Goal: Task Accomplishment & Management: Complete application form

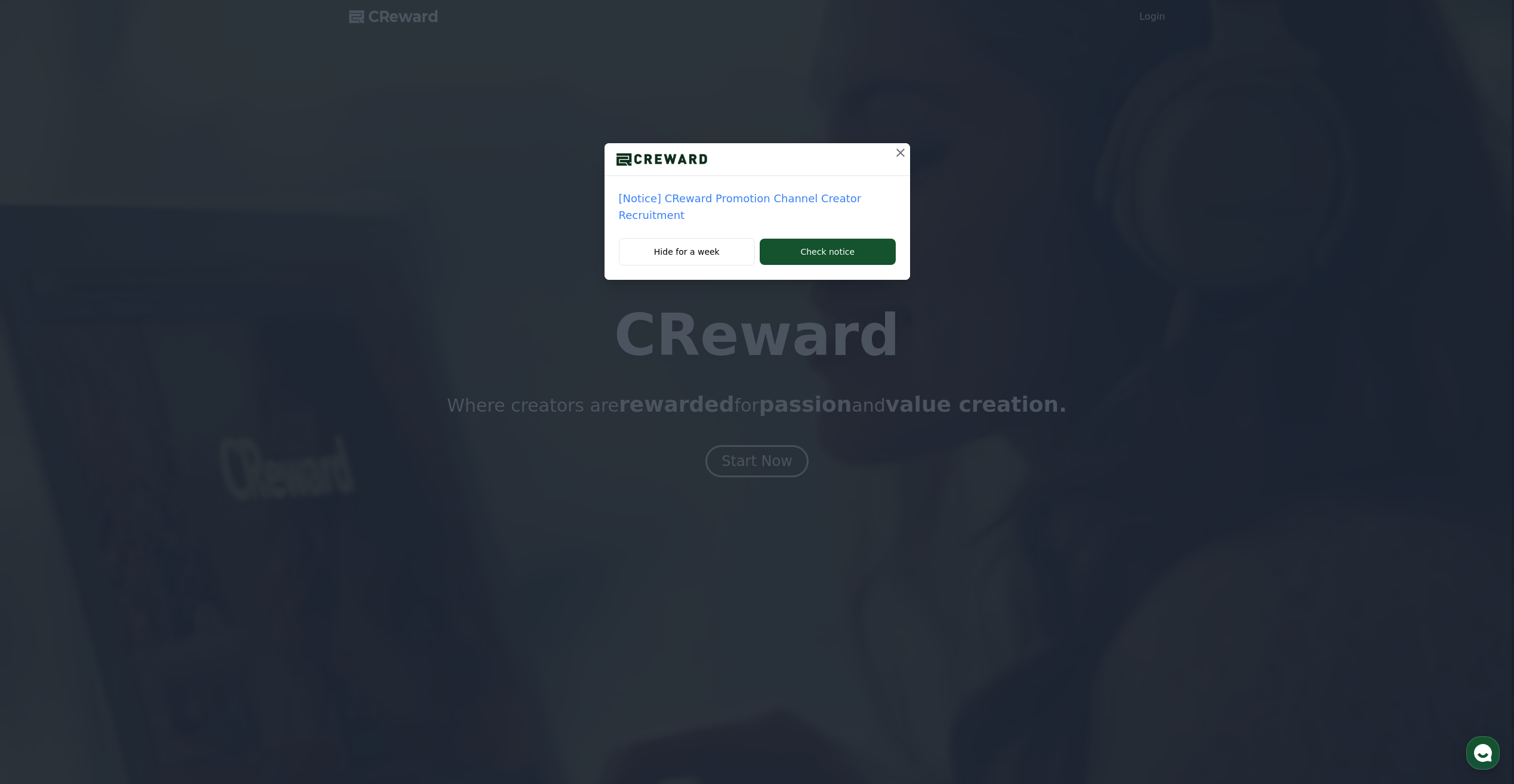
click at [901, 146] on icon at bounding box center [901, 153] width 14 height 14
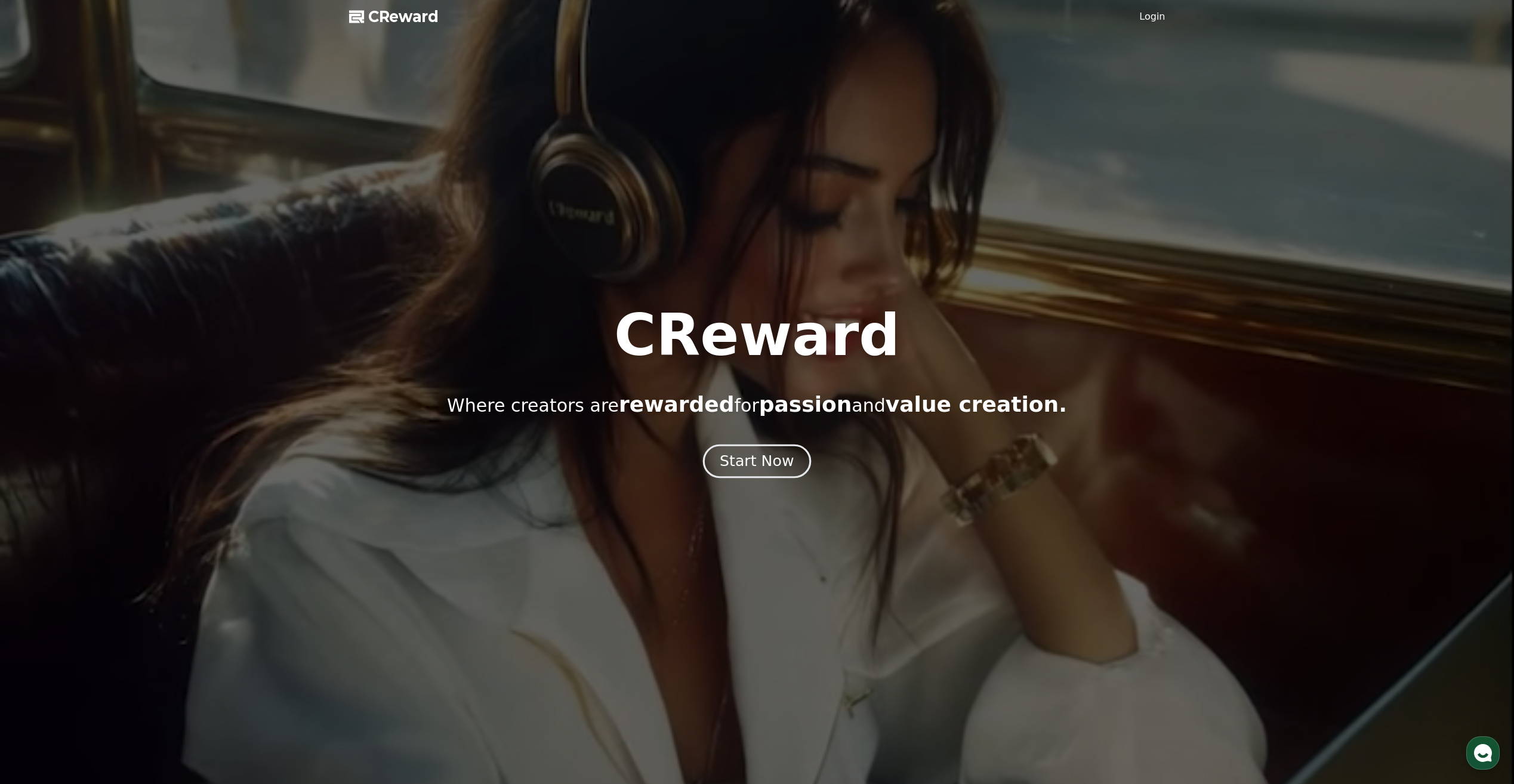
click at [764, 469] on div "Start Now" at bounding box center [756, 461] width 74 height 20
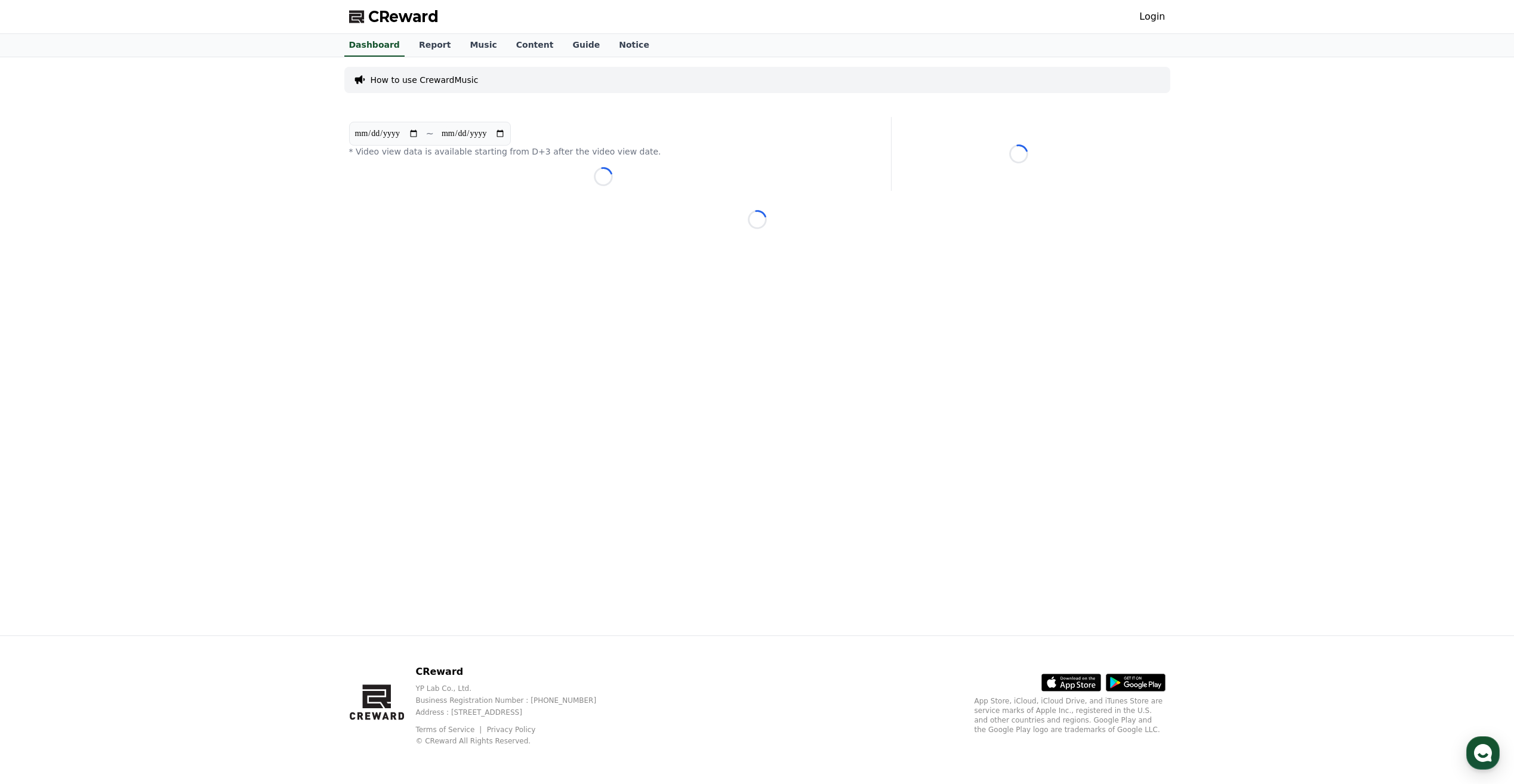
click at [1148, 14] on link "Login" at bounding box center [1152, 17] width 26 height 14
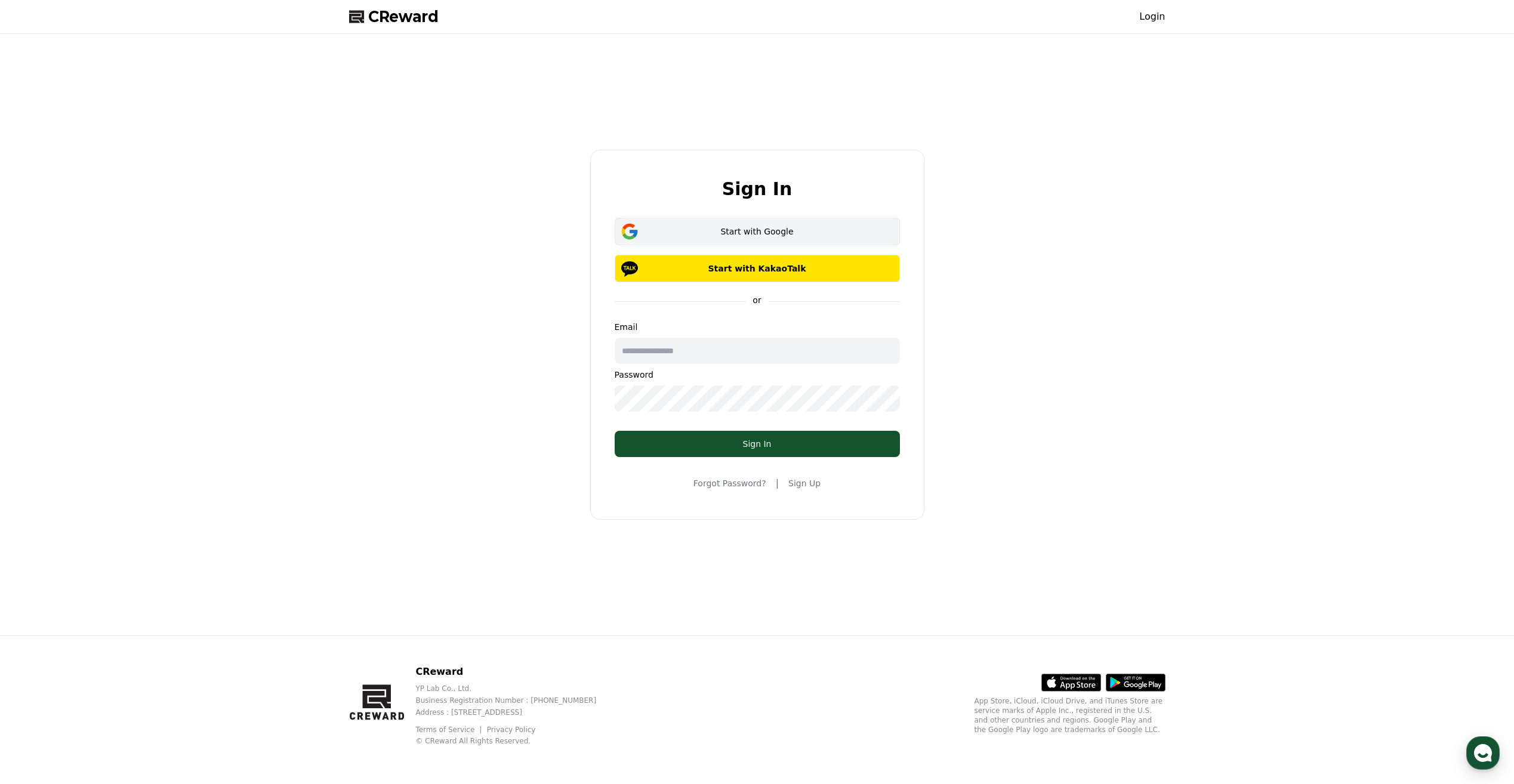
click at [752, 232] on div "Start with Google" at bounding box center [757, 232] width 251 height 12
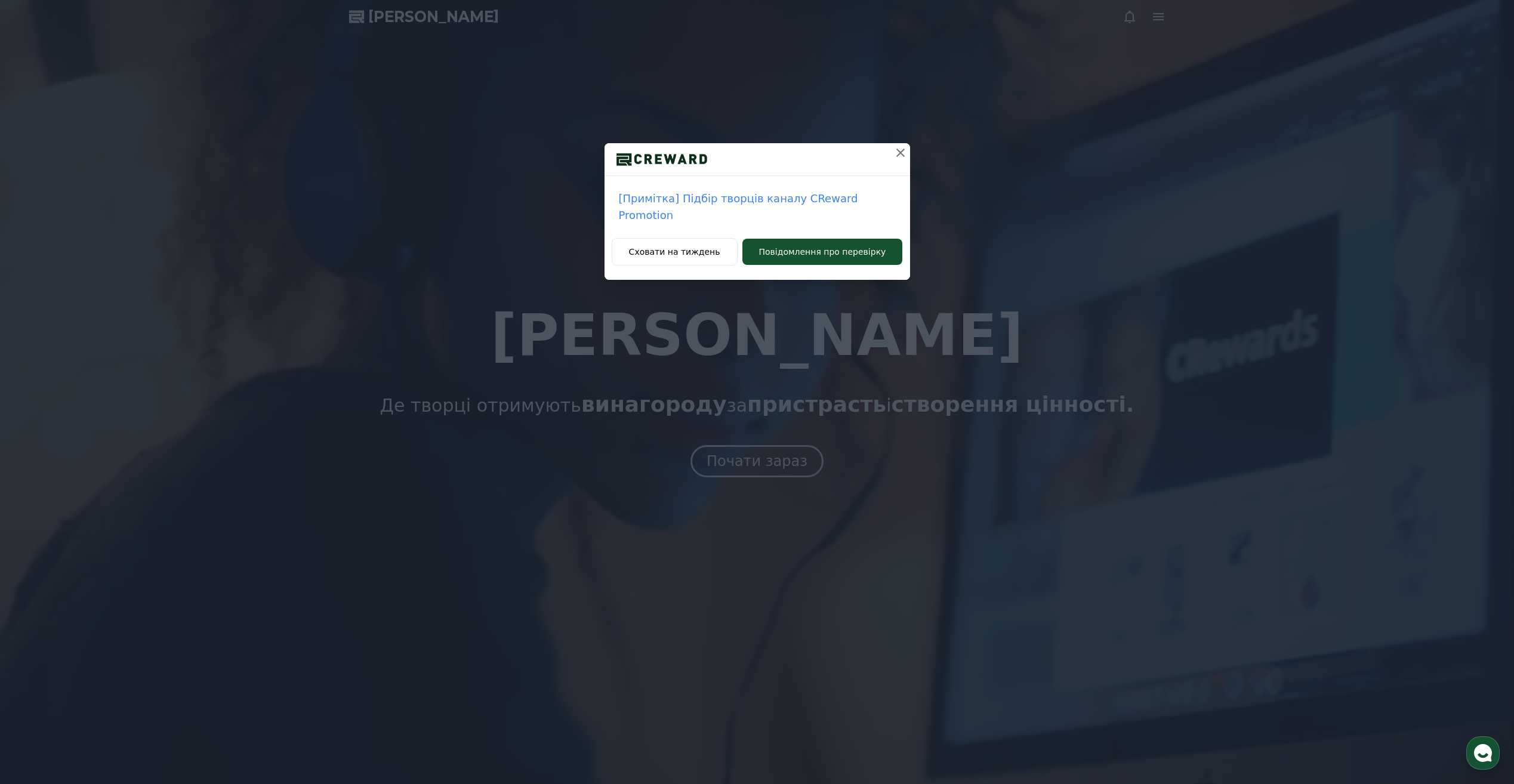
drag, startPoint x: 1012, startPoint y: 325, endPoint x: 990, endPoint y: 271, distance: 58.3
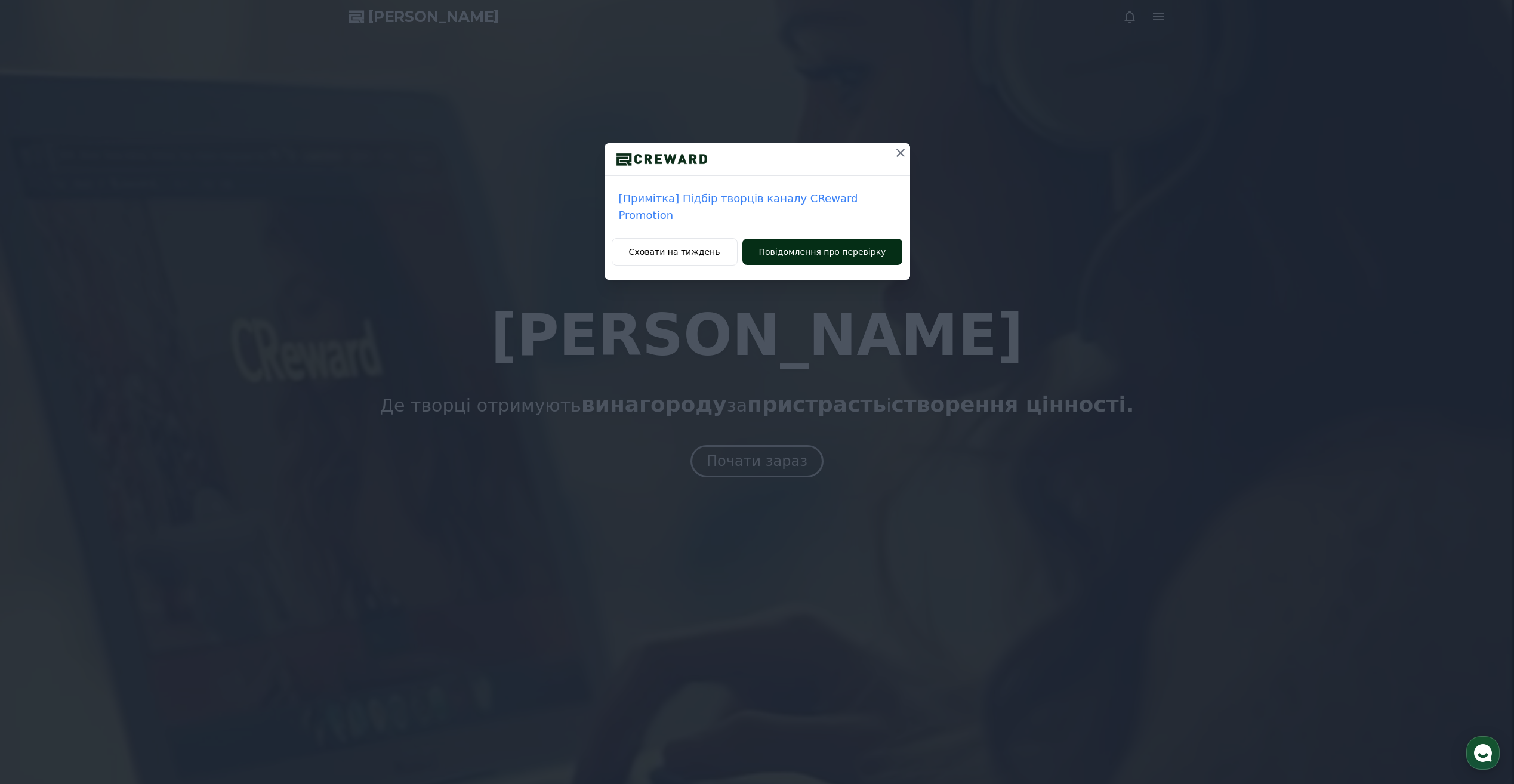
drag, startPoint x: 990, startPoint y: 271, endPoint x: 853, endPoint y: 244, distance: 139.6
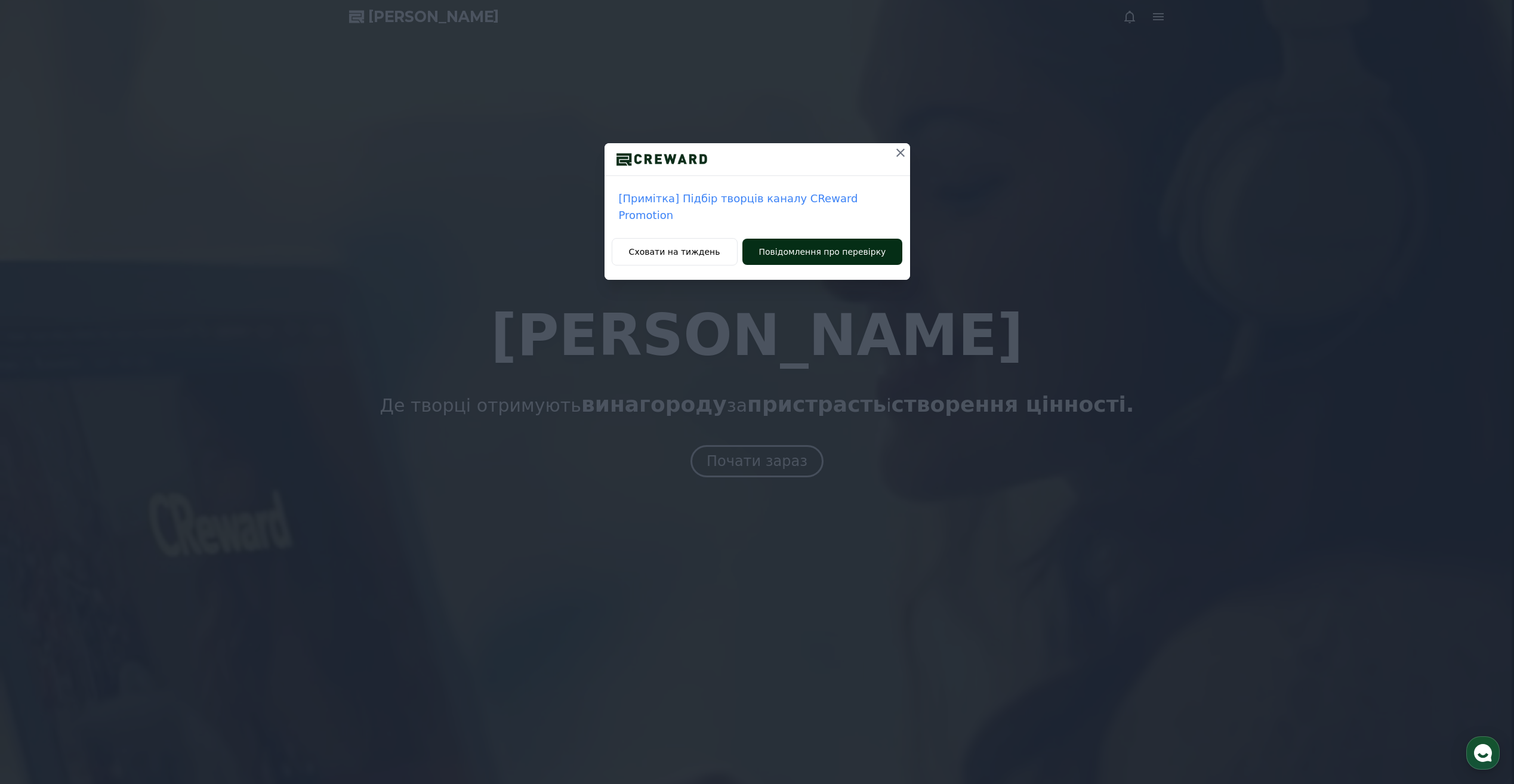
click at [853, 244] on button "Повідомлення про перевірку" at bounding box center [823, 252] width 161 height 26
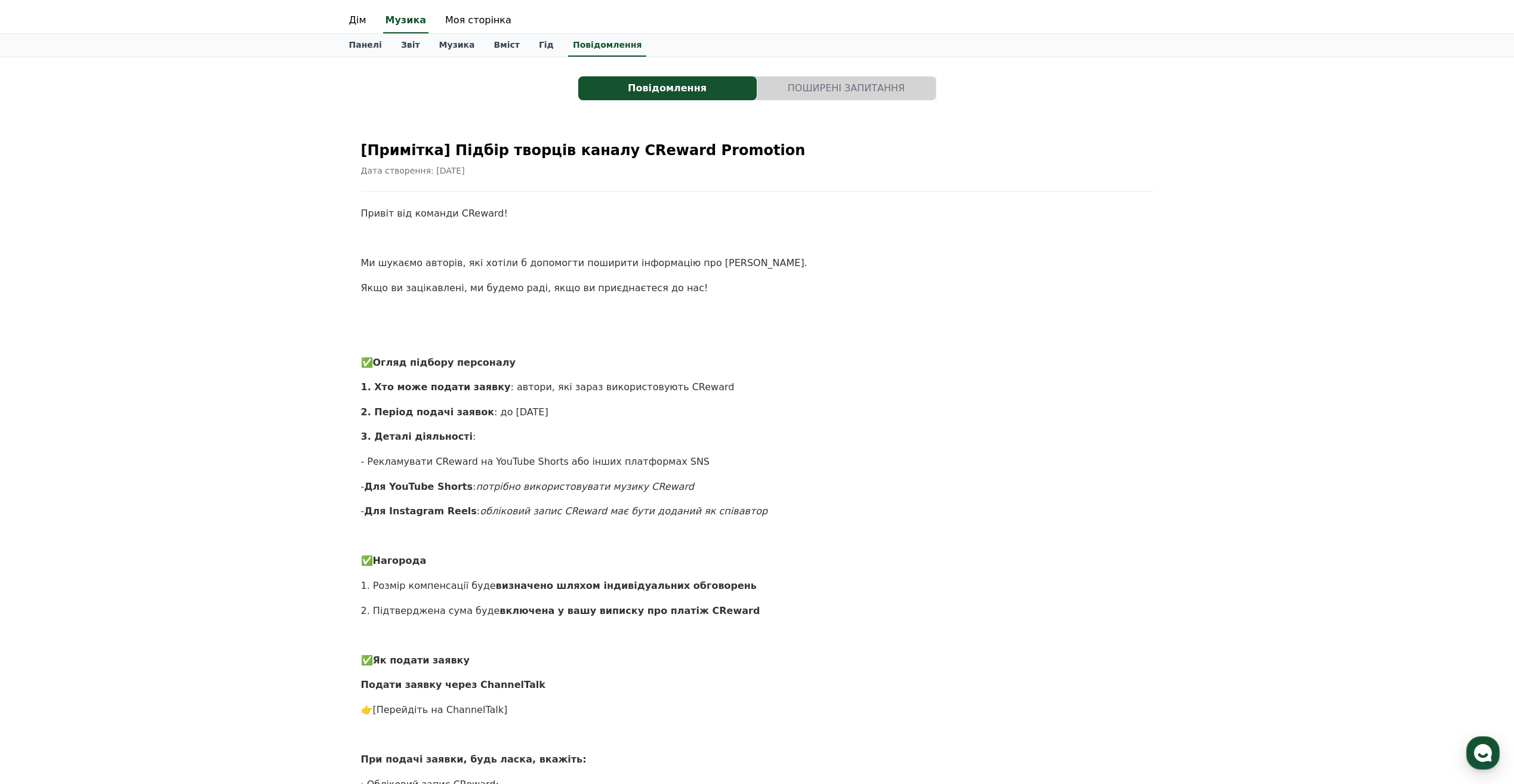
scroll to position [119, 0]
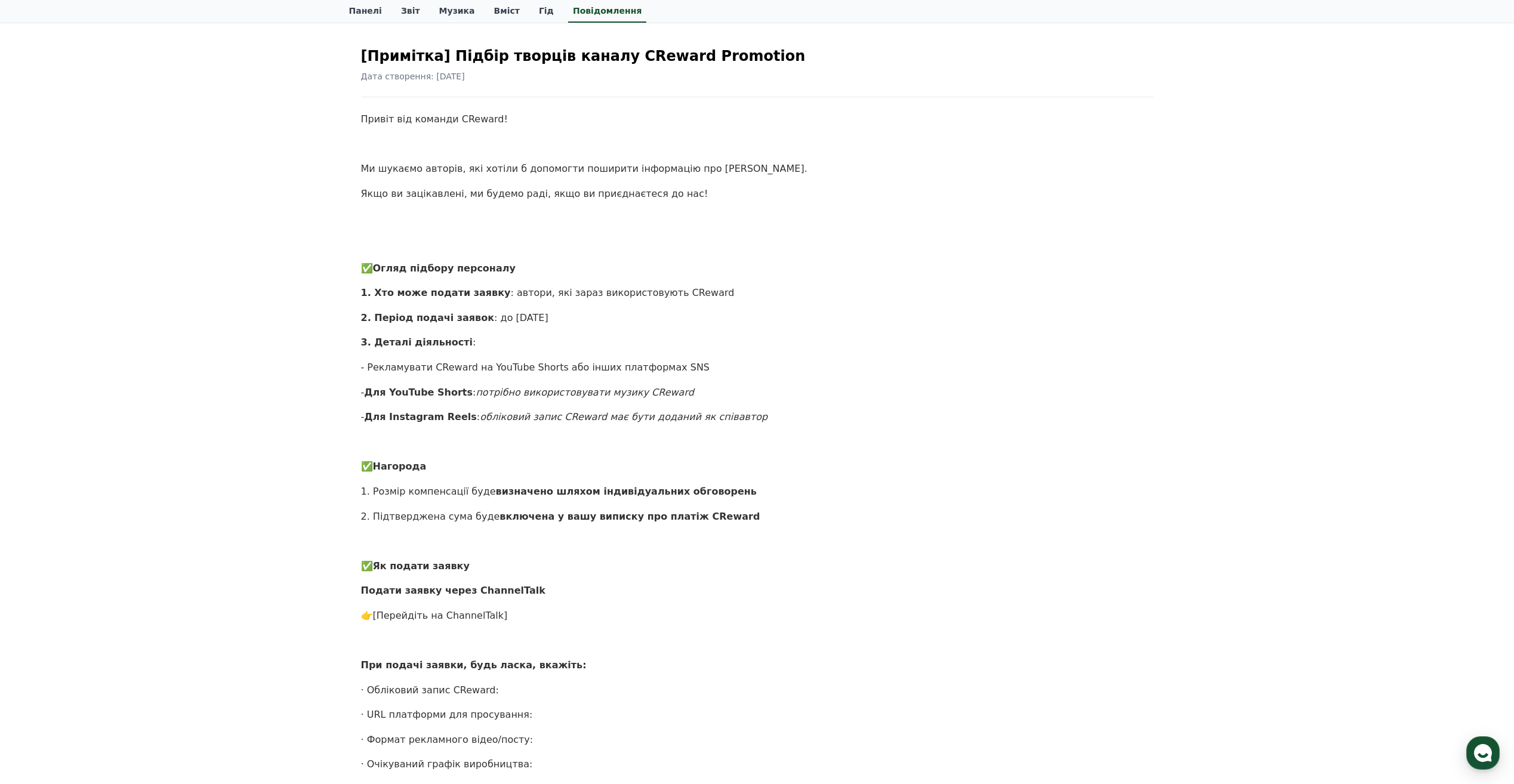
click at [448, 612] on link "[Перейдіть на ChannelTalk]" at bounding box center [440, 615] width 135 height 11
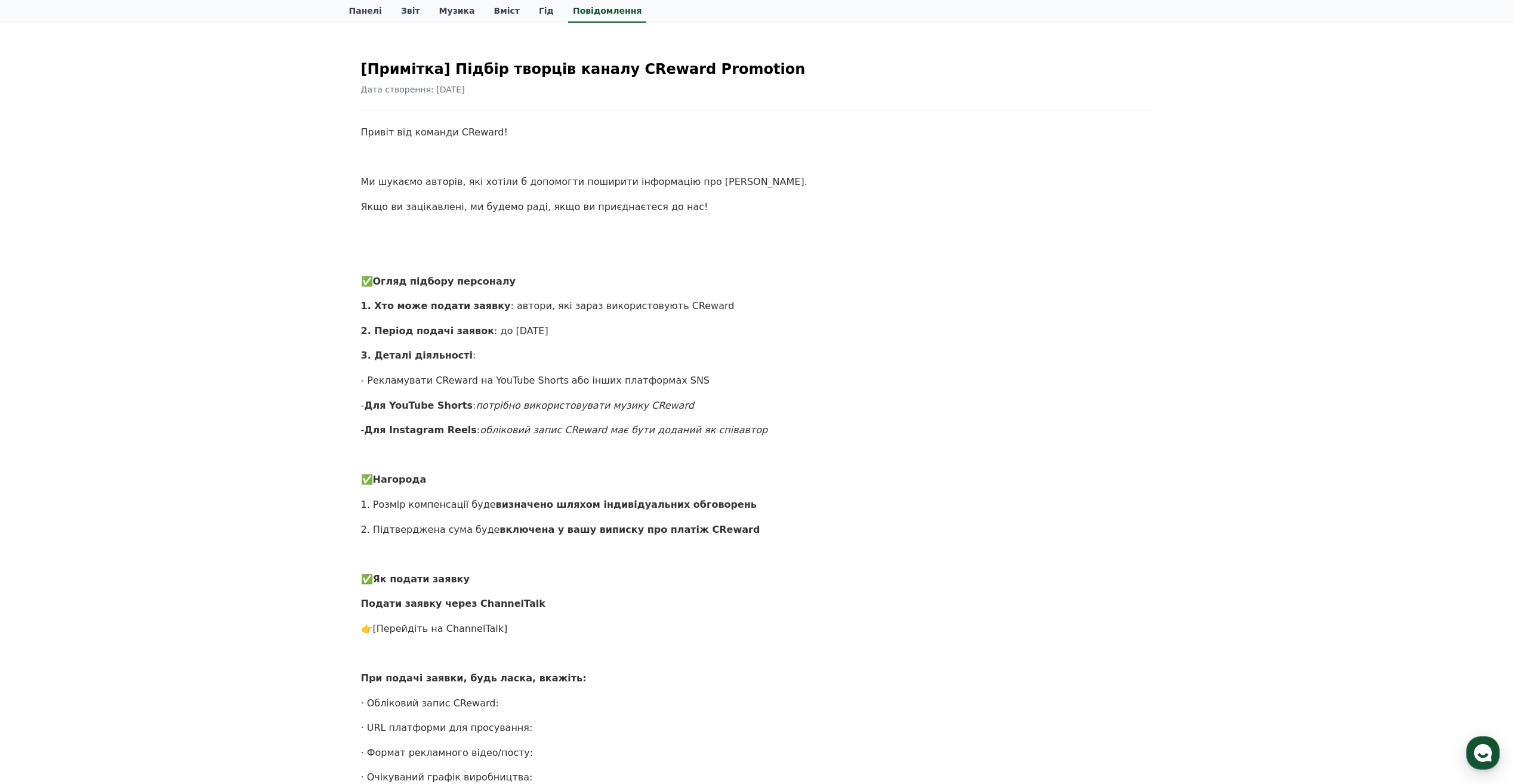
scroll to position [0, 0]
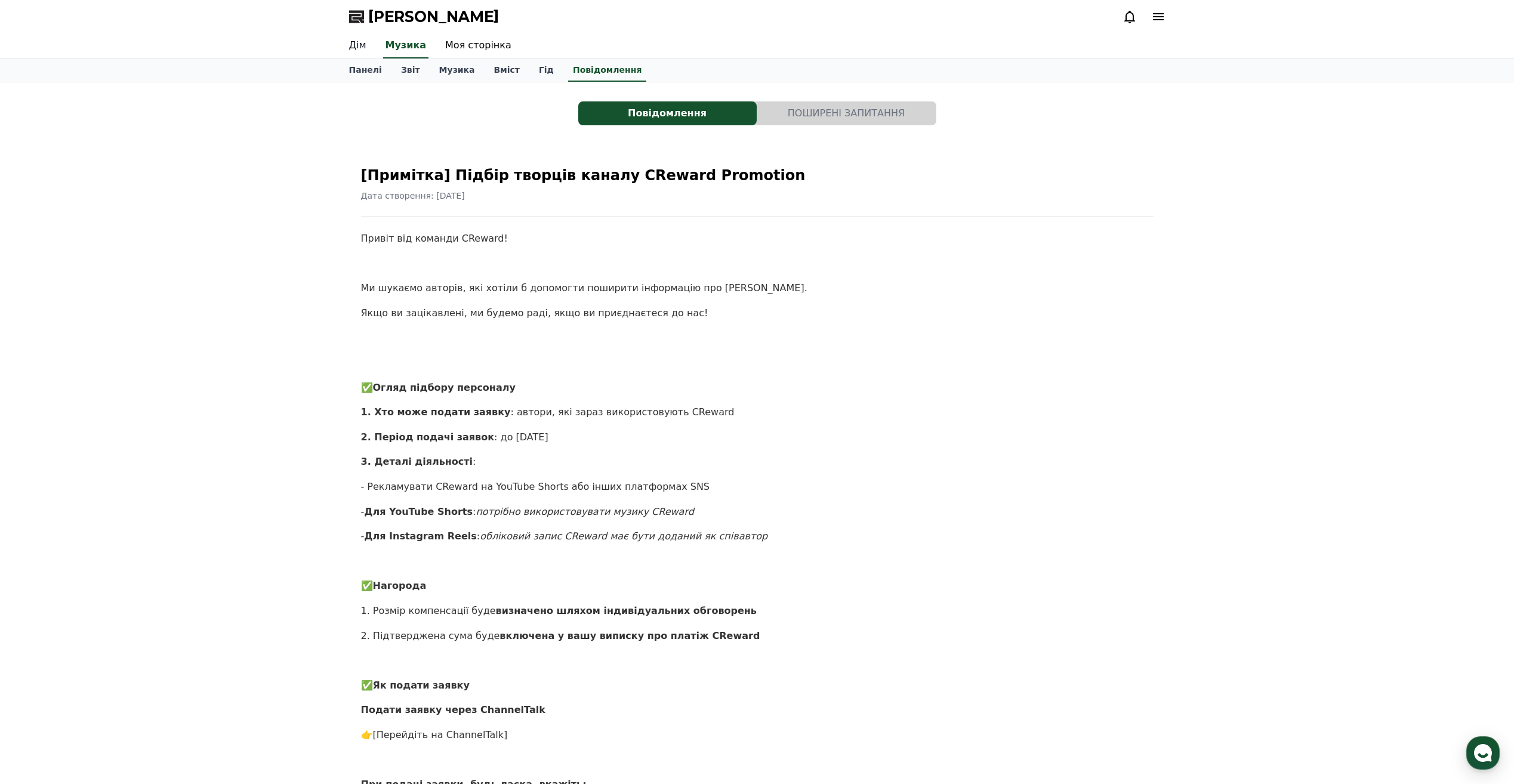
click at [362, 46] on link "Дім" at bounding box center [357, 46] width 36 height 25
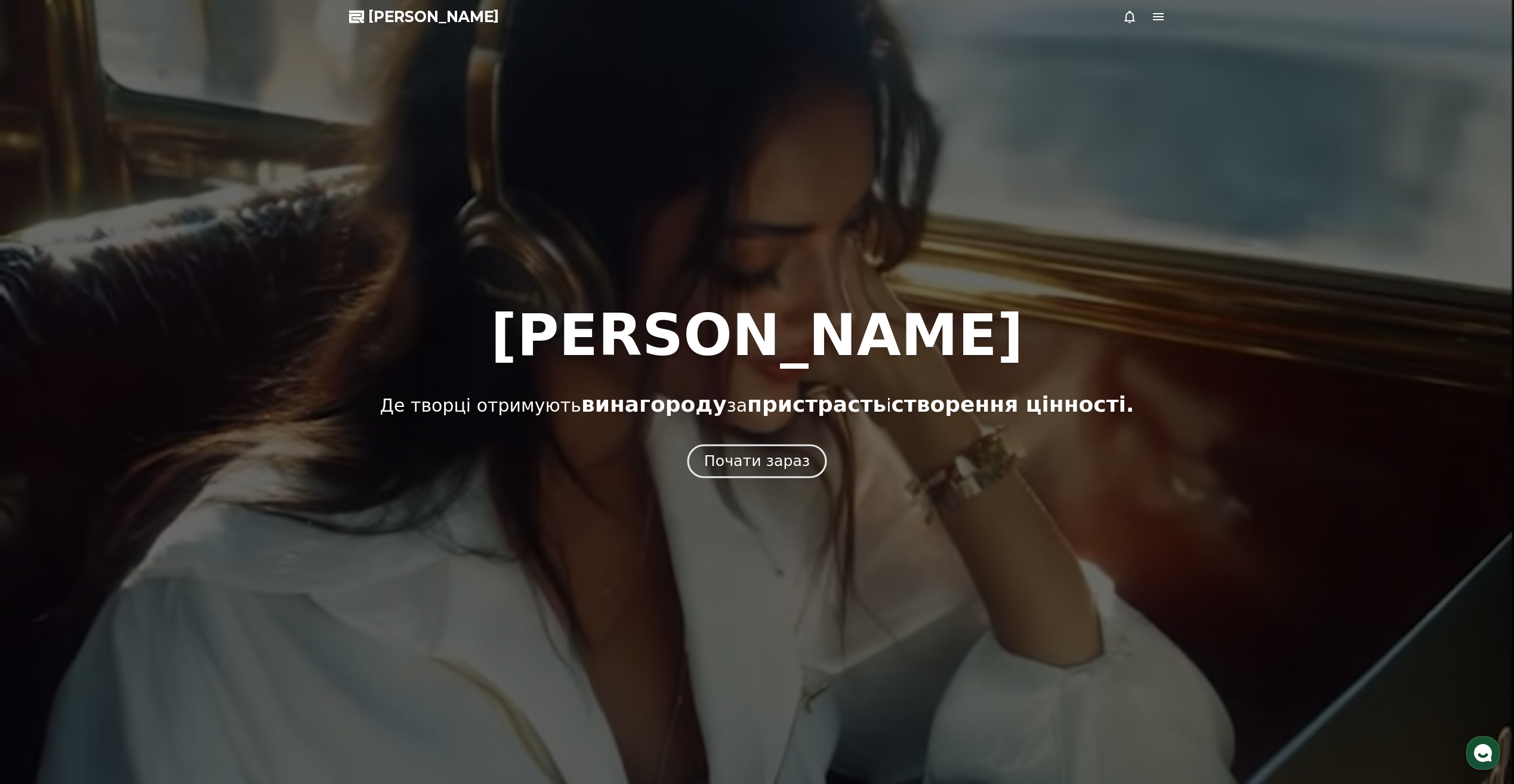
click at [746, 469] on font "Почати зараз" at bounding box center [757, 461] width 105 height 17
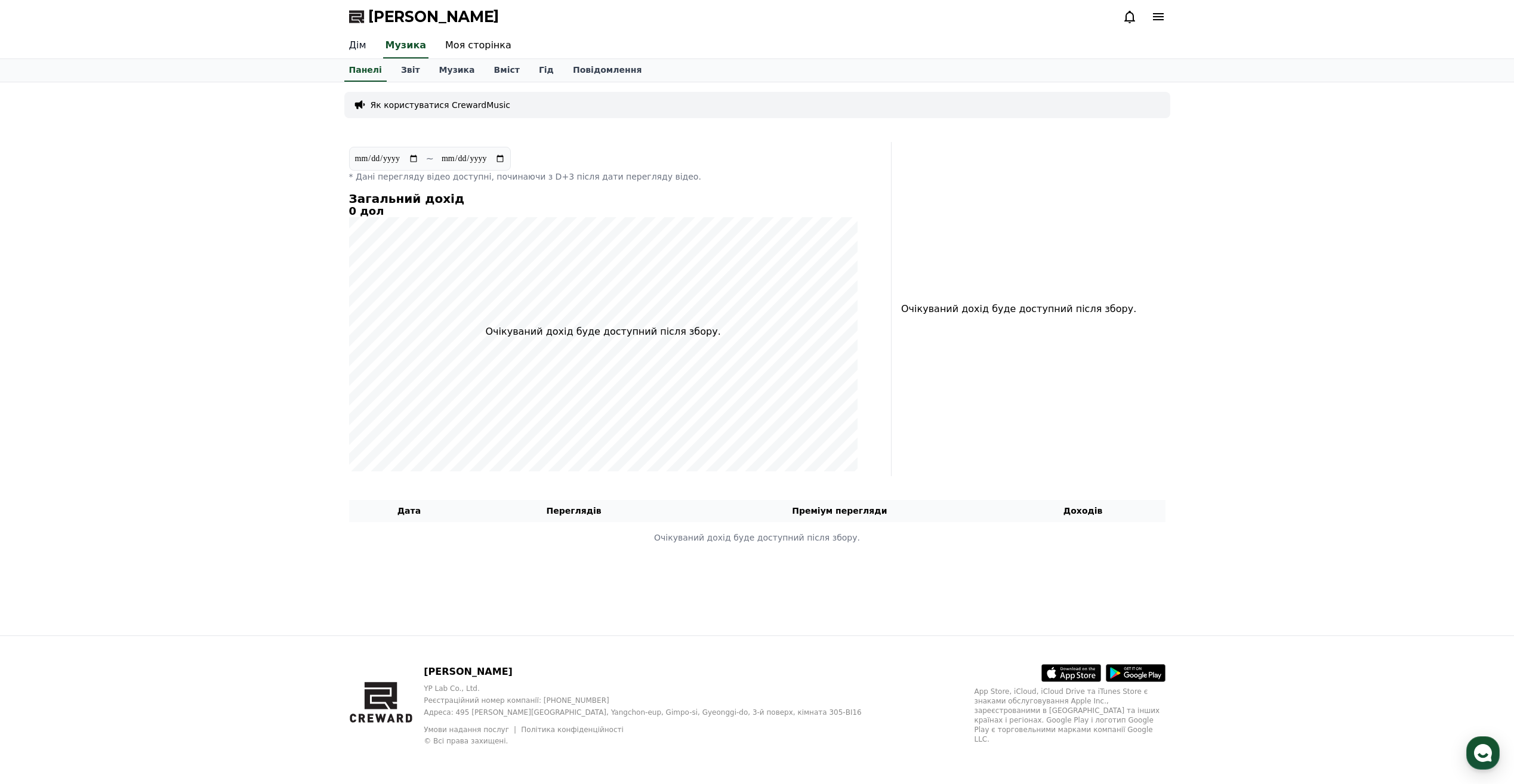
click at [361, 48] on link "Дім" at bounding box center [357, 46] width 36 height 25
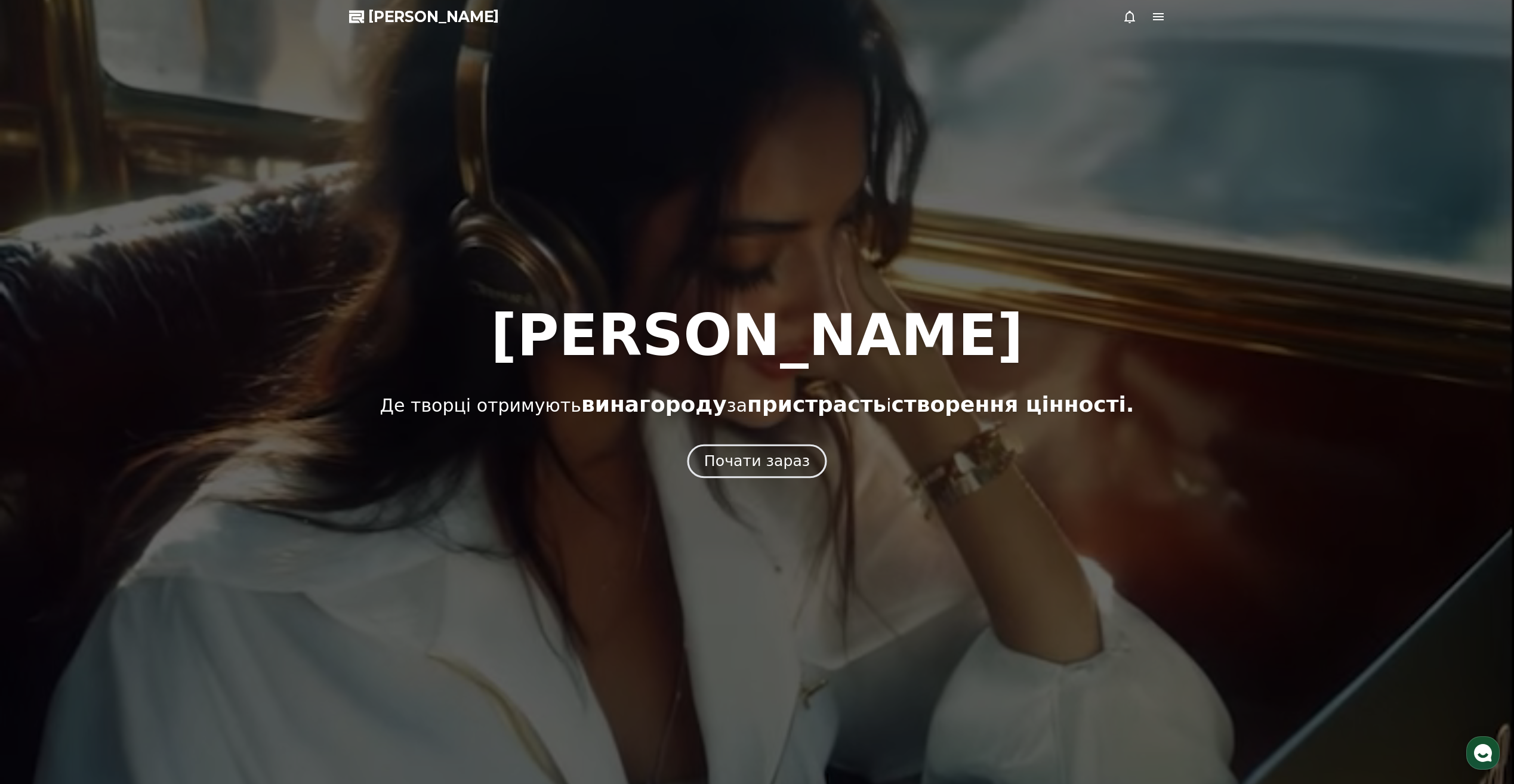
click at [750, 453] on font "Почати зараз" at bounding box center [757, 461] width 105 height 17
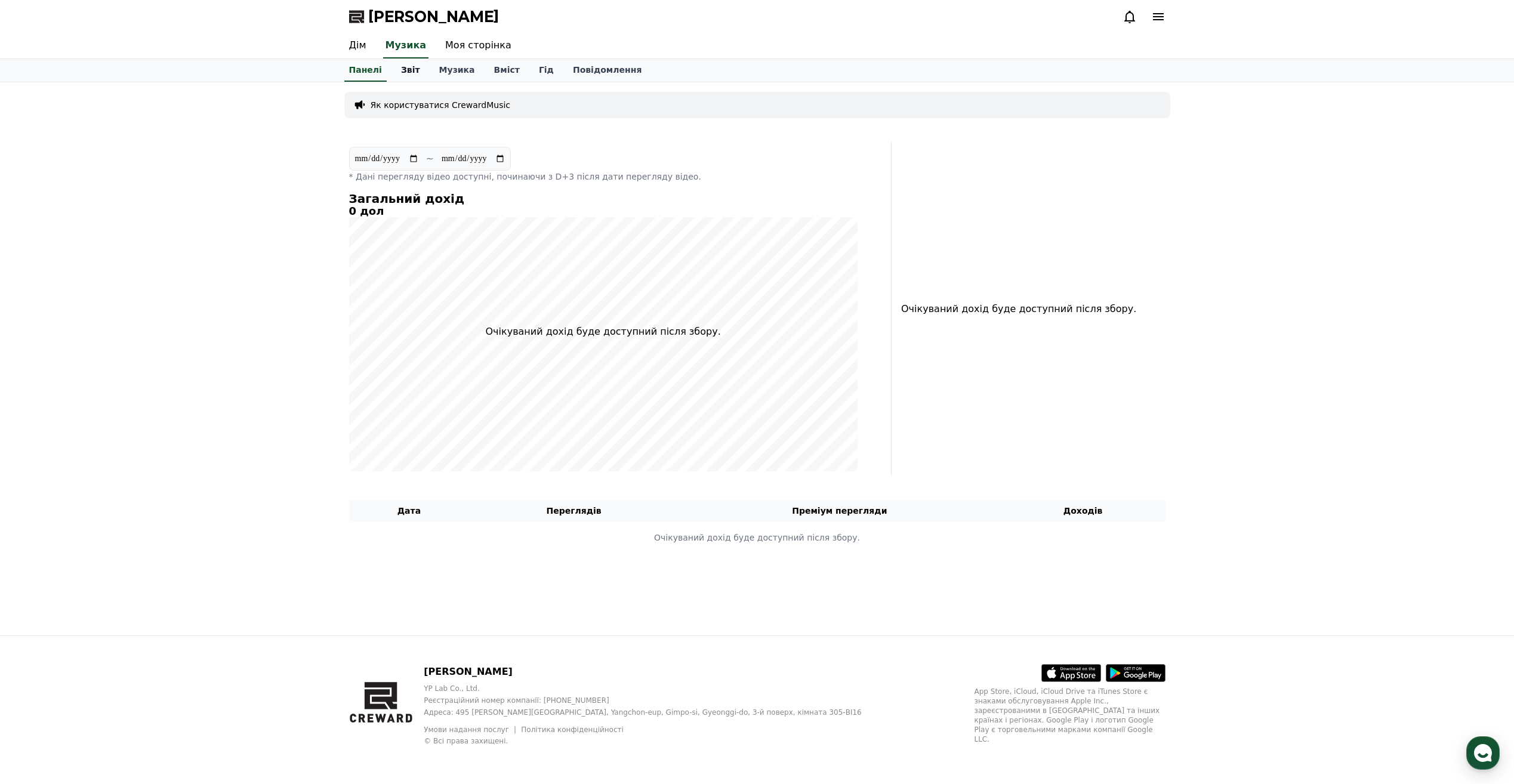
click at [401, 68] on font "Звіт" at bounding box center [410, 70] width 19 height 10
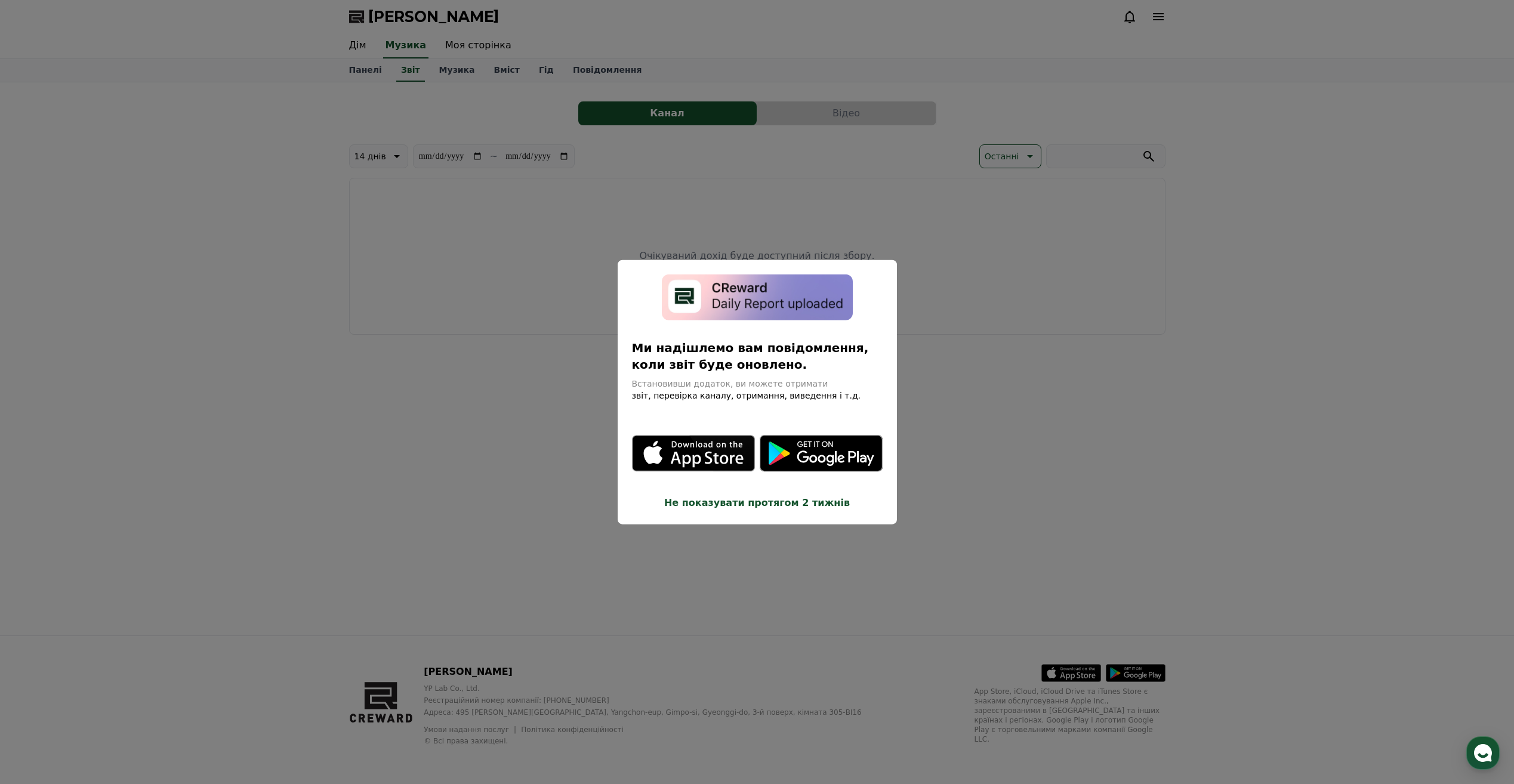
click at [697, 144] on button "Закрити модаль" at bounding box center [757, 392] width 1514 height 784
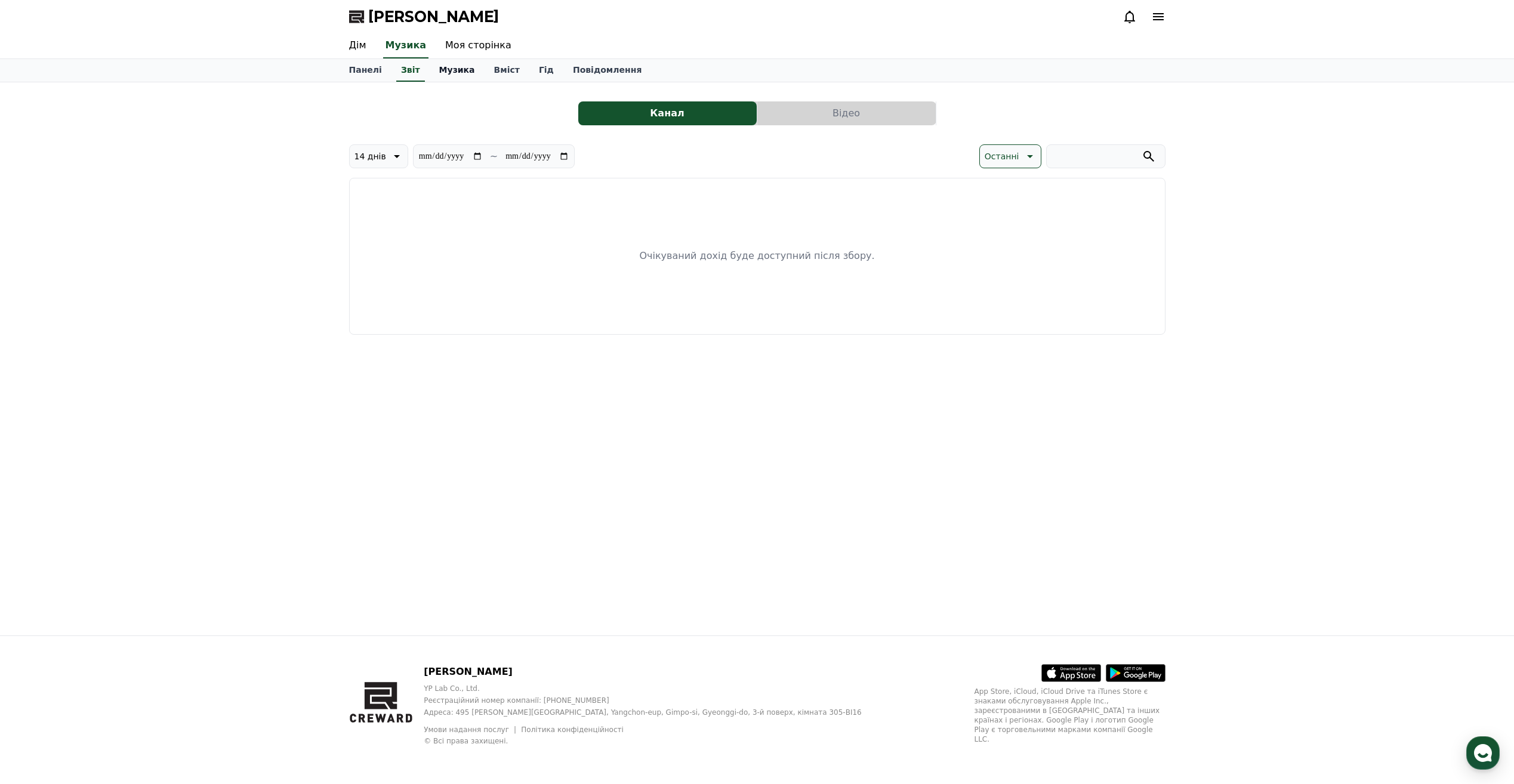
click at [450, 74] on font "Музика" at bounding box center [457, 70] width 36 height 10
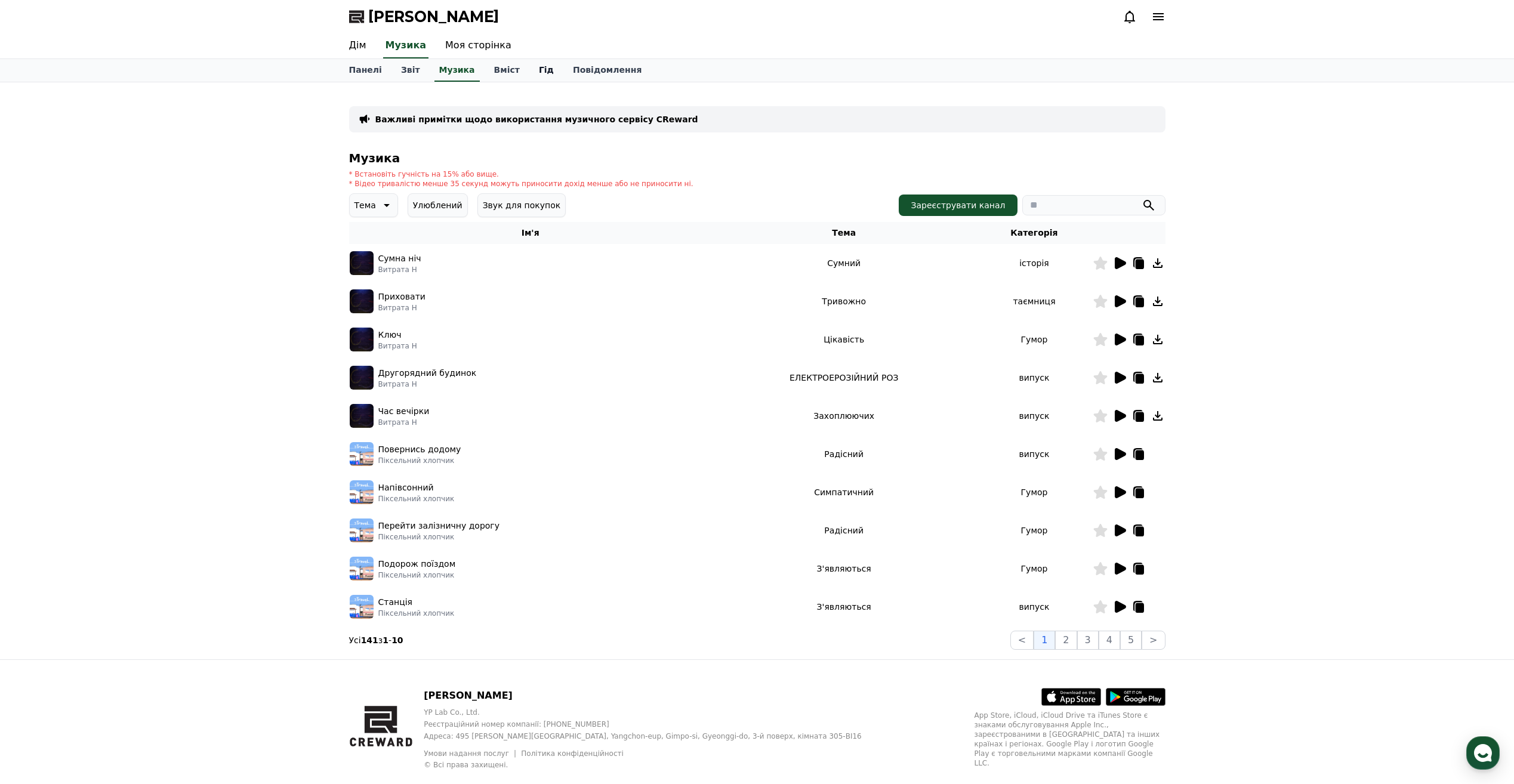
click at [540, 68] on link "Гід" at bounding box center [546, 70] width 34 height 22
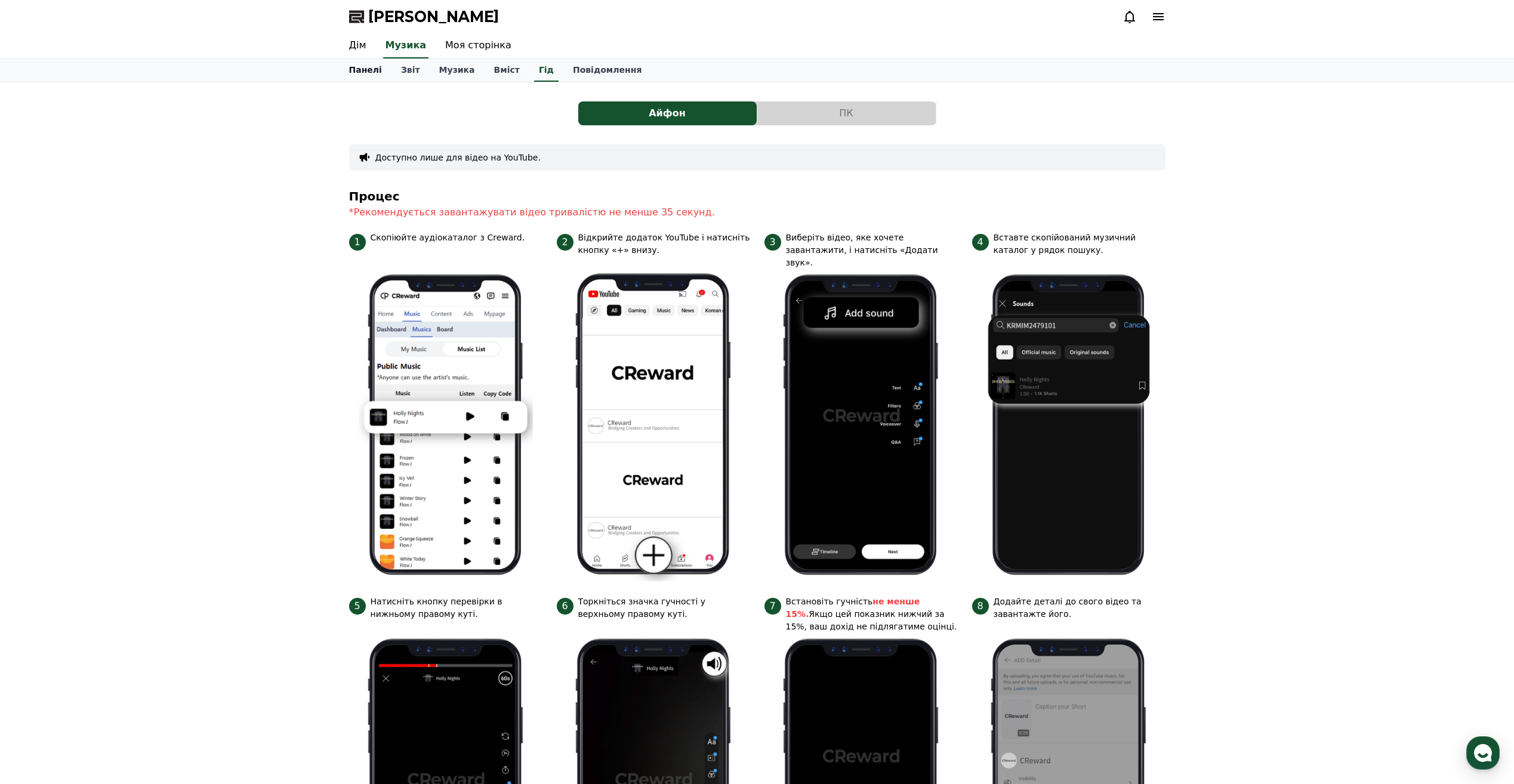
click at [355, 68] on font "Панелі" at bounding box center [365, 70] width 33 height 10
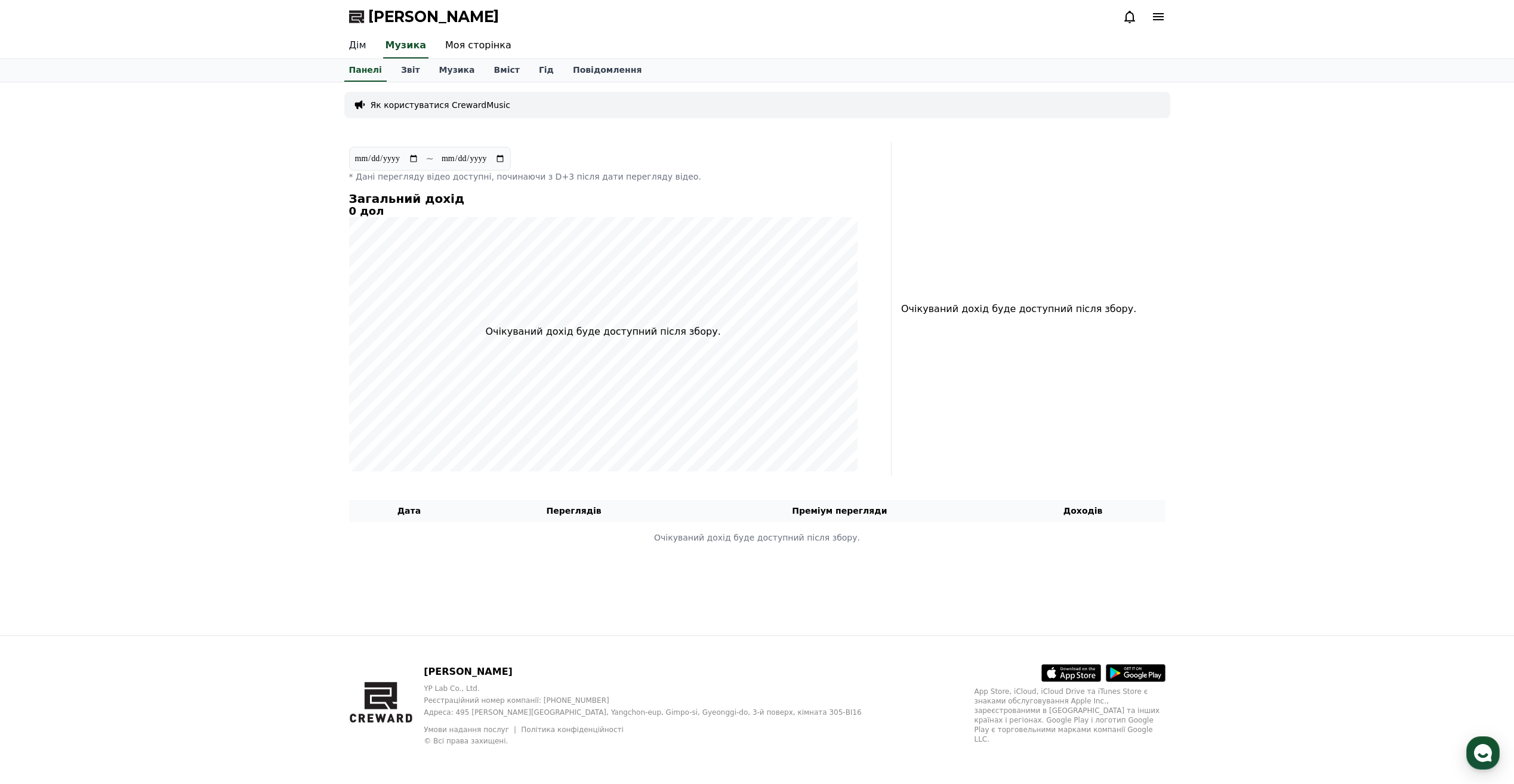
click at [357, 48] on link "Дім" at bounding box center [357, 46] width 36 height 25
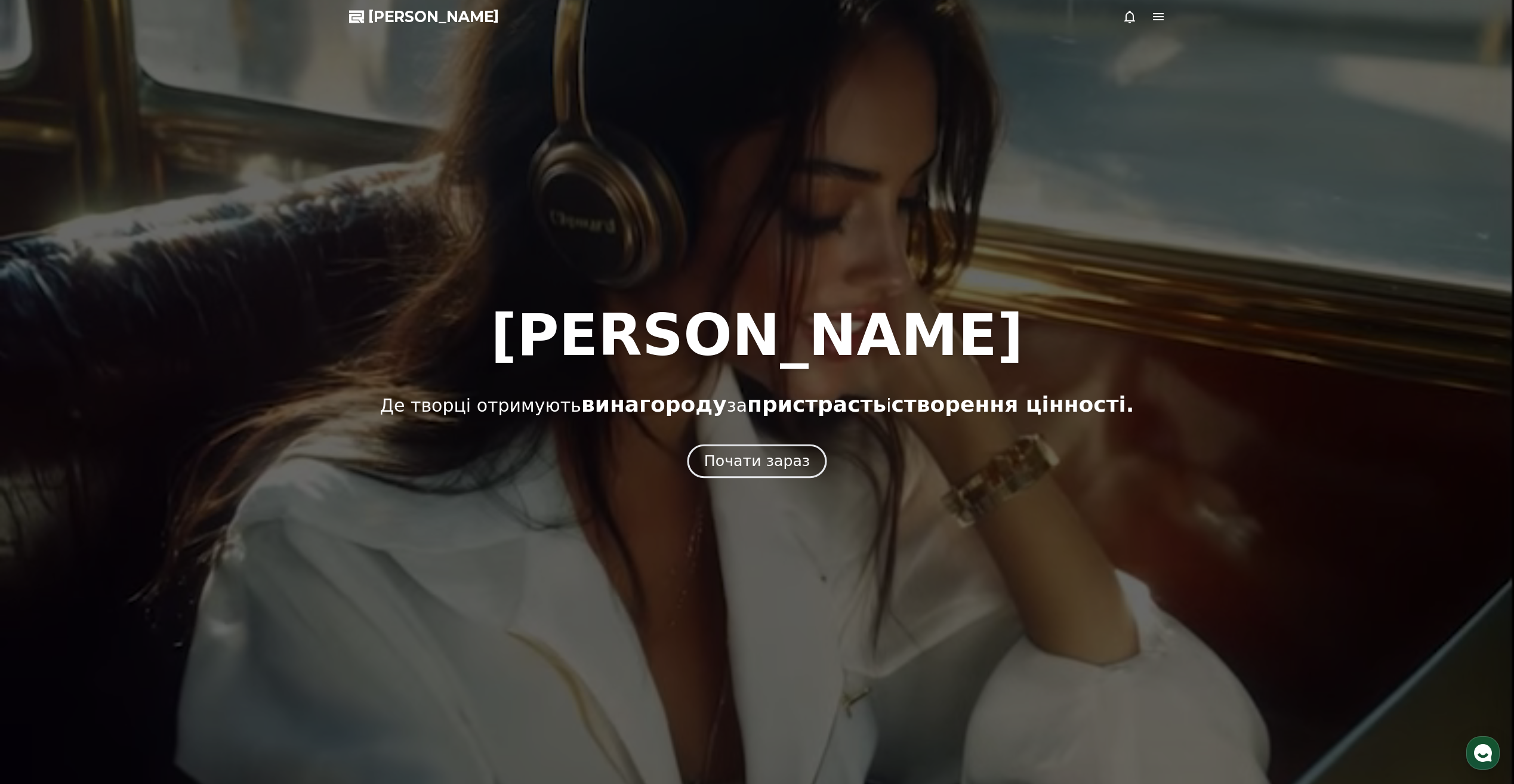
drag, startPoint x: 783, startPoint y: 472, endPoint x: 789, endPoint y: 471, distance: 6.1
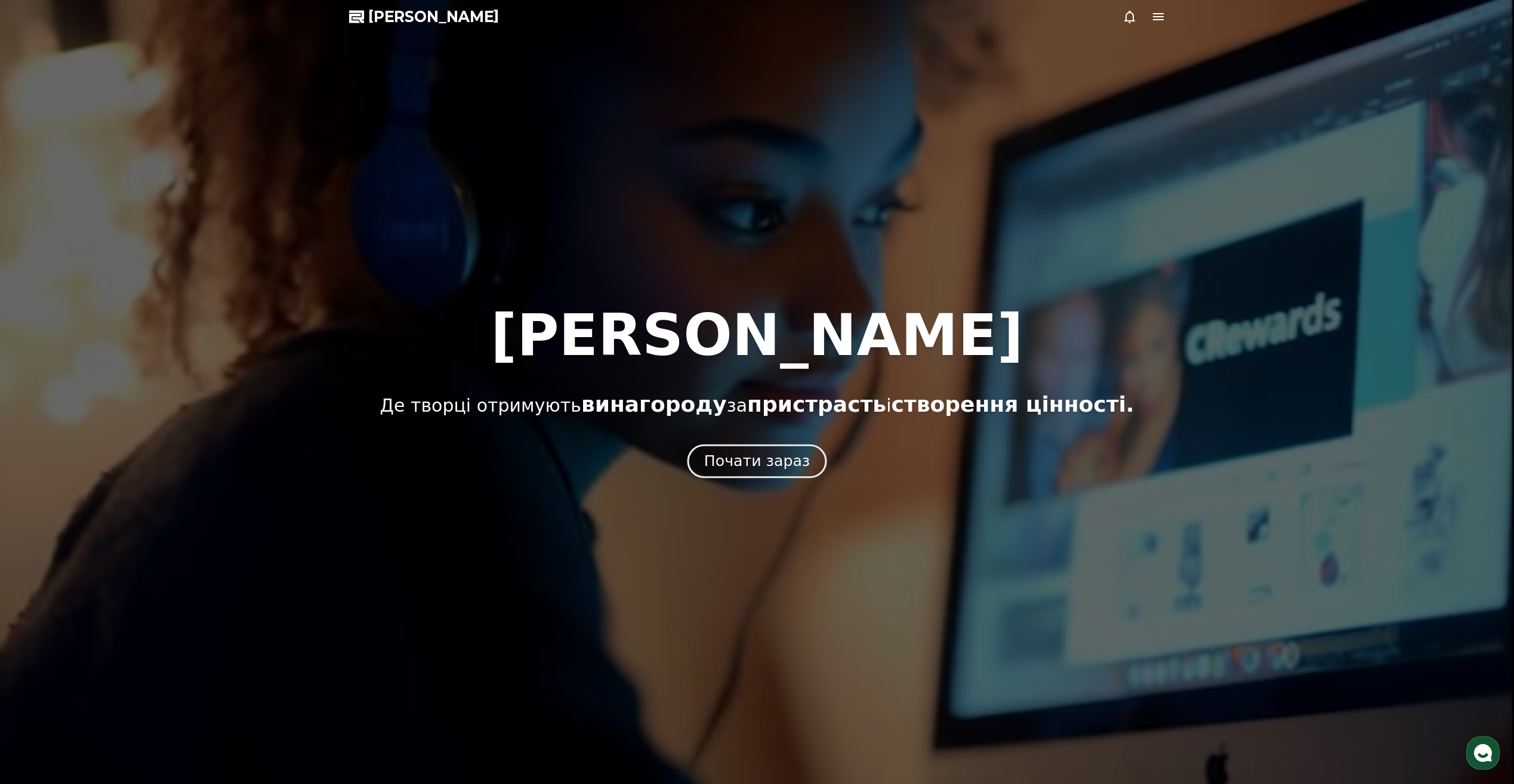
click at [783, 472] on button "Почати зараз" at bounding box center [756, 461] width 140 height 34
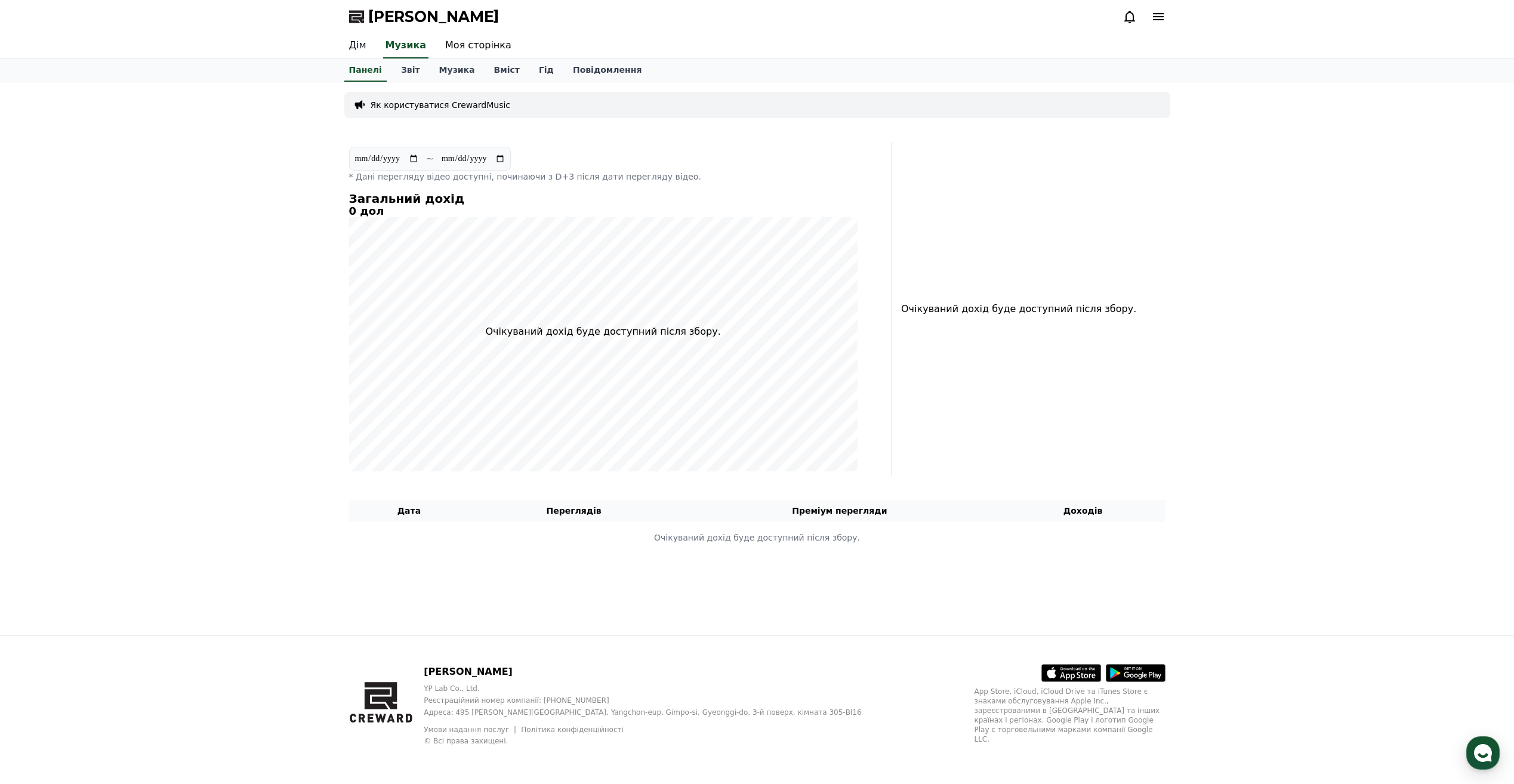
click at [359, 47] on link "Дім" at bounding box center [357, 46] width 36 height 25
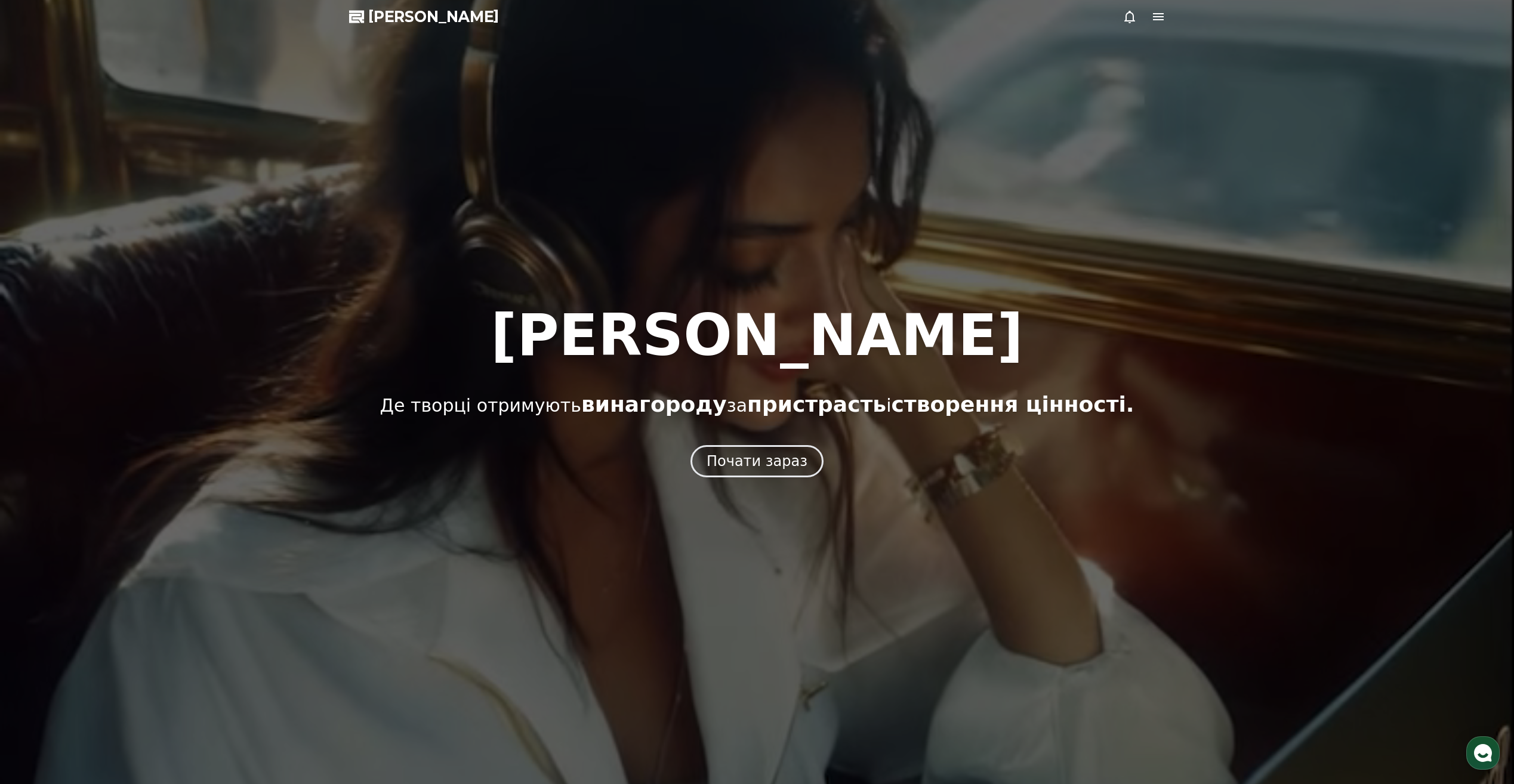
click at [373, 16] on span "Крюард" at bounding box center [433, 16] width 131 height 19
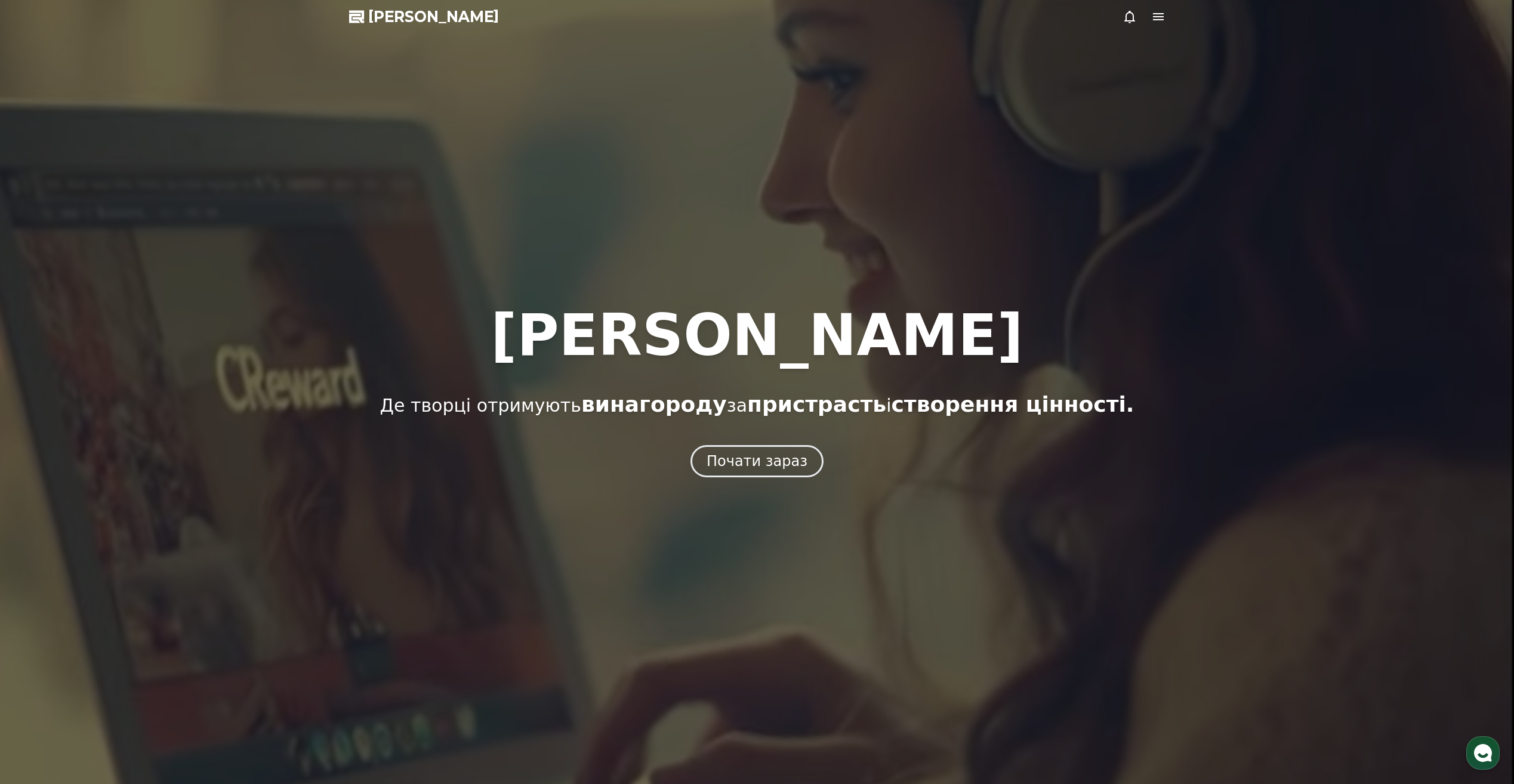
click at [1154, 18] on icon at bounding box center [1159, 17] width 14 height 14
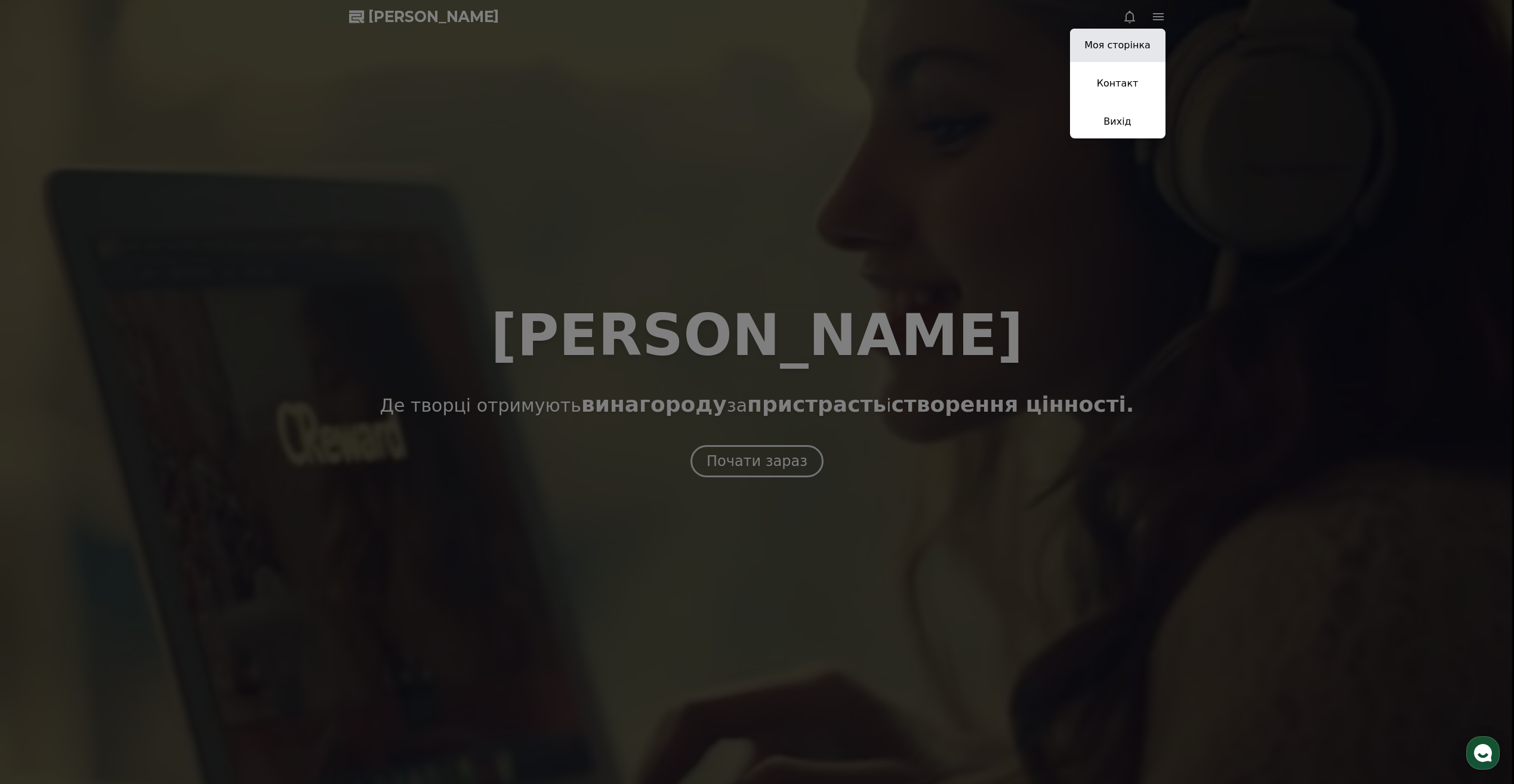
click at [1114, 40] on link "Моя сторінка" at bounding box center [1117, 45] width 95 height 34
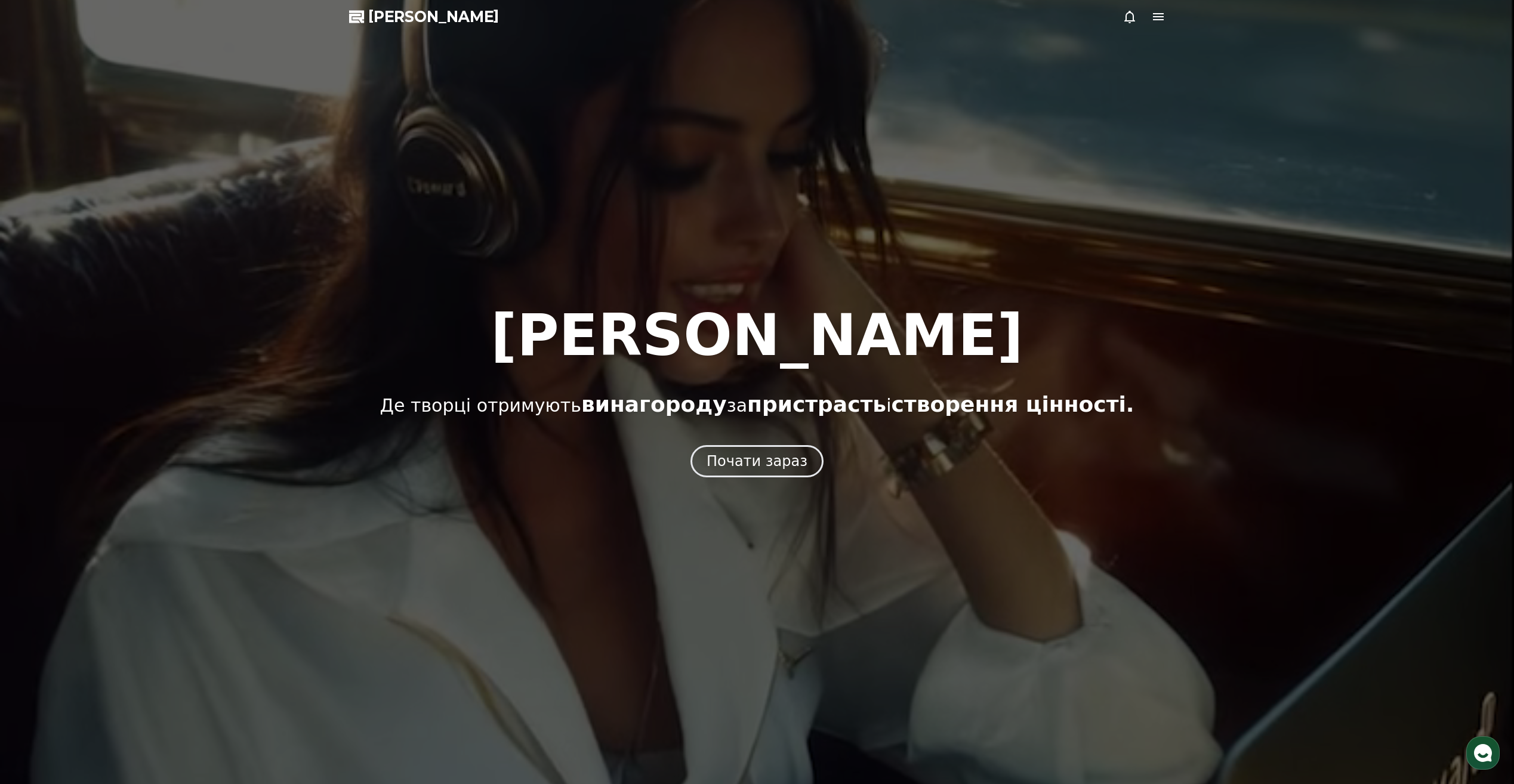
select select "**********"
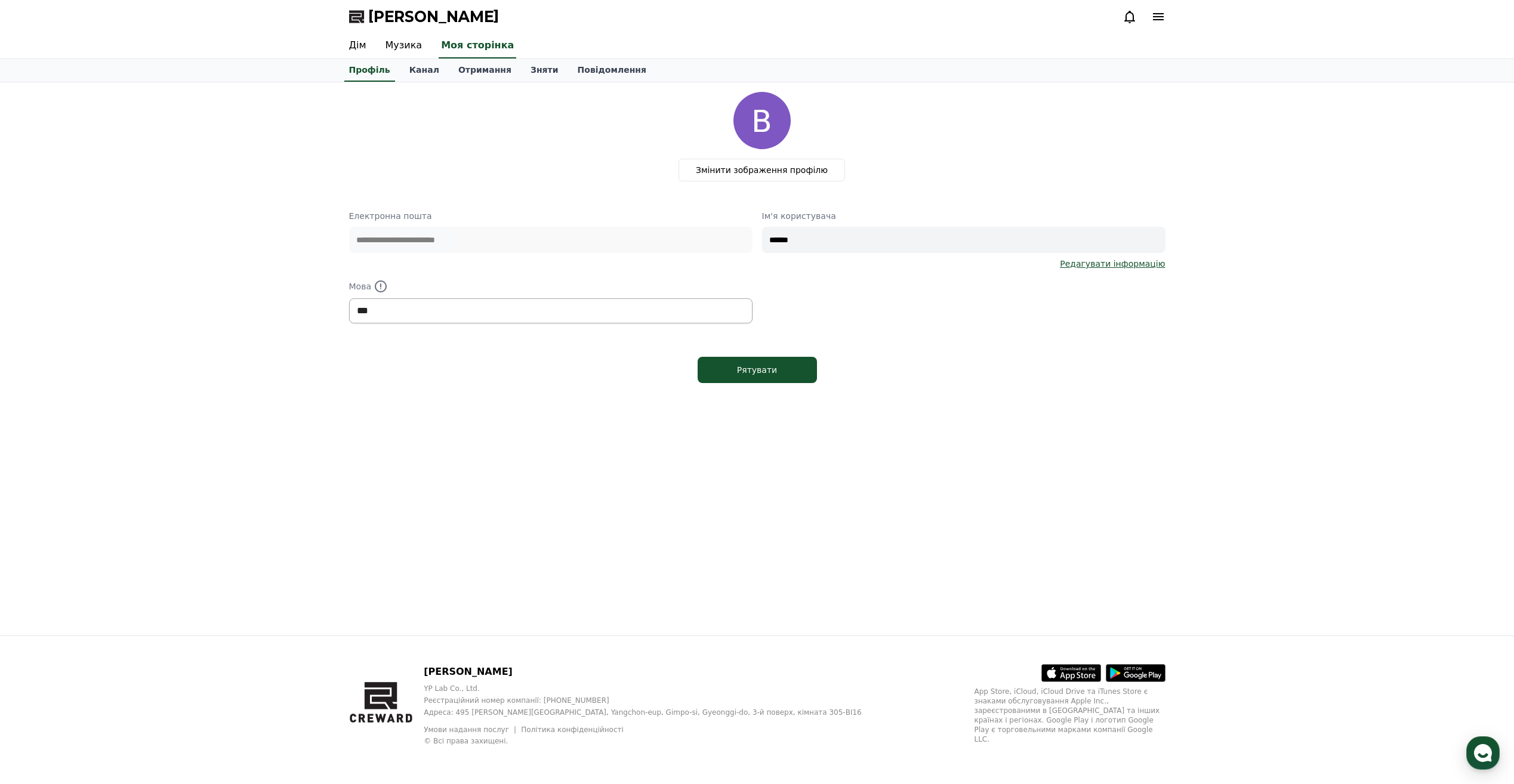
click at [400, 309] on select "**********" at bounding box center [550, 311] width 404 height 25
drag, startPoint x: 755, startPoint y: 440, endPoint x: 757, endPoint y: 434, distance: 6.3
click at [756, 440] on div "**********" at bounding box center [757, 359] width 835 height 553
click at [425, 72] on font "Канал" at bounding box center [424, 70] width 30 height 10
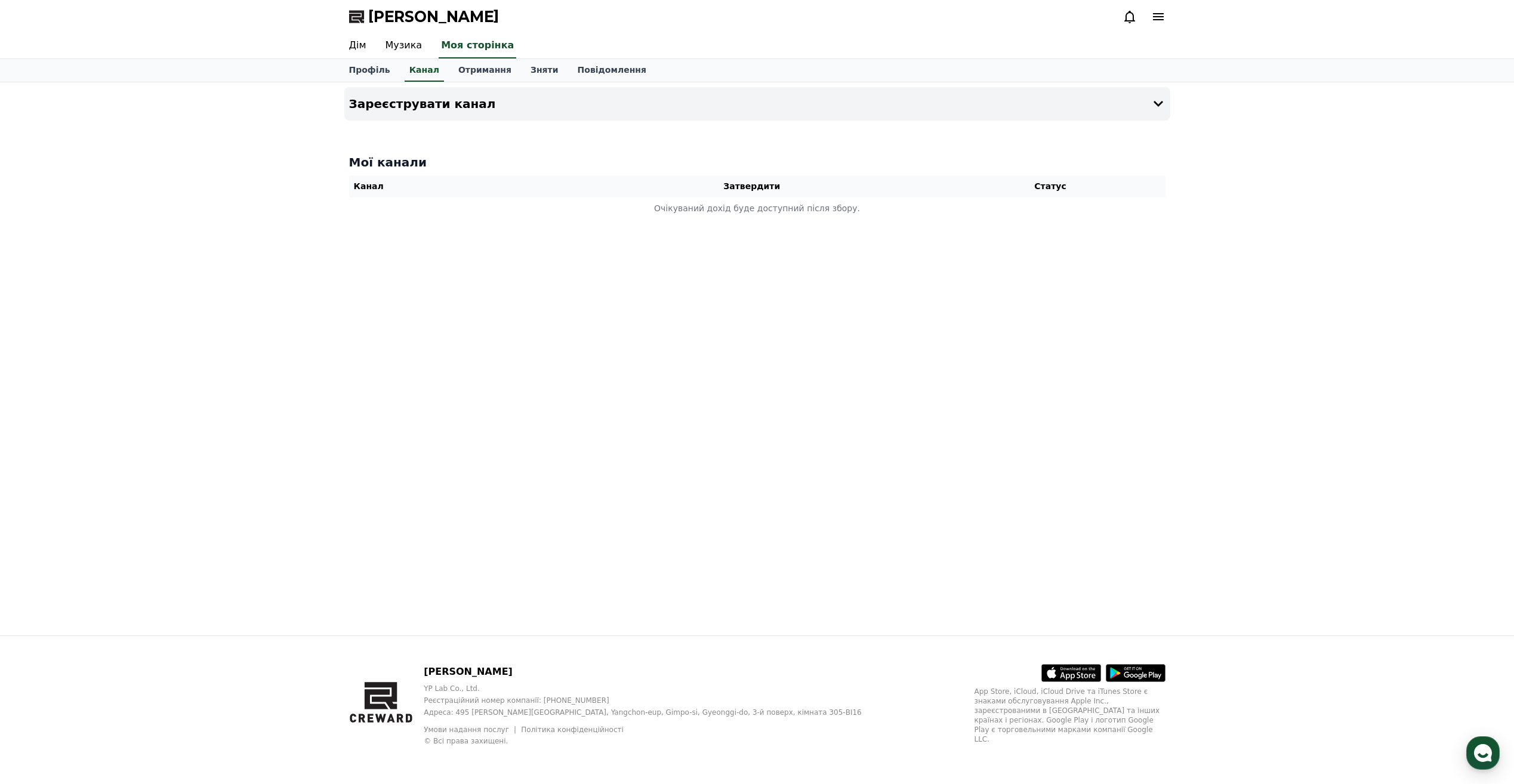
click at [390, 136] on div "Зареєструвати канал Мої канали Канал Затвердити Статус Очікуваний дохід буде до…" at bounding box center [757, 359] width 835 height 553
click at [1157, 106] on icon at bounding box center [1159, 104] width 14 height 14
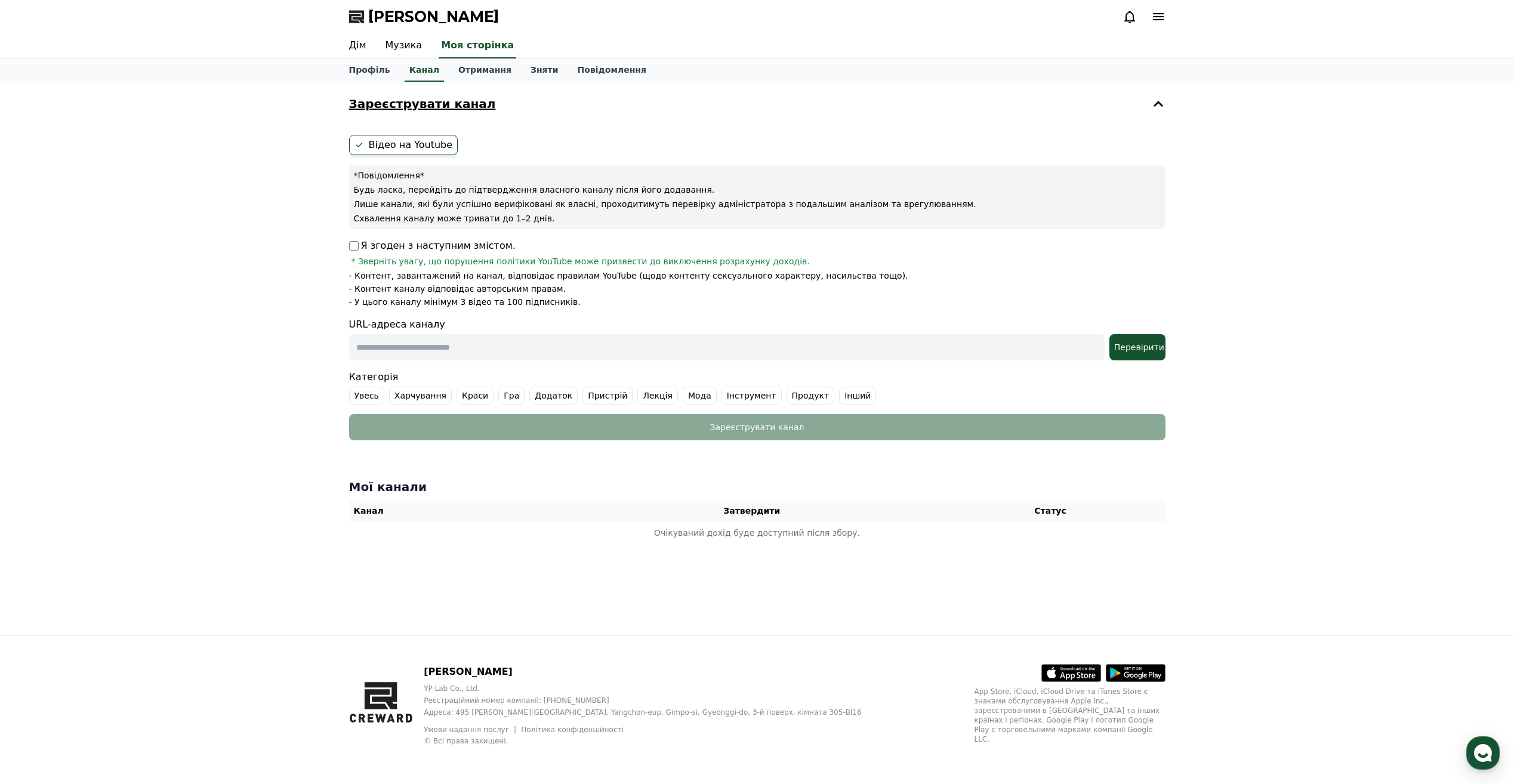
click at [1157, 106] on icon at bounding box center [1159, 104] width 14 height 14
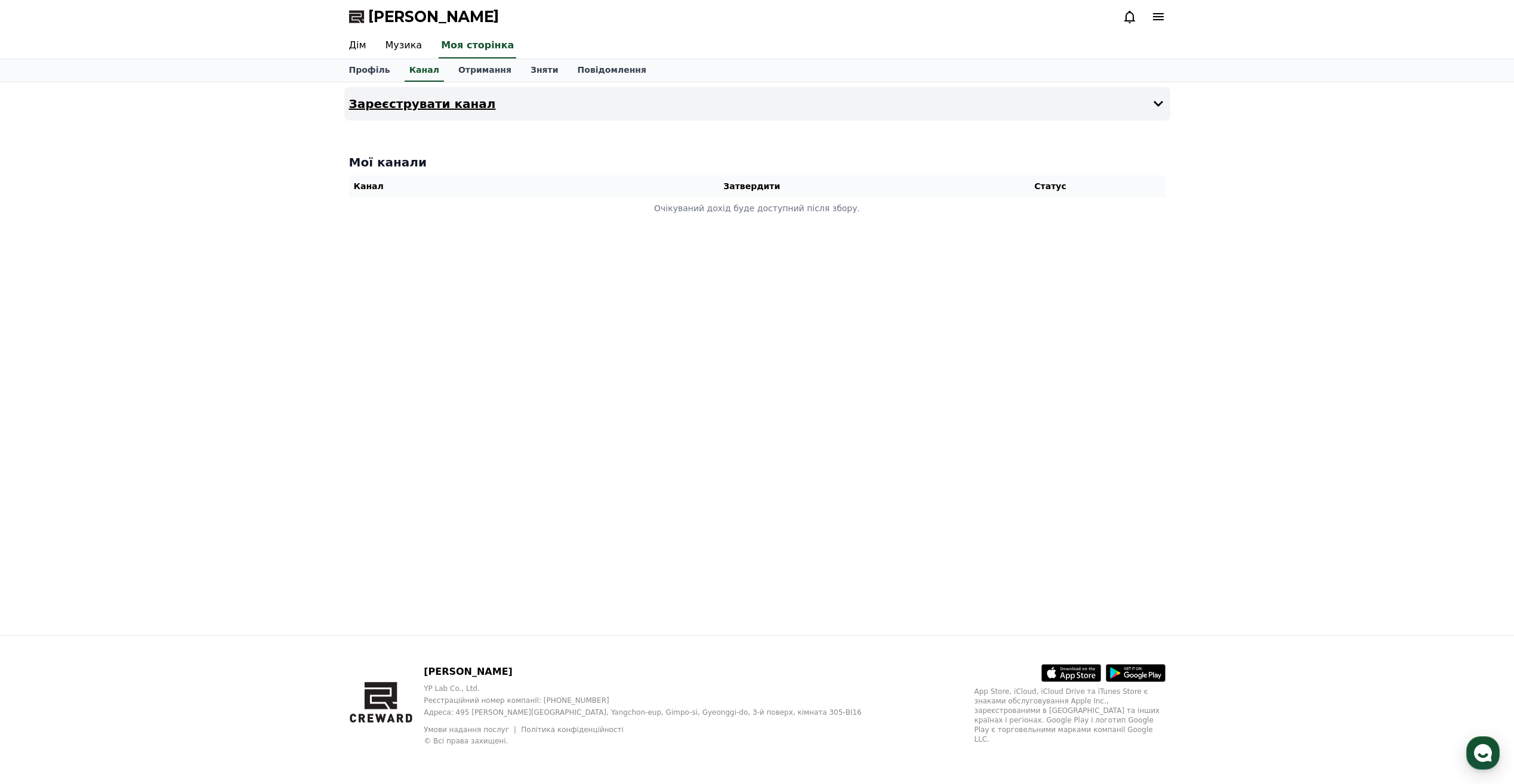
drag, startPoint x: 1280, startPoint y: 200, endPoint x: 1122, endPoint y: 328, distance: 203.3
click at [1122, 328] on div "Зареєструвати канал Мої канали Канал Затвердити Статус Очікуваний дохід буде до…" at bounding box center [757, 359] width 835 height 553
click at [482, 106] on button "Зареєструвати канал" at bounding box center [757, 103] width 826 height 34
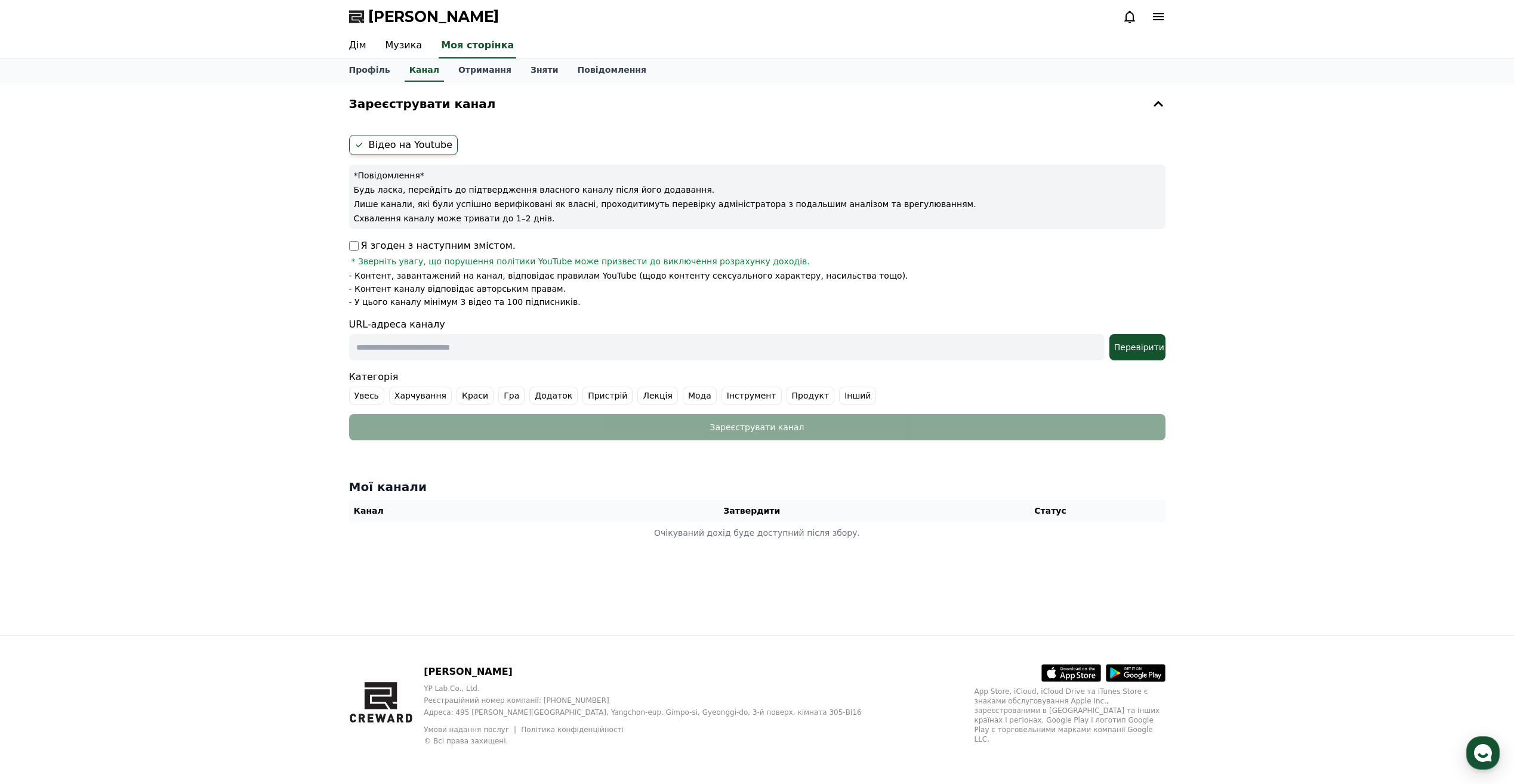
click at [845, 394] on font "Інший" at bounding box center [858, 396] width 26 height 12
click at [381, 361] on form "Відео на Youtube *Повідомлення* Будь ласка, перейдіть до підтвердження власного…" at bounding box center [757, 288] width 816 height 305
paste input "**********"
type input "**********"
click at [1126, 347] on font "Перевірити" at bounding box center [1139, 347] width 50 height 10
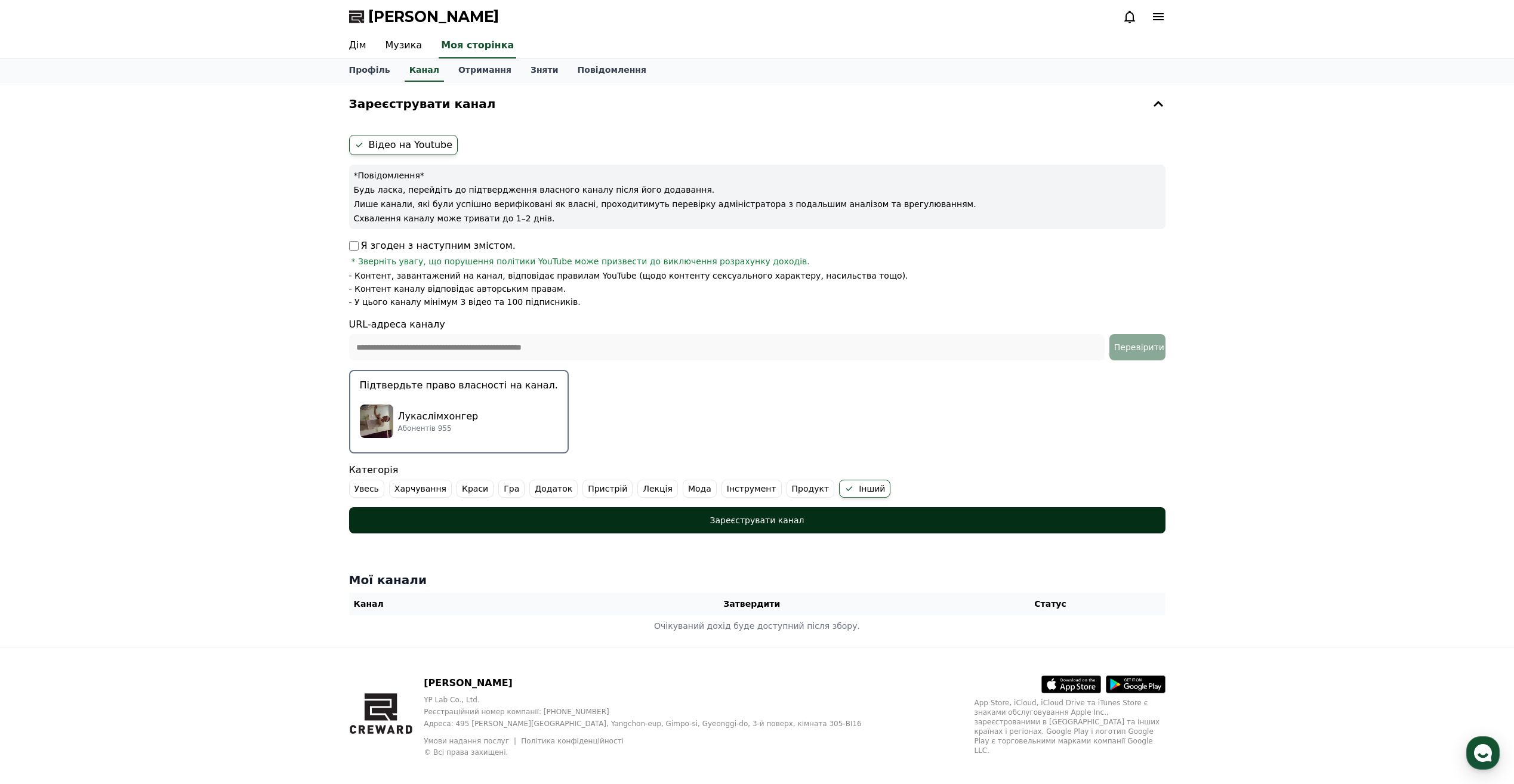
click at [776, 518] on font "Зареєструвати канал" at bounding box center [756, 520] width 94 height 10
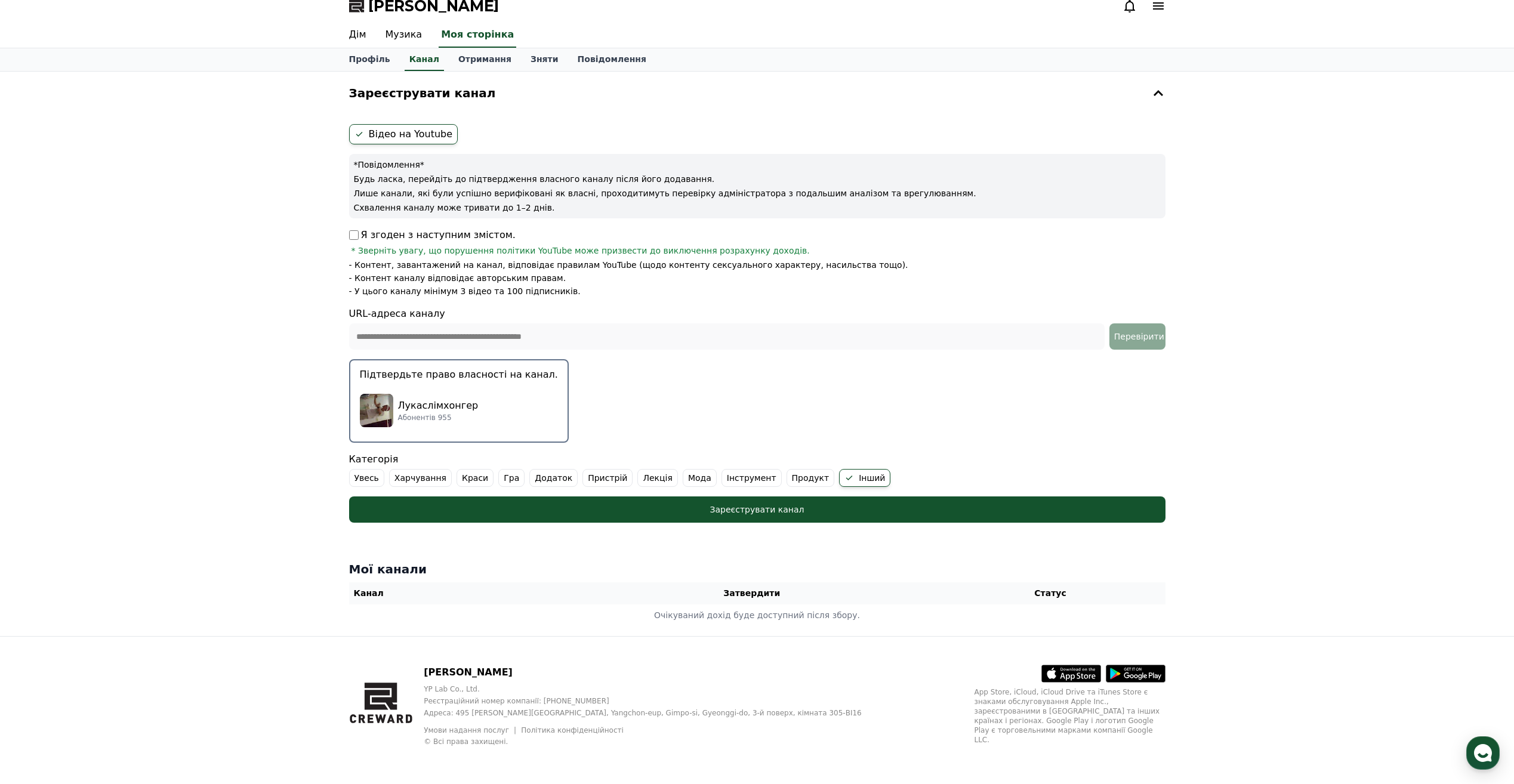
scroll to position [11, 0]
drag, startPoint x: 1294, startPoint y: 449, endPoint x: 1303, endPoint y: 267, distance: 182.2
click at [1303, 267] on div "Зареєструвати канал Відео на Youtube *Повідомлення* Будь ласка, перейдіть до пі…" at bounding box center [757, 353] width 1514 height 565
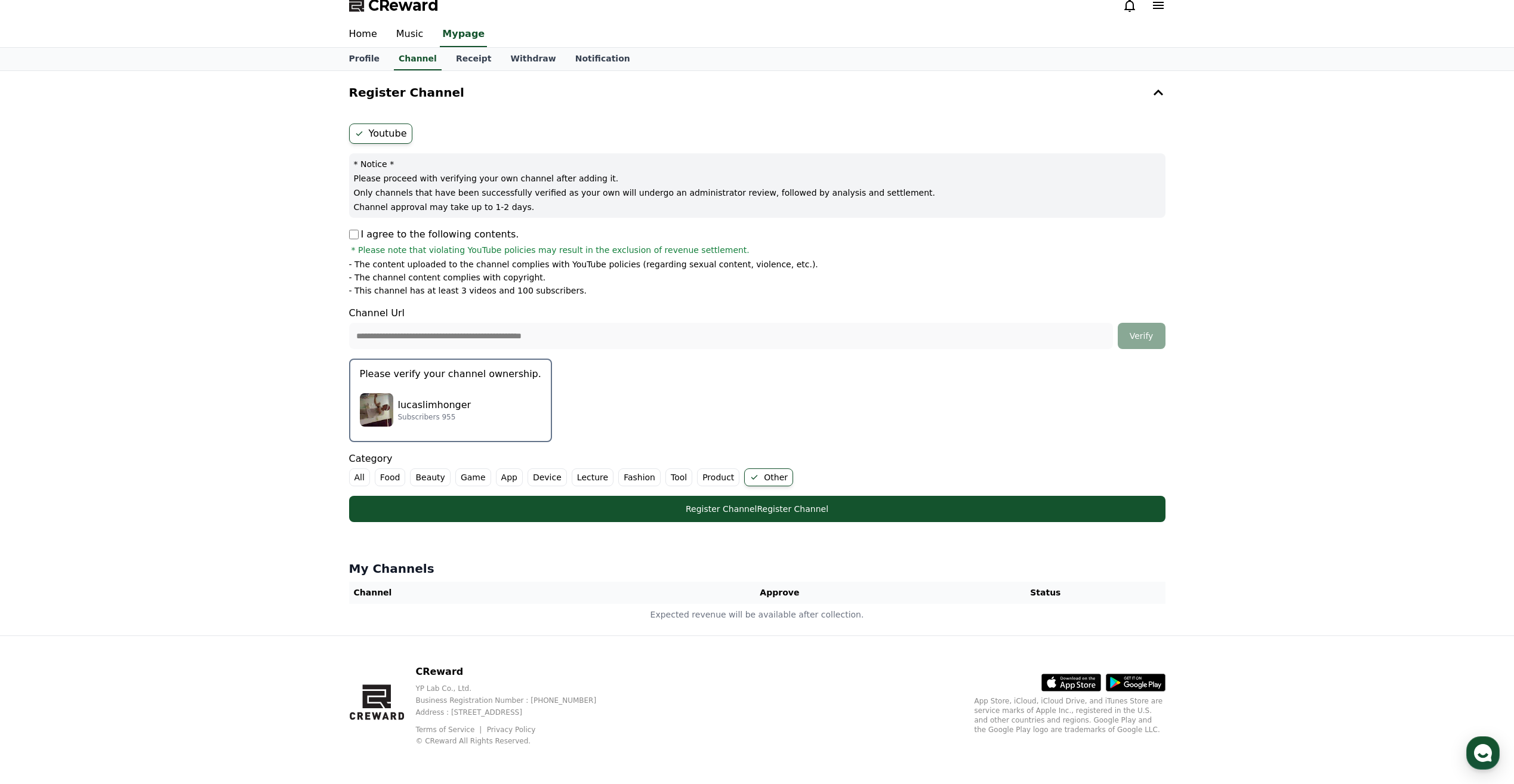
click at [1361, 431] on div "**********" at bounding box center [757, 353] width 1514 height 565
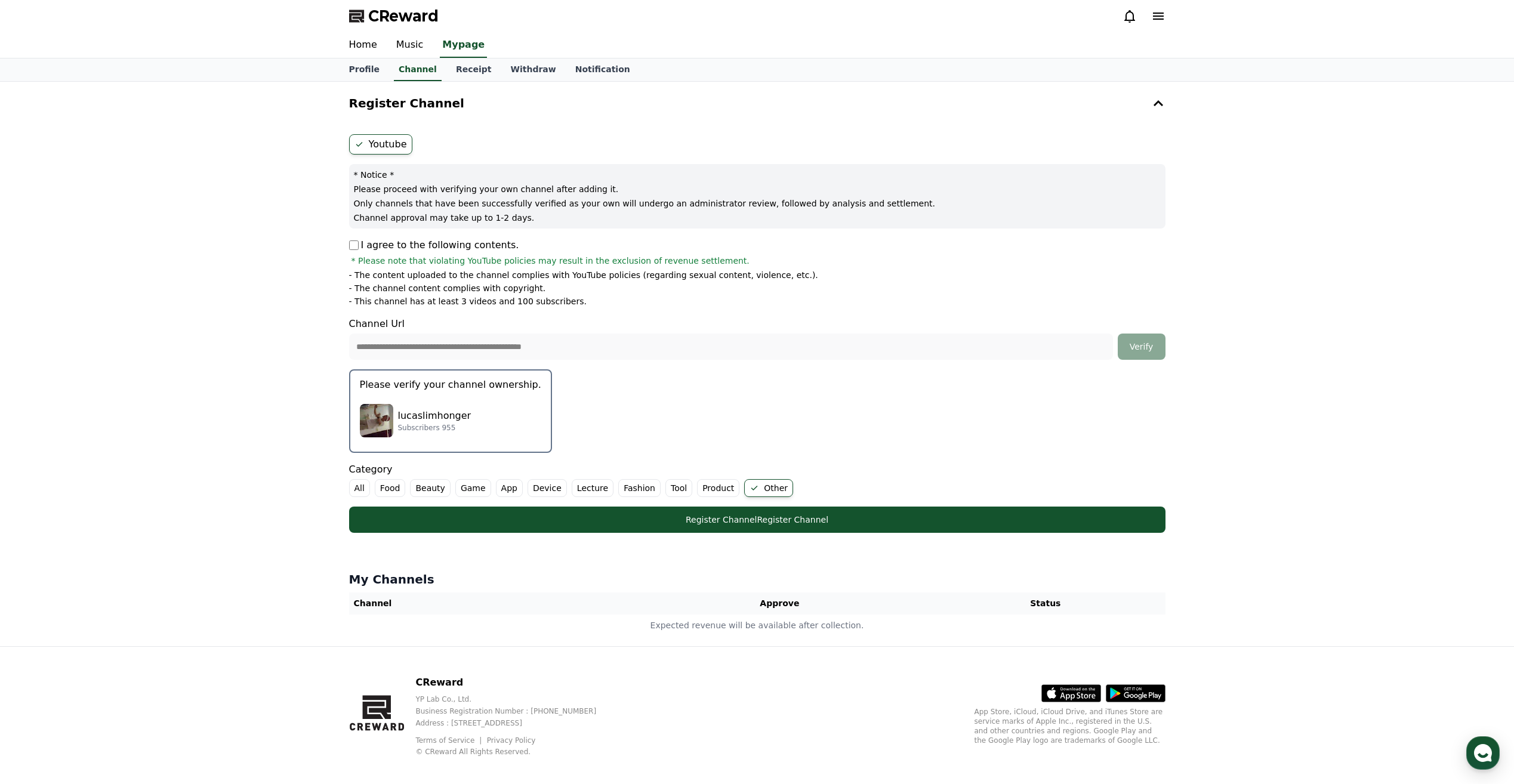
scroll to position [0, 0]
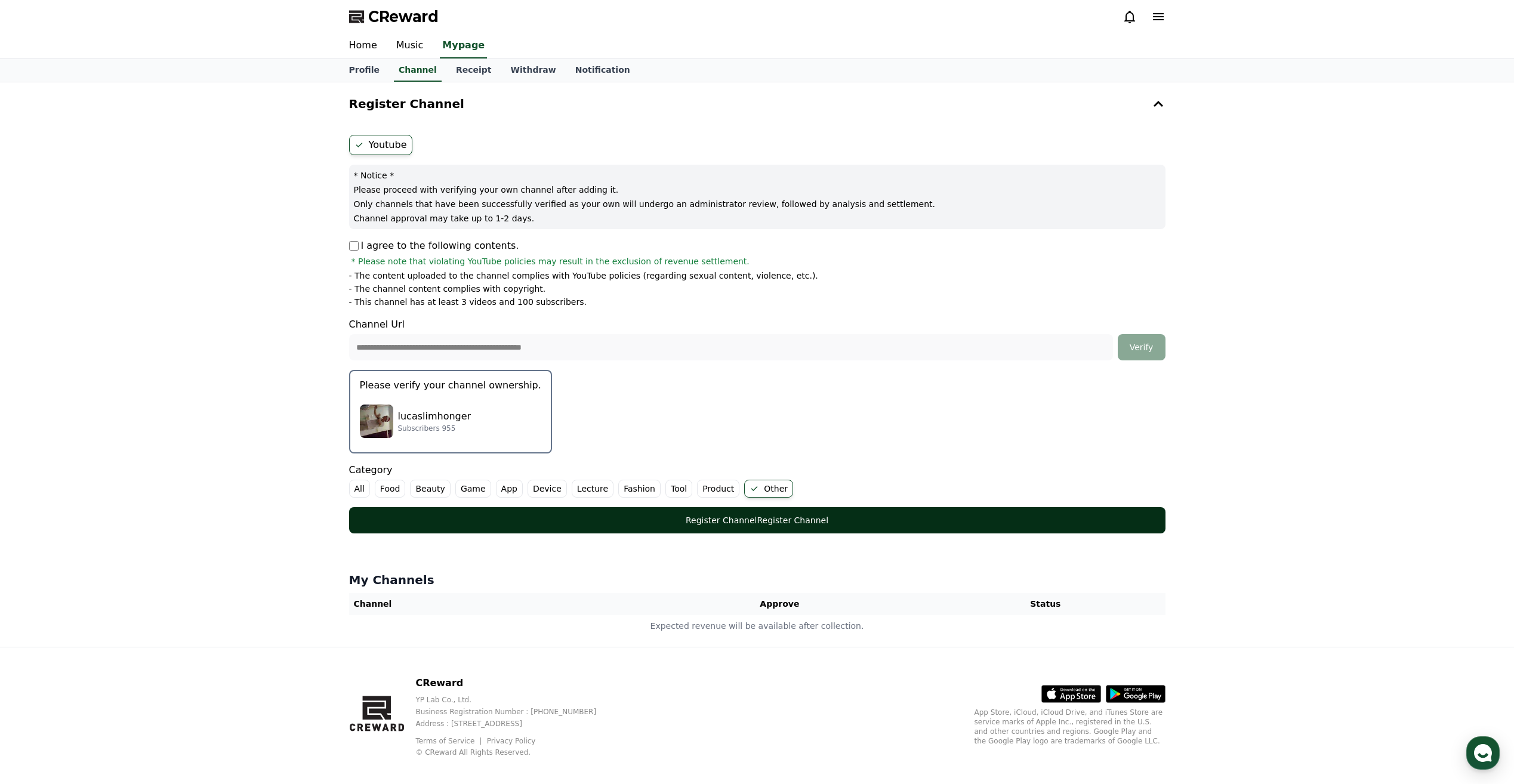
click at [742, 521] on font "Register Channel" at bounding box center [721, 520] width 72 height 10
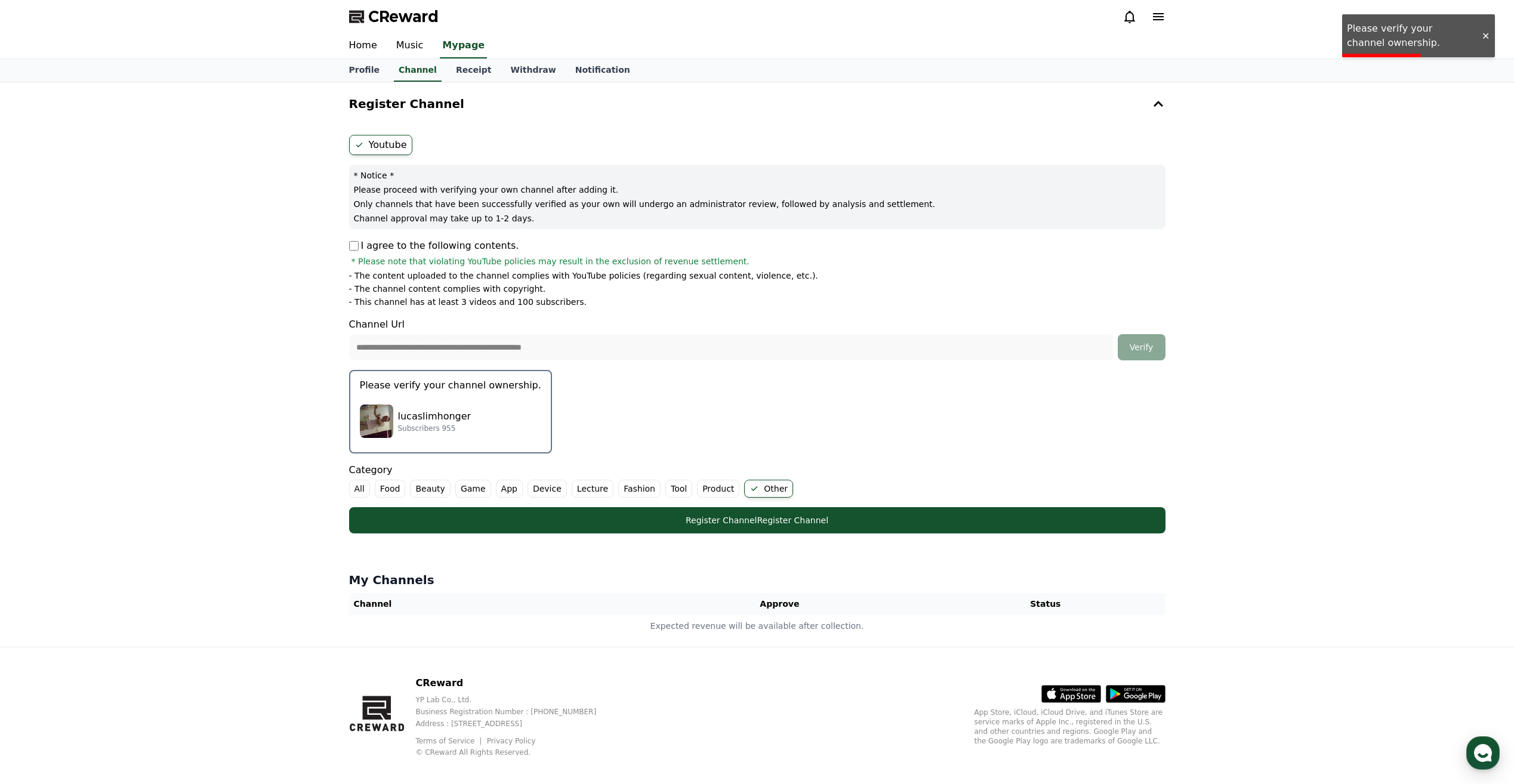
click at [1396, 44] on div "Home Music Mypage" at bounding box center [757, 46] width 1514 height 26
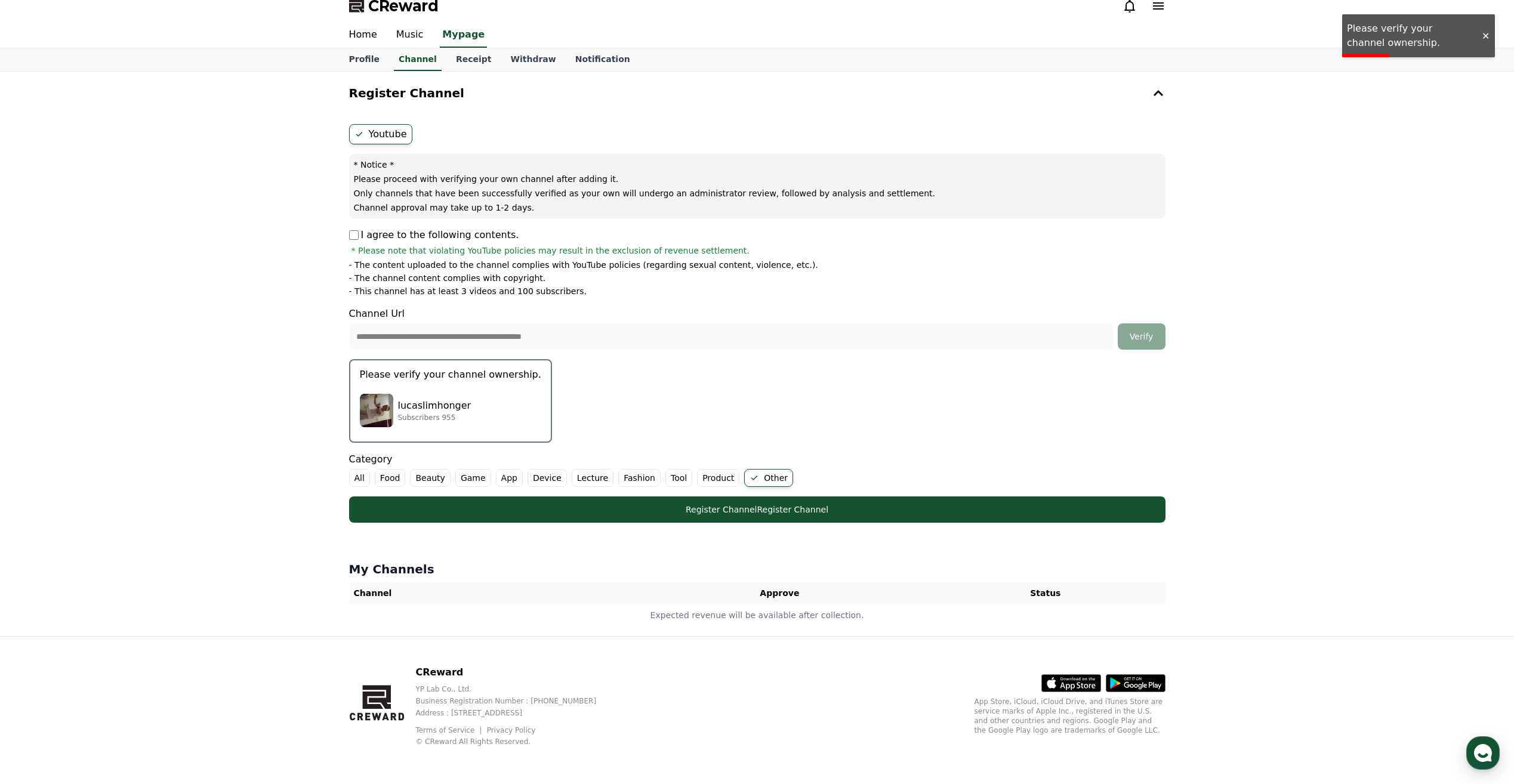
scroll to position [11, 0]
click at [425, 415] on p "Subscribers 955" at bounding box center [435, 417] width 74 height 10
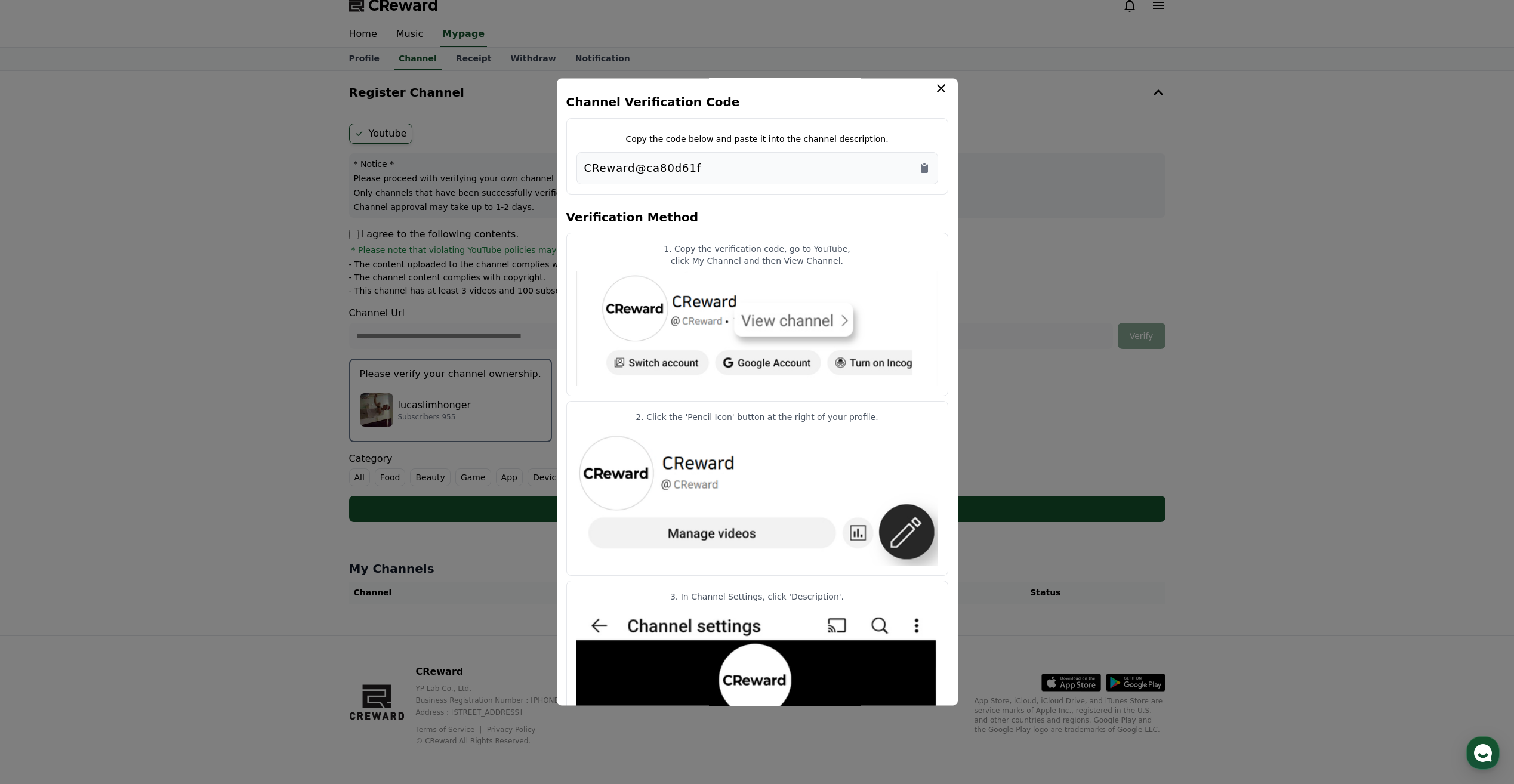
scroll to position [0, 0]
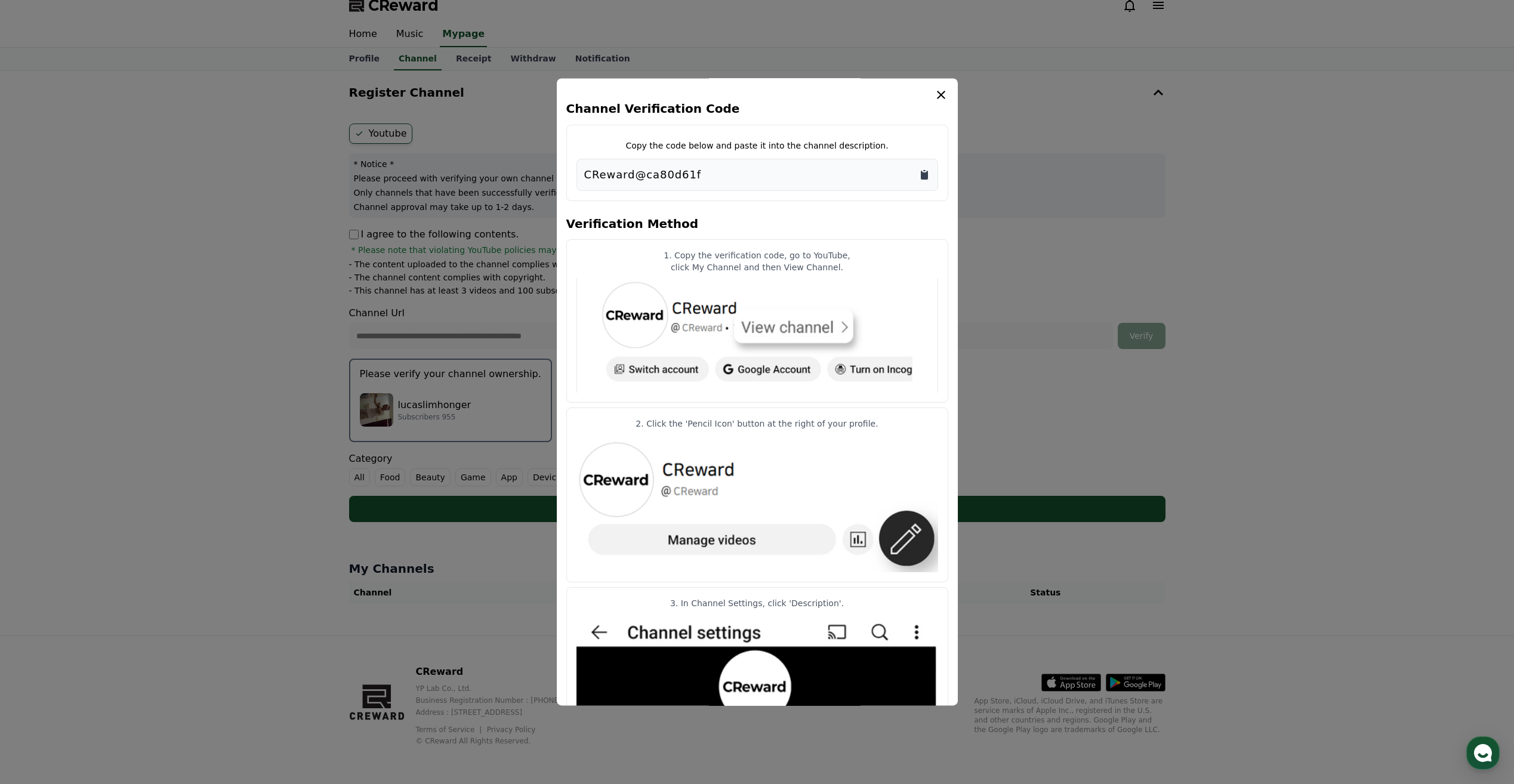
click at [926, 176] on icon "Copy to clipboard" at bounding box center [924, 175] width 7 height 9
click at [1297, 252] on button "close modal" at bounding box center [757, 392] width 1514 height 784
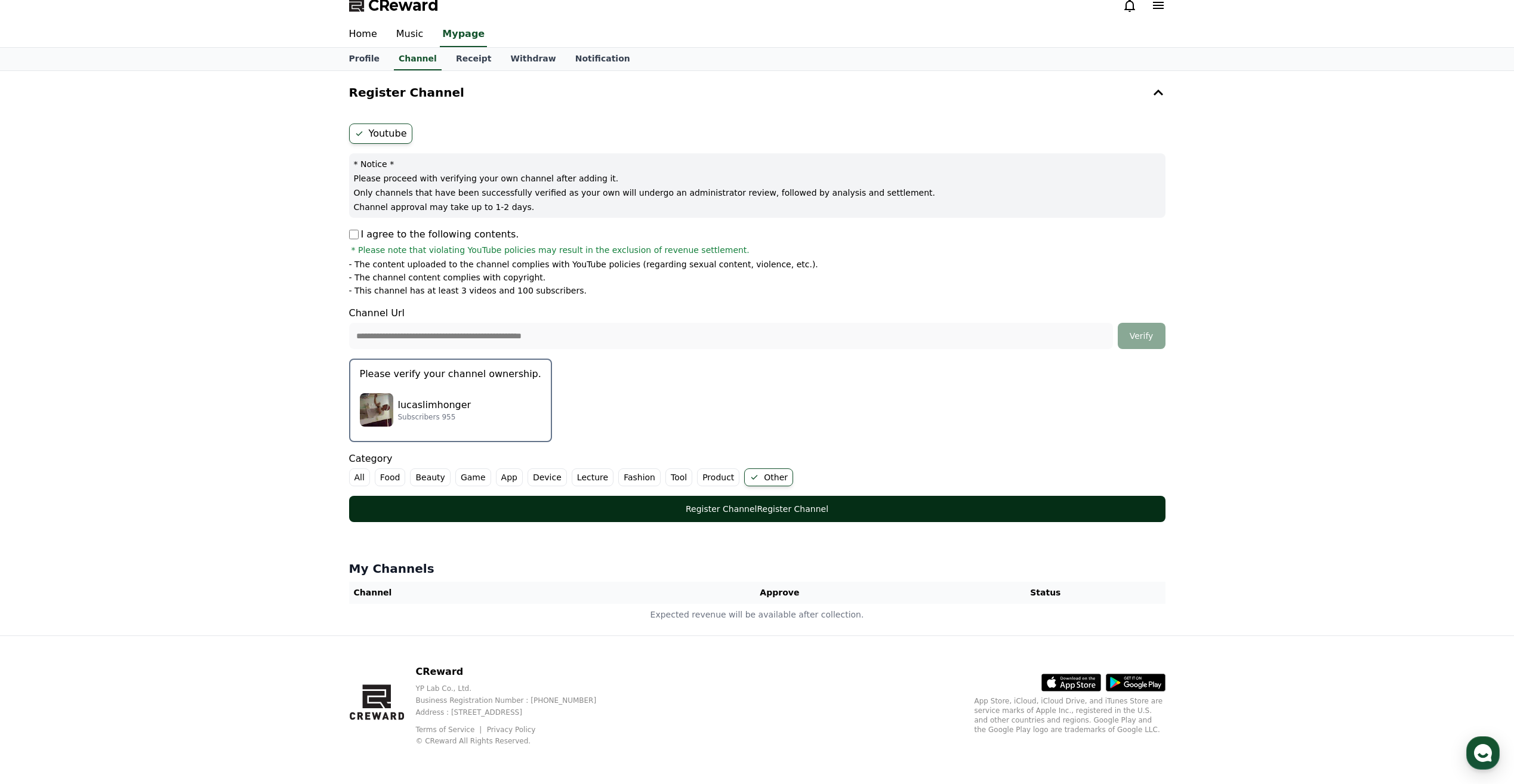
click at [748, 508] on font "Register Channel" at bounding box center [721, 509] width 72 height 10
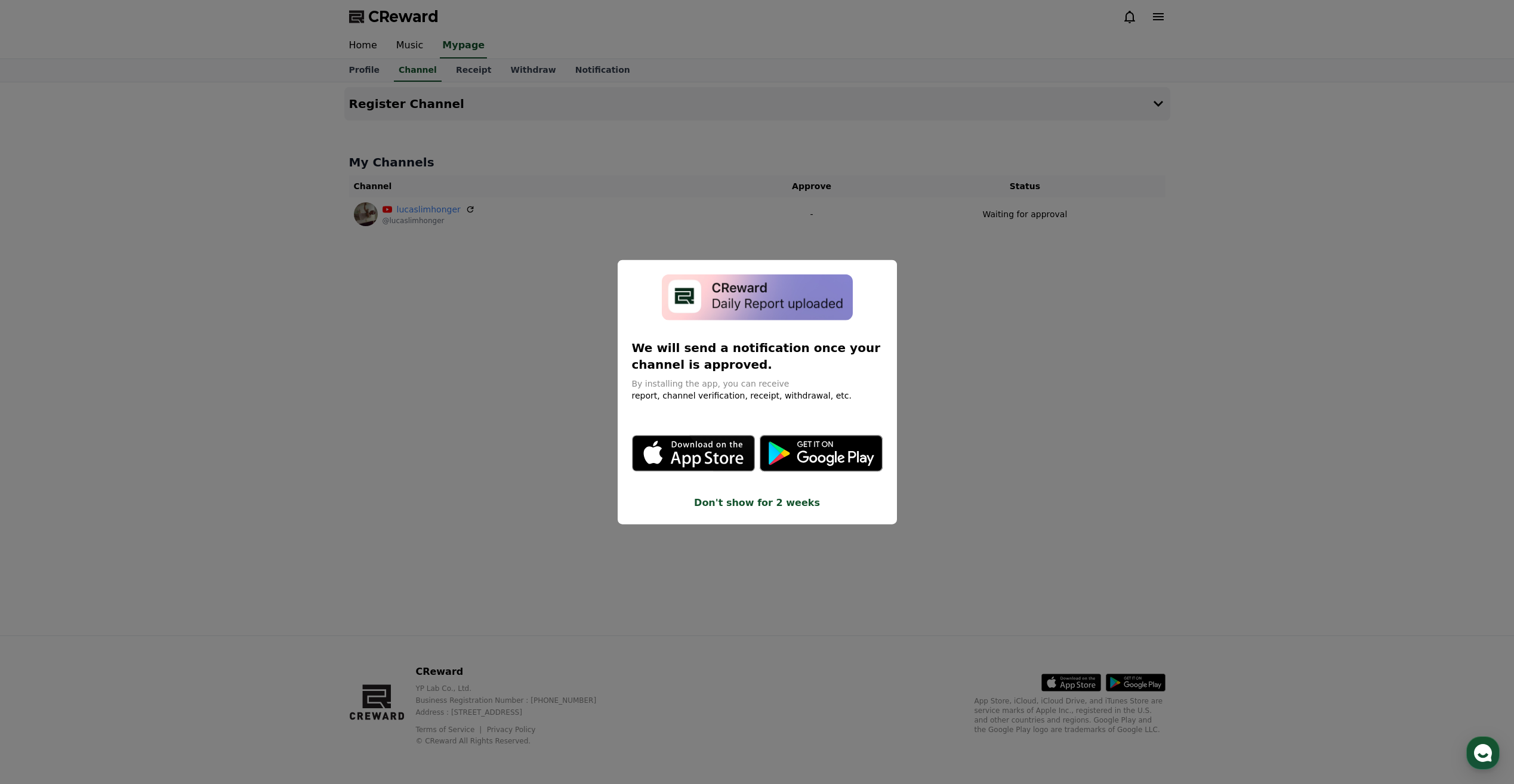
click at [1161, 475] on button "close modal" at bounding box center [757, 392] width 1514 height 784
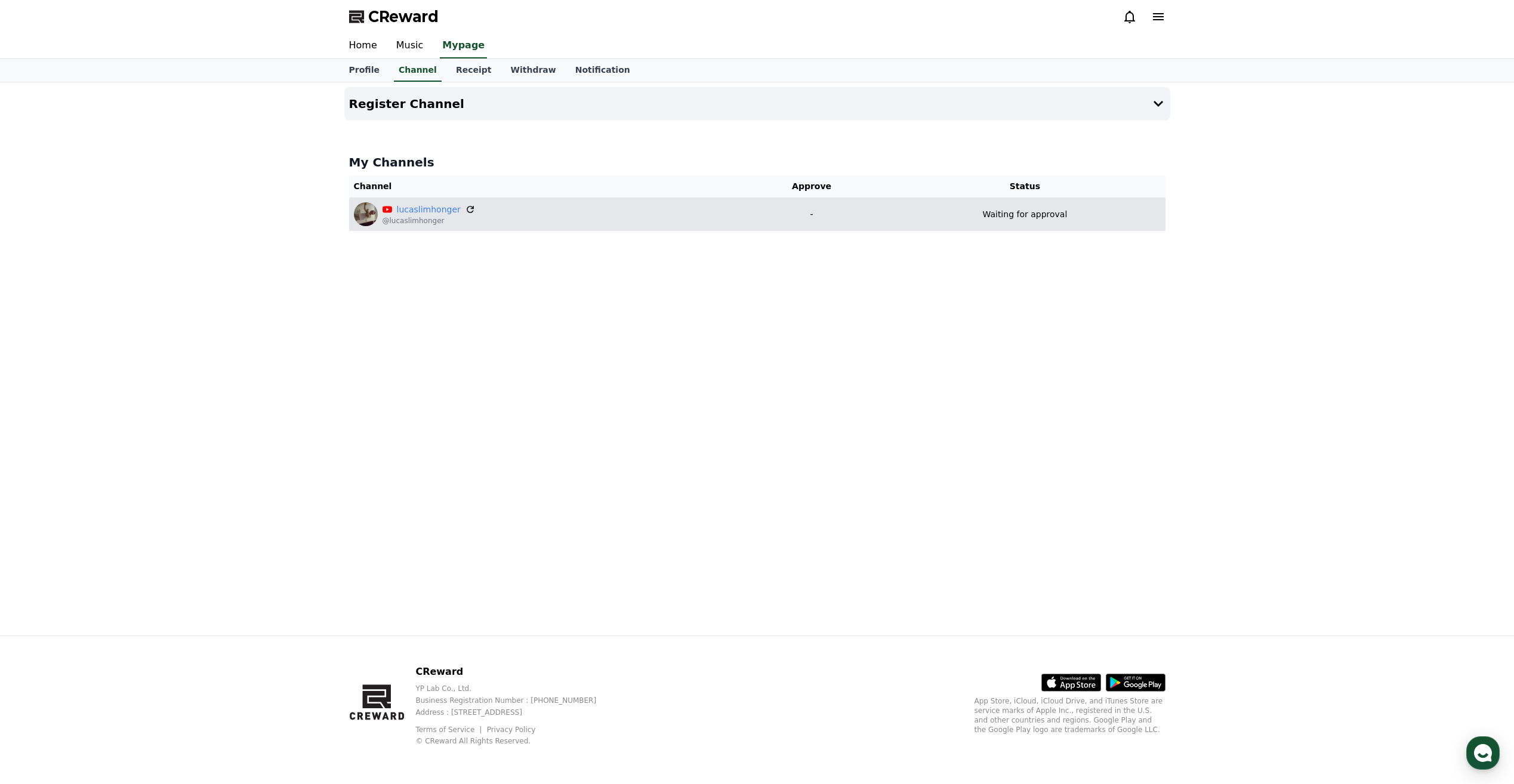
click at [467, 207] on icon at bounding box center [470, 209] width 7 height 7
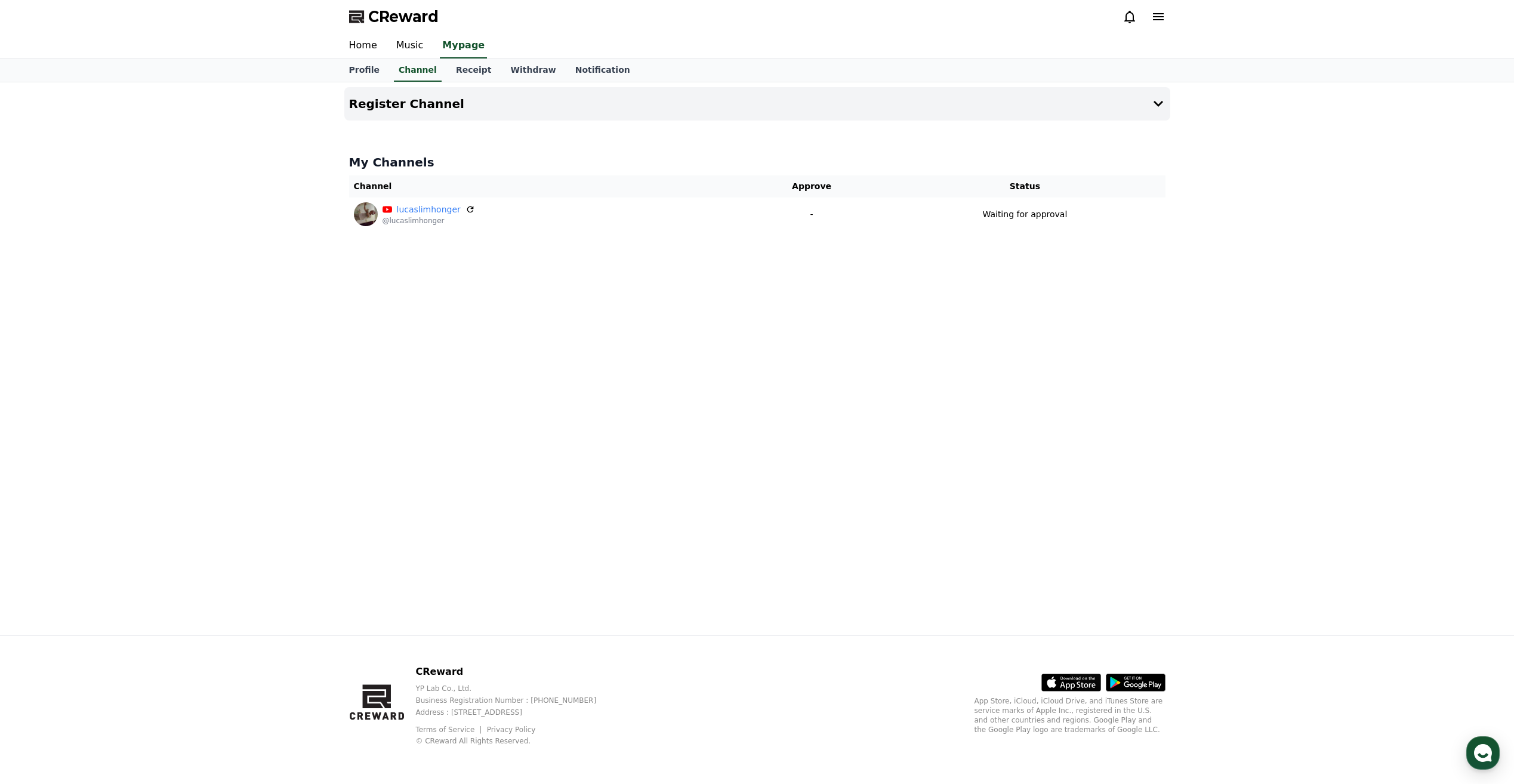
drag, startPoint x: 1263, startPoint y: 288, endPoint x: 1334, endPoint y: 244, distance: 83.5
click at [1334, 244] on div "Register Channel My Channels Channel Approve Status lucaslimhonger @lucaslimhon…" at bounding box center [757, 359] width 1514 height 553
click at [383, 99] on h4 "Register Channel" at bounding box center [406, 104] width 115 height 13
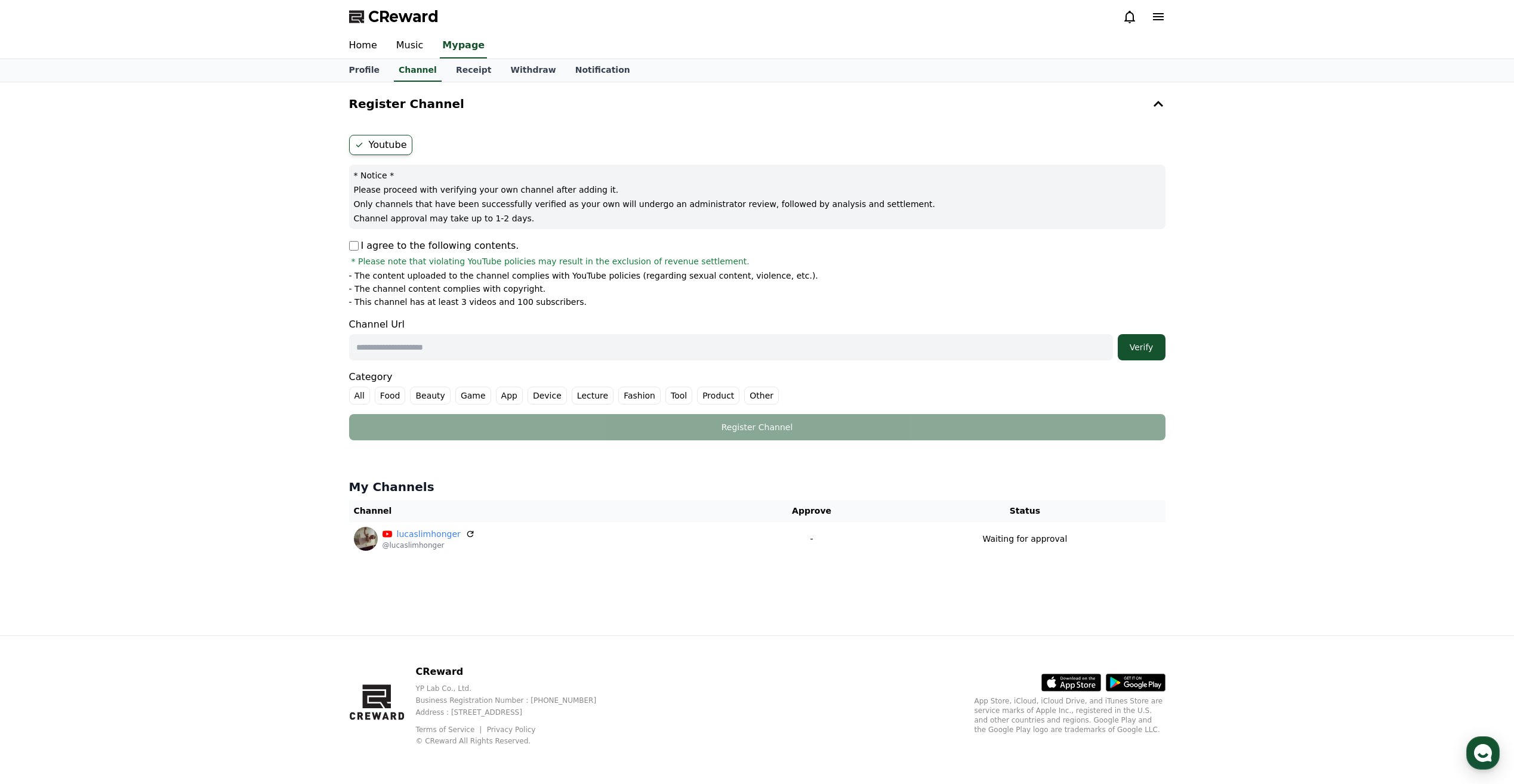
click at [398, 348] on input "text" at bounding box center [731, 348] width 764 height 26
paste input "**********"
type input "**********"
click at [744, 388] on label "Other" at bounding box center [761, 395] width 35 height 18
click at [1143, 350] on div "Verify" at bounding box center [1141, 348] width 38 height 12
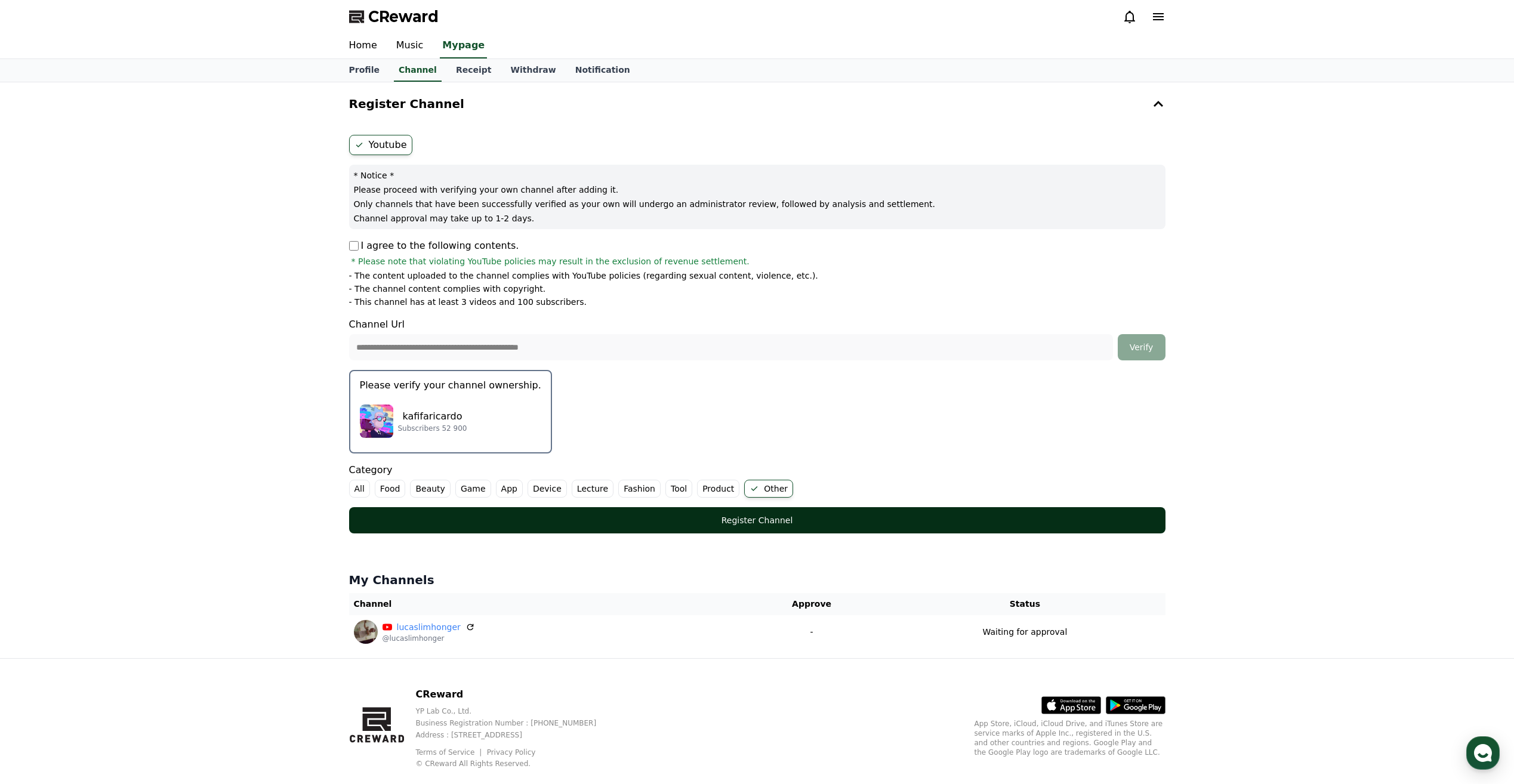
click at [755, 517] on div "Register Channel" at bounding box center [758, 520] width 769 height 12
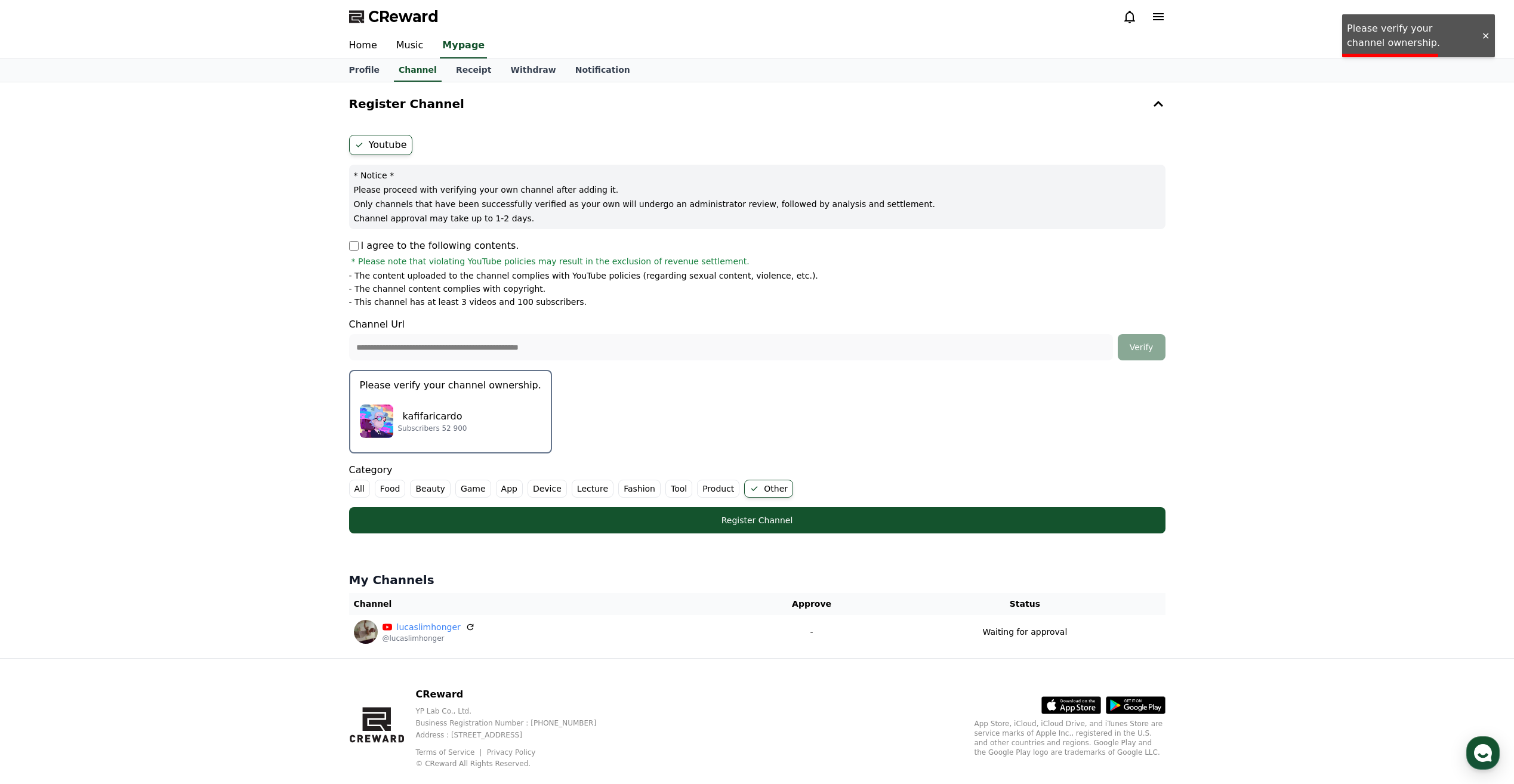
click at [419, 419] on p "kafifaricardo" at bounding box center [432, 417] width 69 height 14
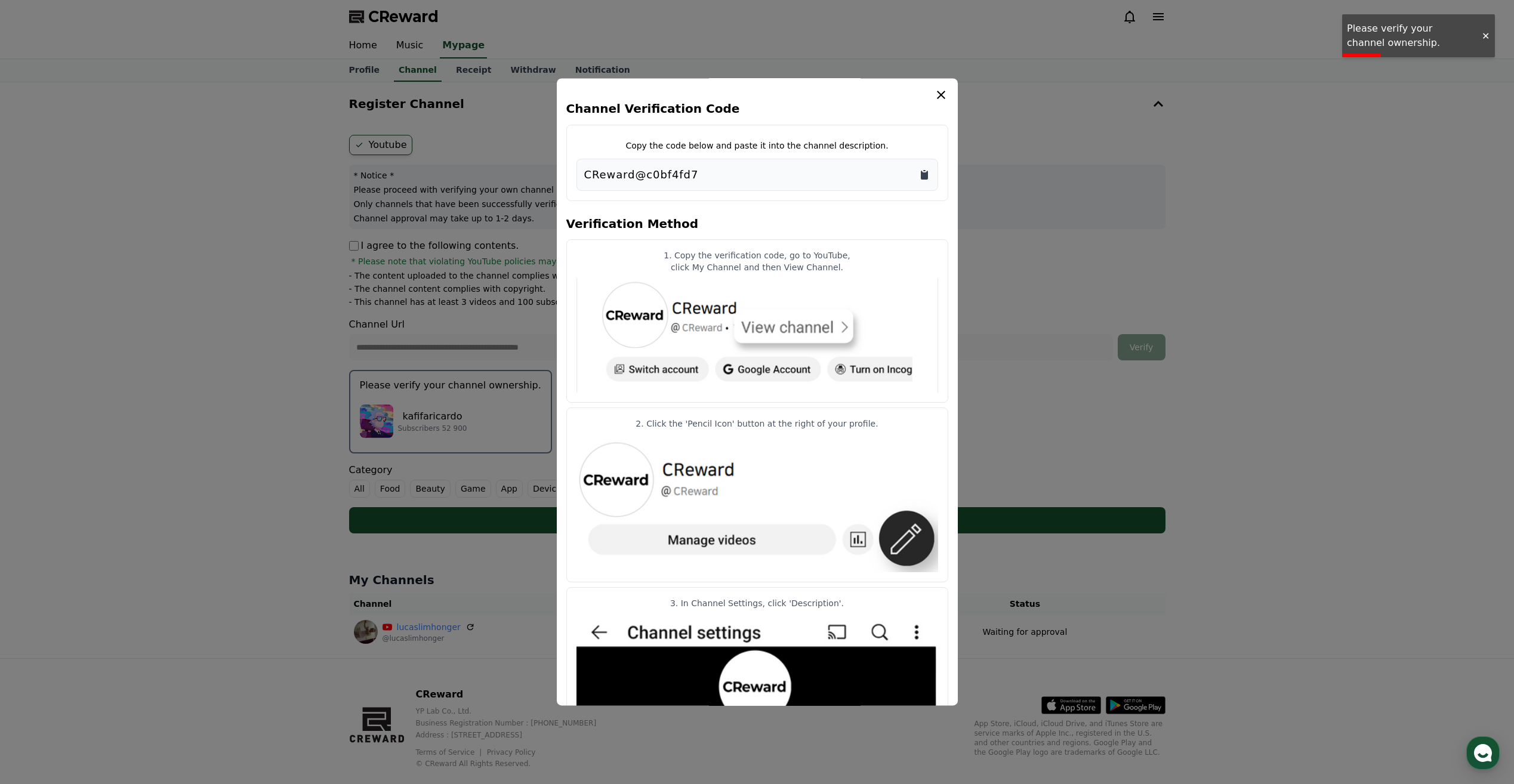
click at [923, 172] on icon "Copy to clipboard" at bounding box center [924, 175] width 12 height 12
click at [779, 274] on article "1. Copy the verification code, go to YouTube, click My Channel and then View Ch…" at bounding box center [757, 321] width 382 height 163
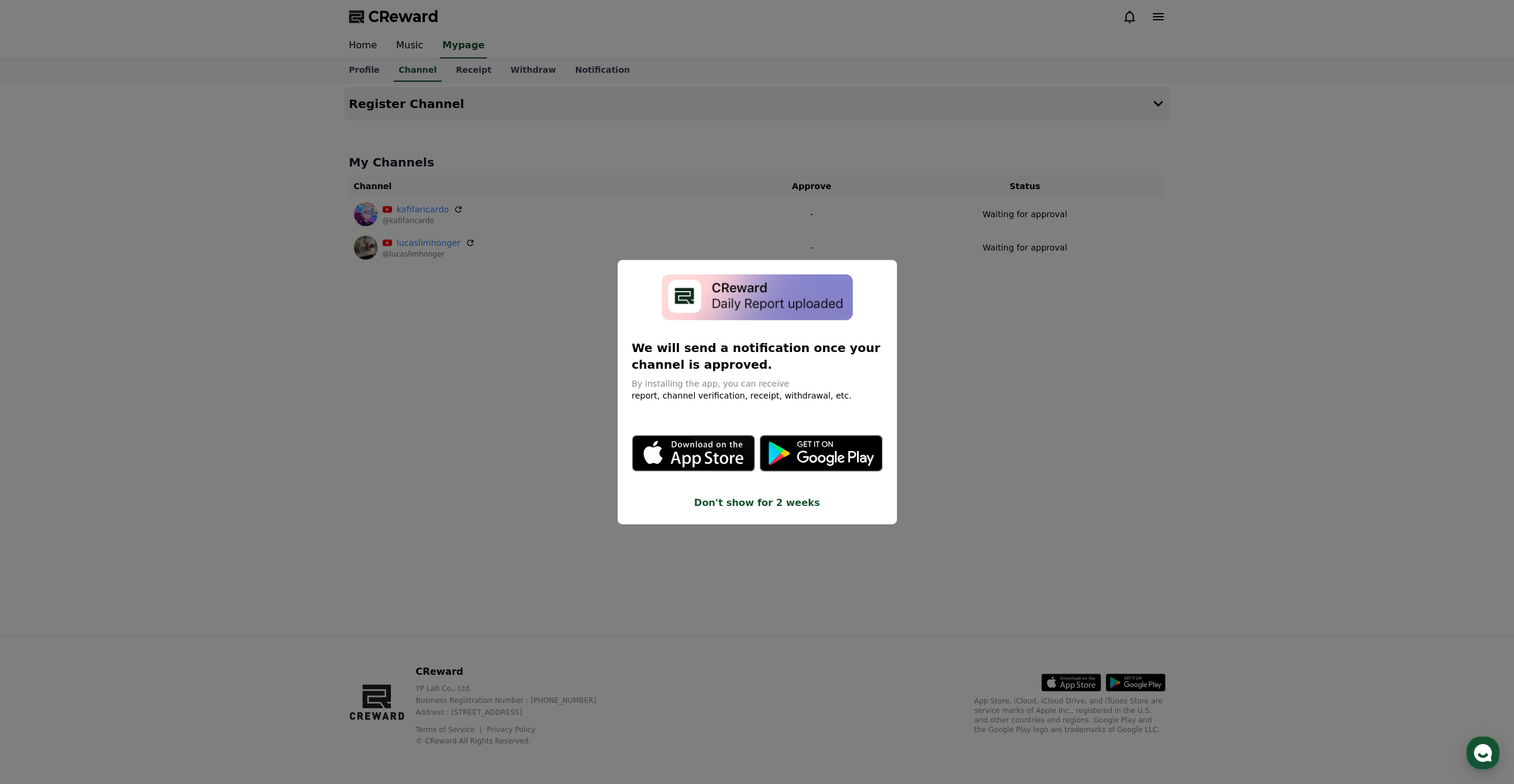
click at [1178, 265] on button "close modal" at bounding box center [757, 392] width 1514 height 784
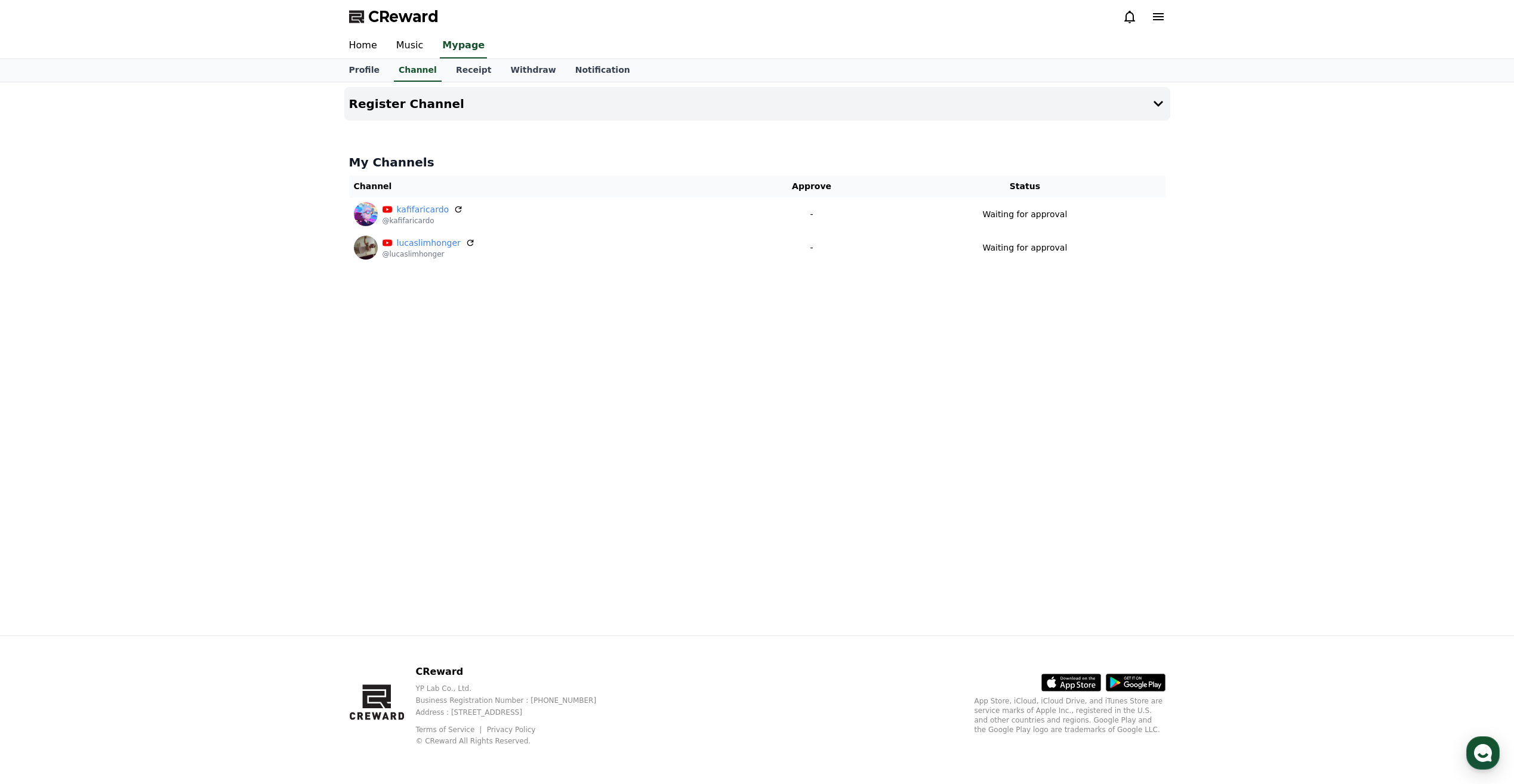
drag, startPoint x: 498, startPoint y: 425, endPoint x: 515, endPoint y: 427, distance: 17.1
click at [502, 423] on div "Register Channel My Channels Channel Approve Status kafifaricardo @kafifaricard…" at bounding box center [757, 359] width 835 height 553
click at [444, 98] on h4 "Register Channel" at bounding box center [406, 104] width 115 height 13
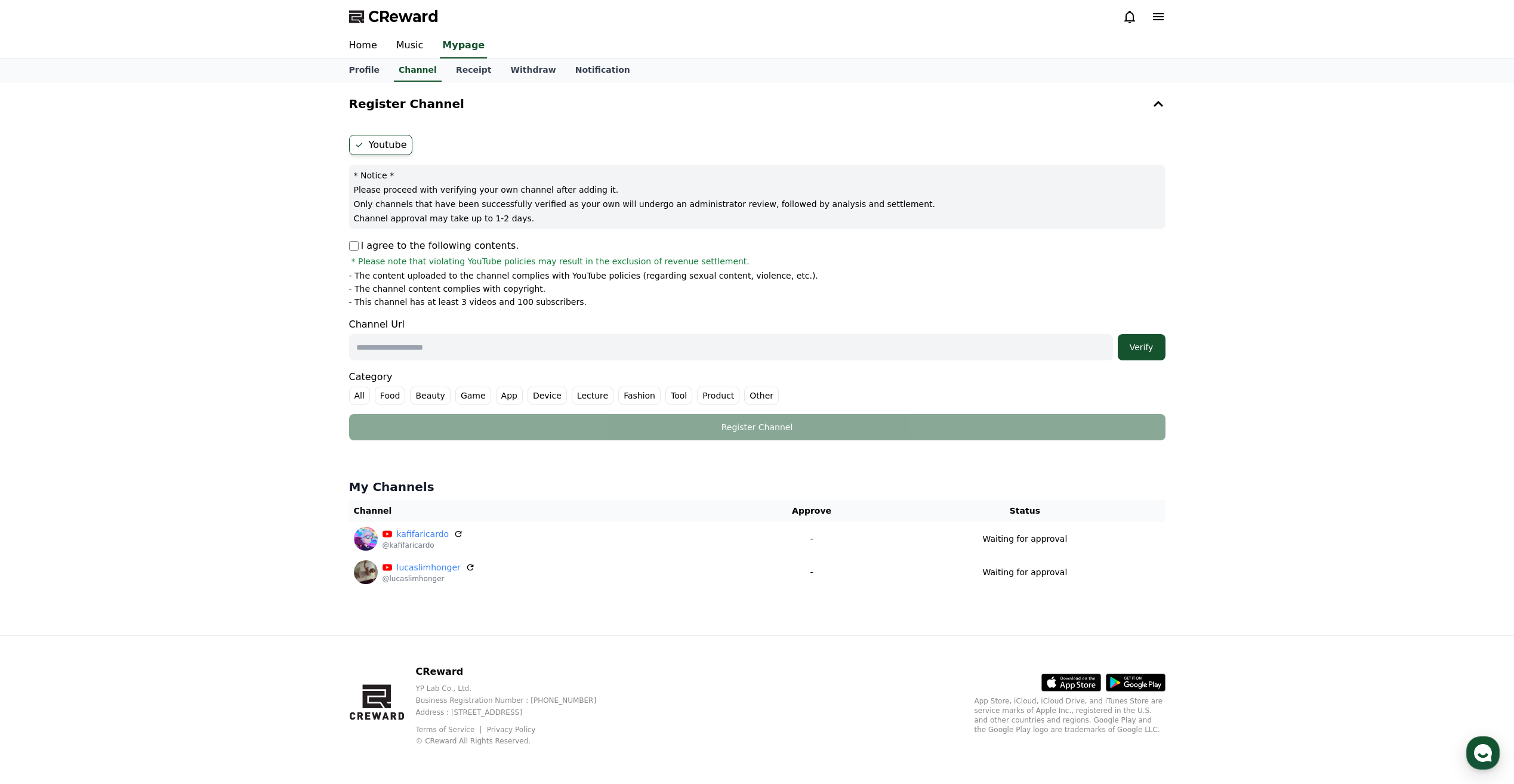
click at [355, 239] on p "I agree to the following contents." at bounding box center [434, 246] width 170 height 14
click at [412, 347] on input "text" at bounding box center [731, 348] width 764 height 26
paste input "**********"
type input "**********"
click at [1118, 334] on button "Verify" at bounding box center [1141, 348] width 48 height 26
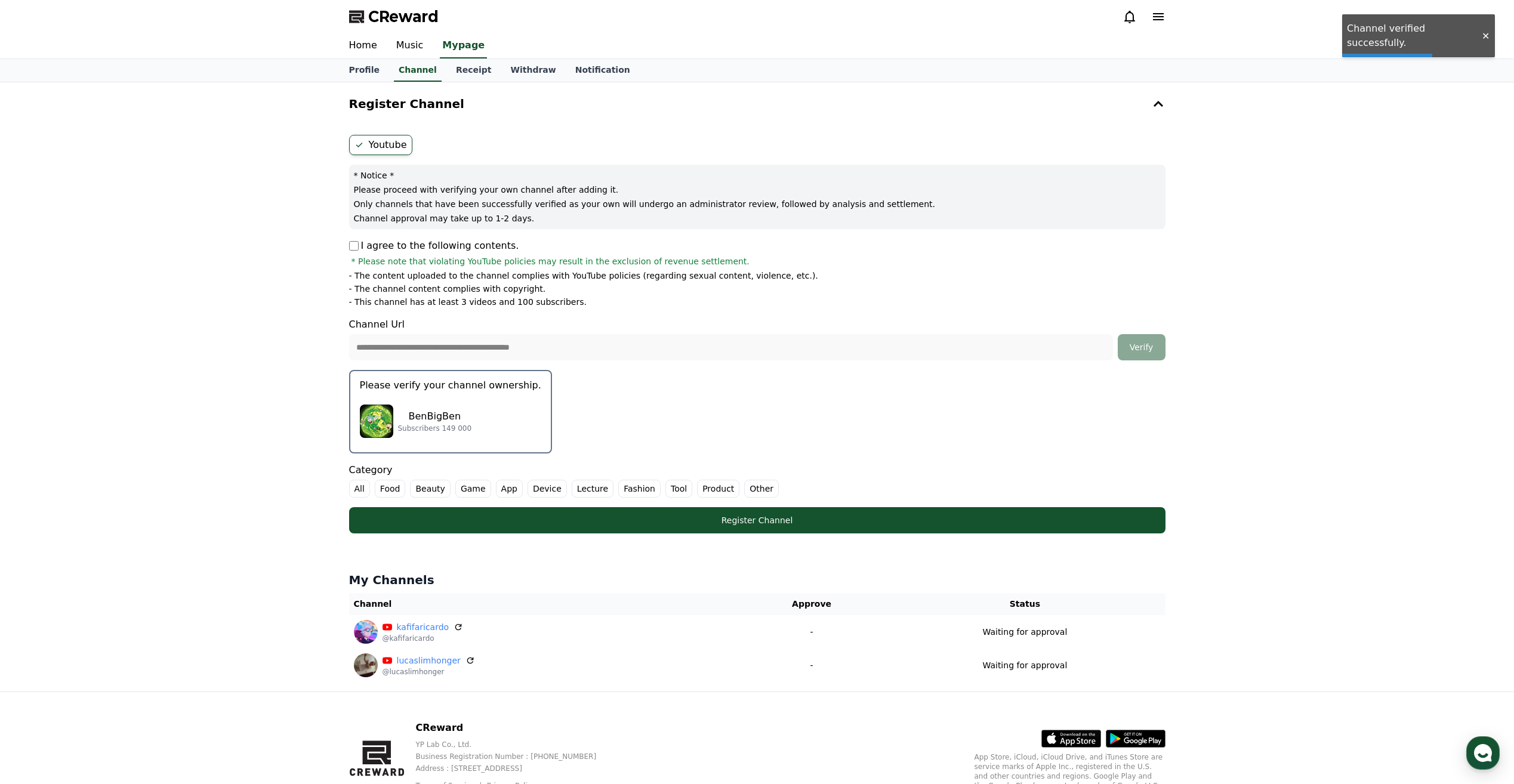
click at [430, 415] on p "BenBigBen" at bounding box center [435, 417] width 74 height 14
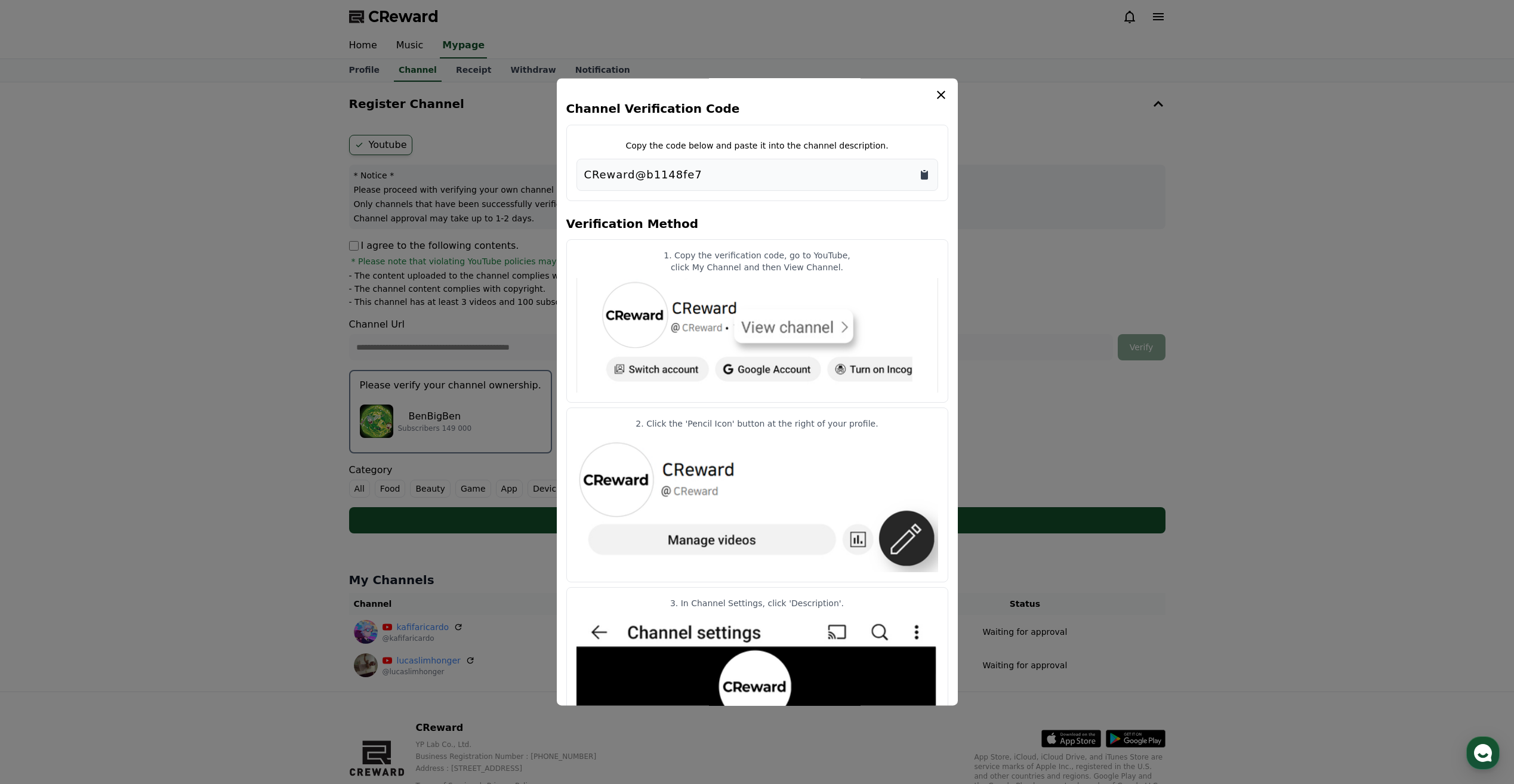
click at [924, 174] on icon "Copy to clipboard" at bounding box center [924, 175] width 7 height 9
click at [944, 99] on icon "modal" at bounding box center [941, 95] width 9 height 9
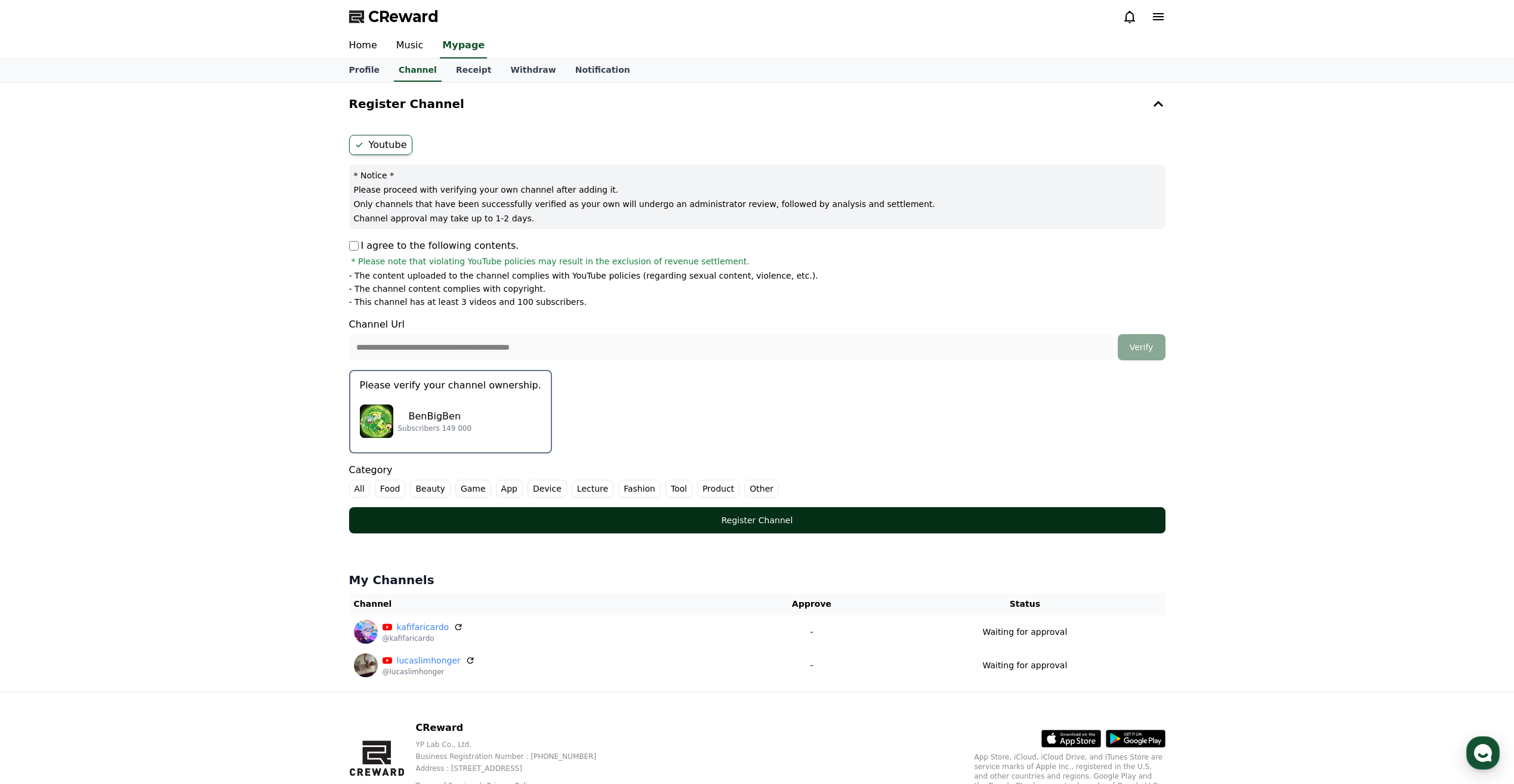
click at [675, 516] on div "Register Channel" at bounding box center [758, 520] width 769 height 12
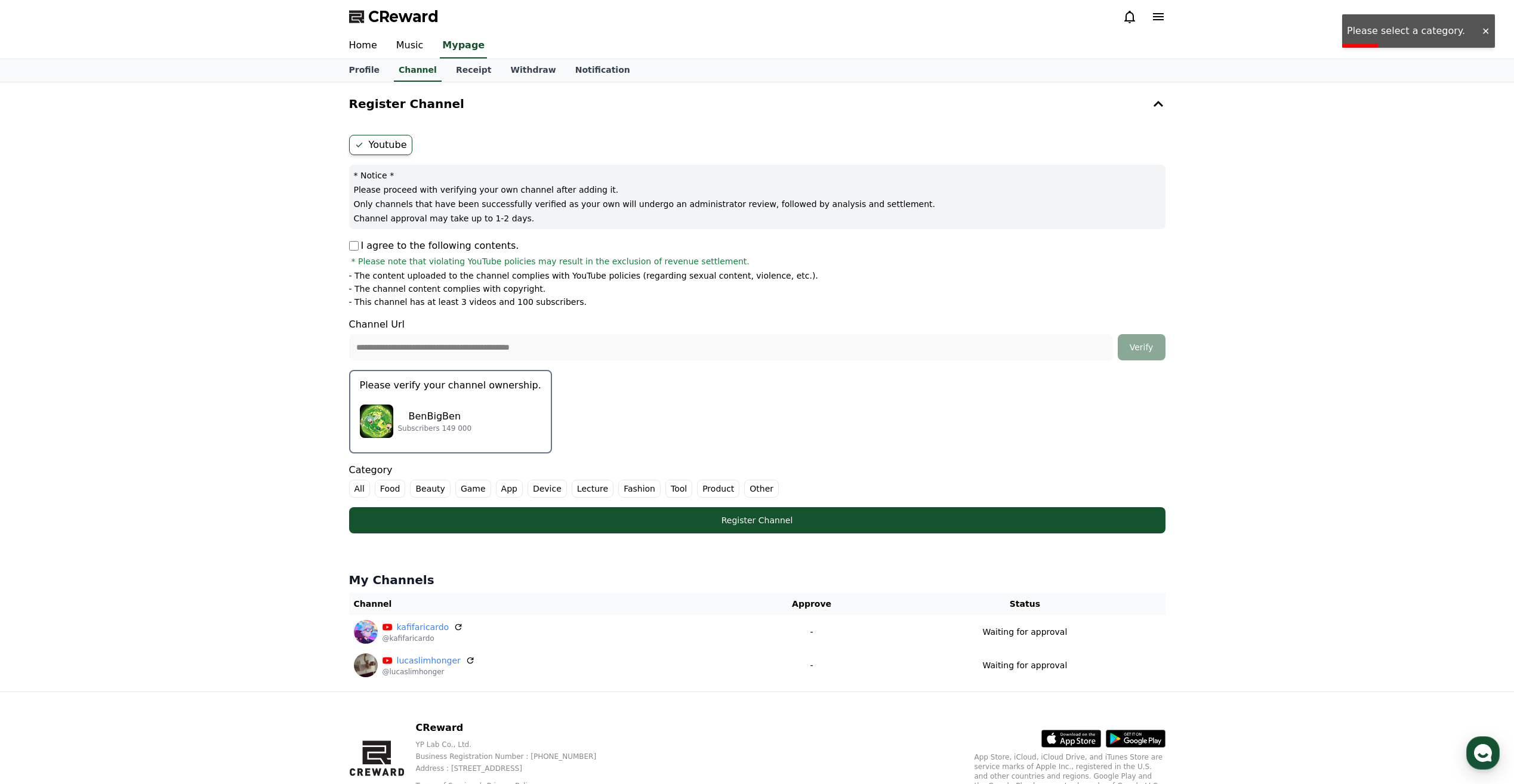
click at [744, 483] on label "Other" at bounding box center [761, 488] width 35 height 18
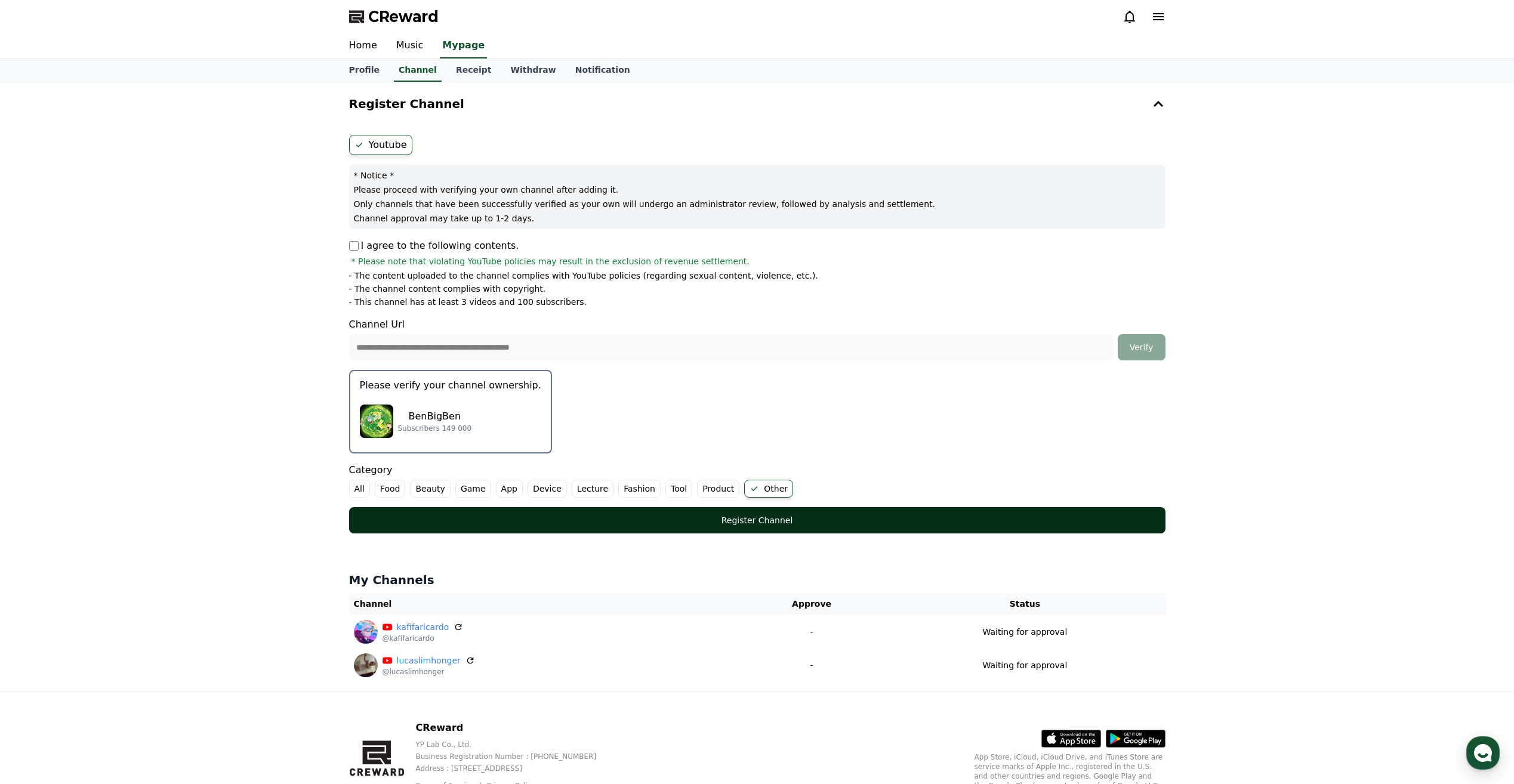
click at [736, 513] on button "Register Channel" at bounding box center [757, 521] width 816 height 26
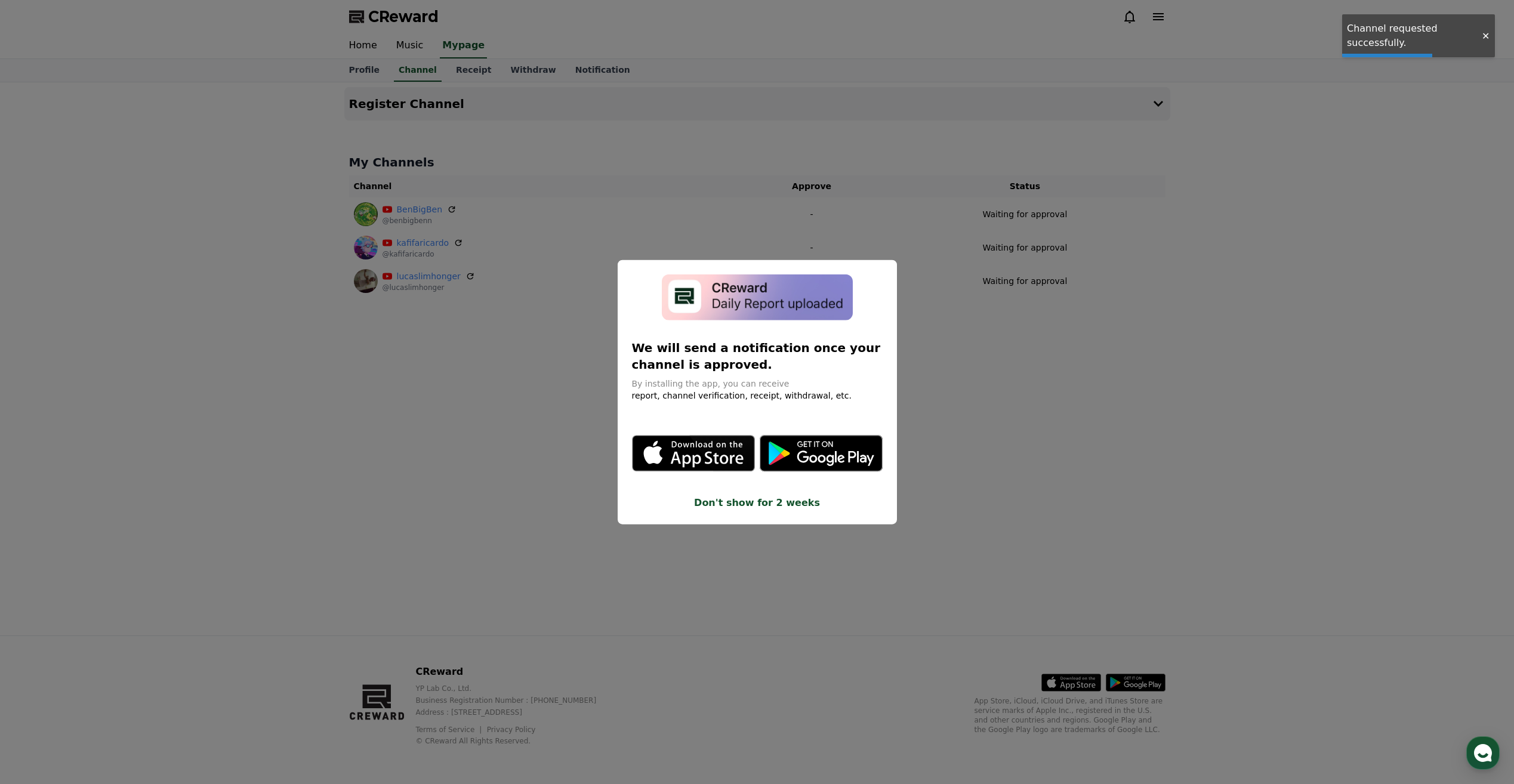
click at [1170, 419] on button "close modal" at bounding box center [757, 392] width 1514 height 784
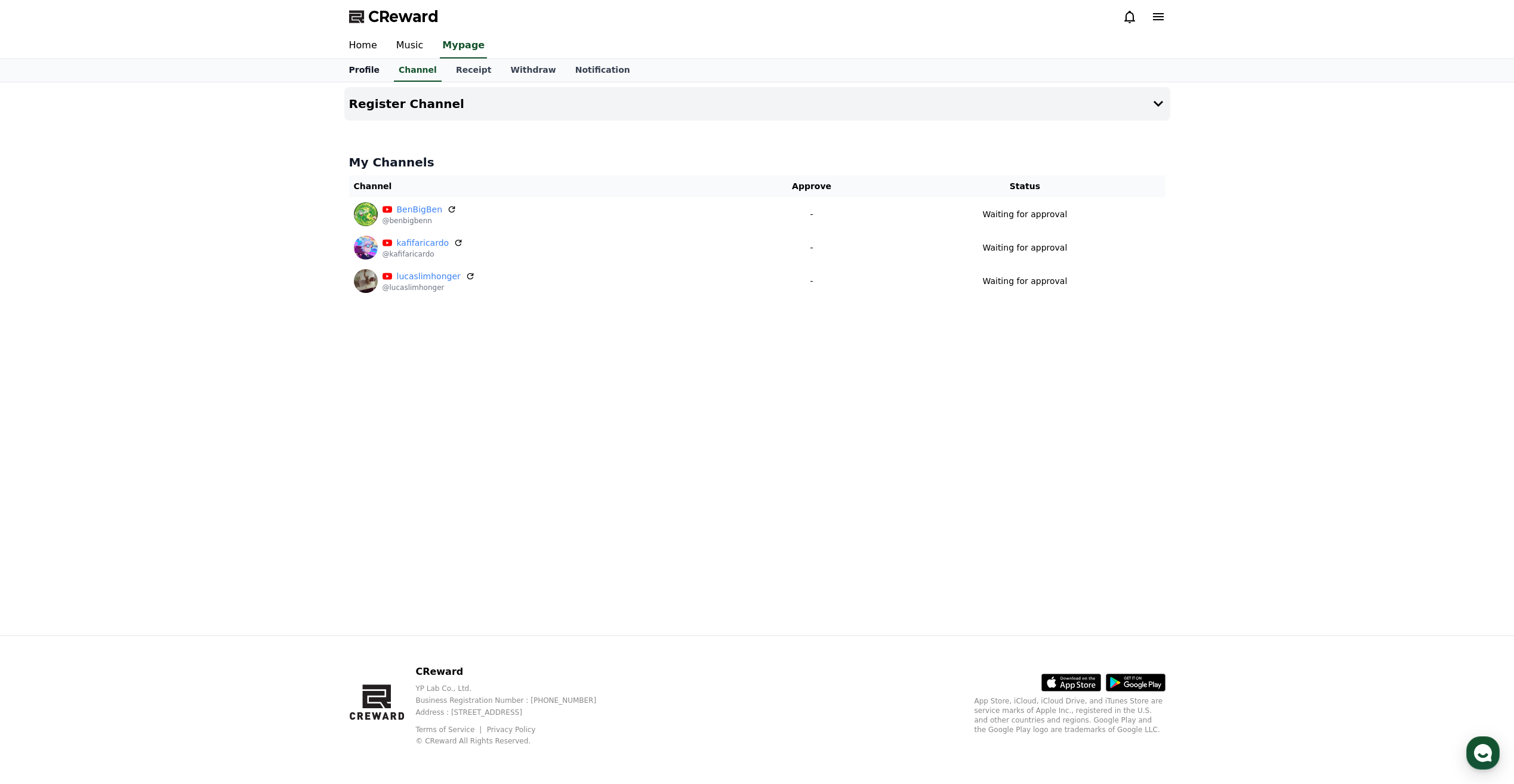
click at [367, 67] on link "Profile" at bounding box center [364, 70] width 49 height 22
select select "**********"
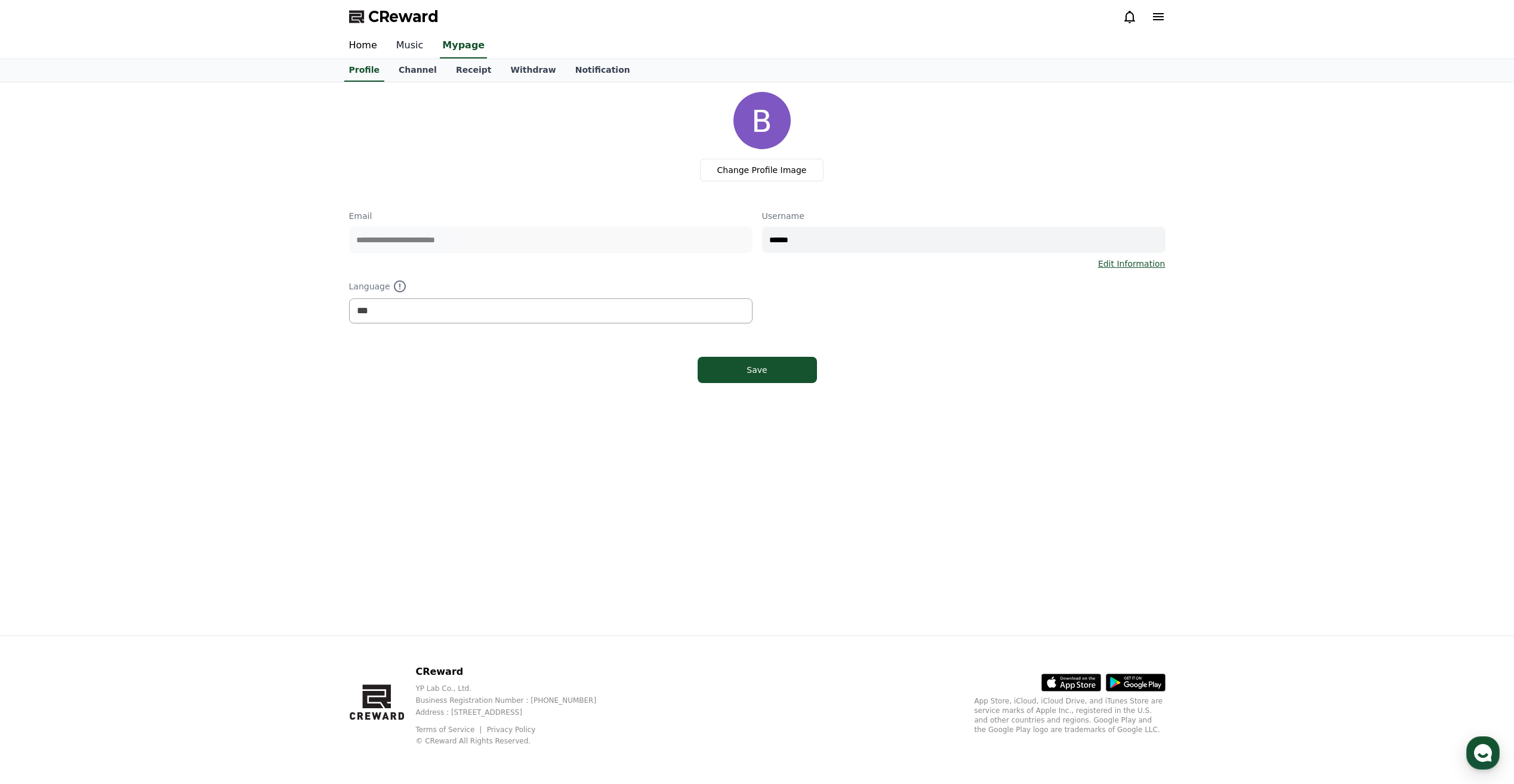
click at [406, 49] on link "Music" at bounding box center [409, 46] width 47 height 25
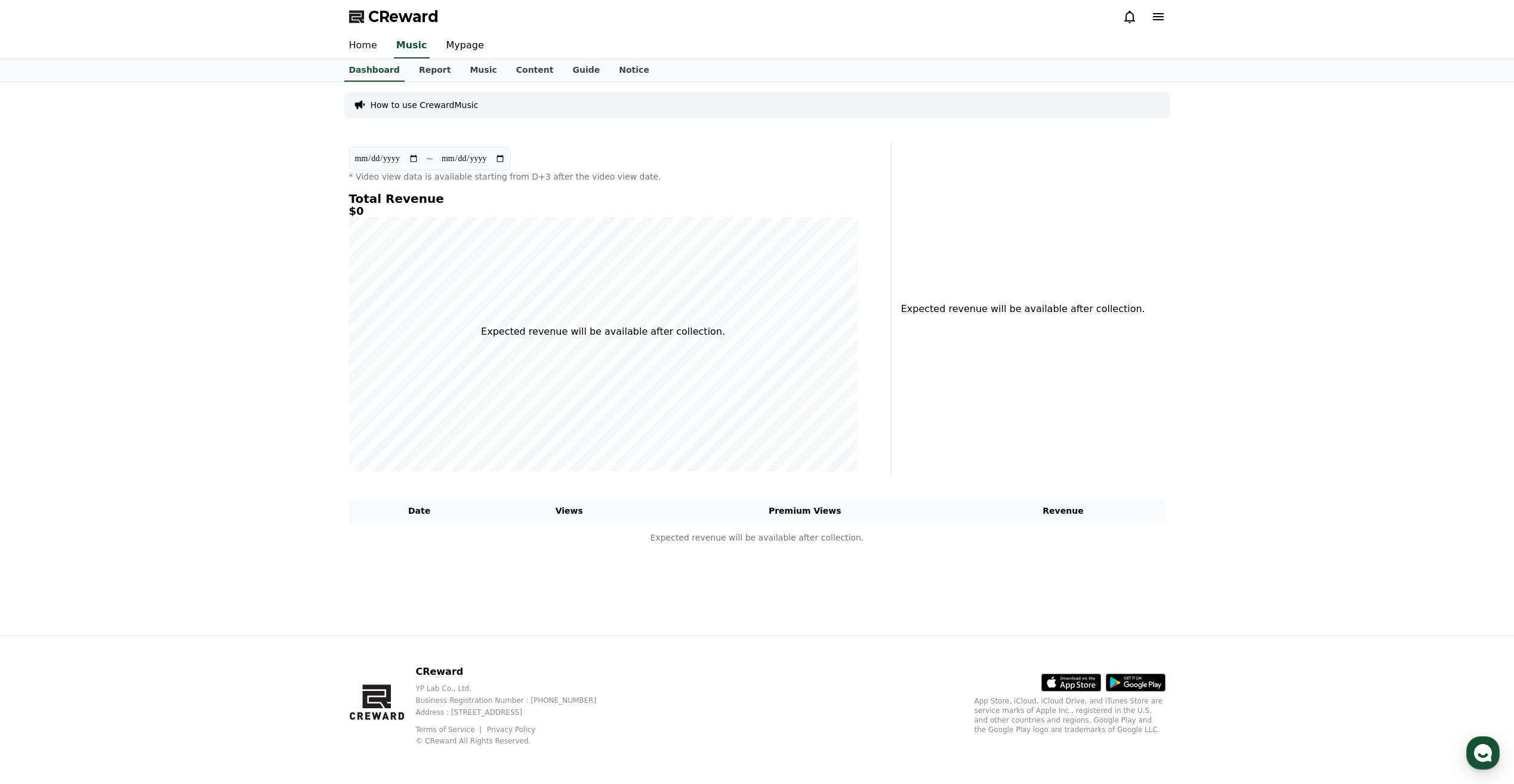
click at [367, 53] on link "Home" at bounding box center [363, 46] width 47 height 25
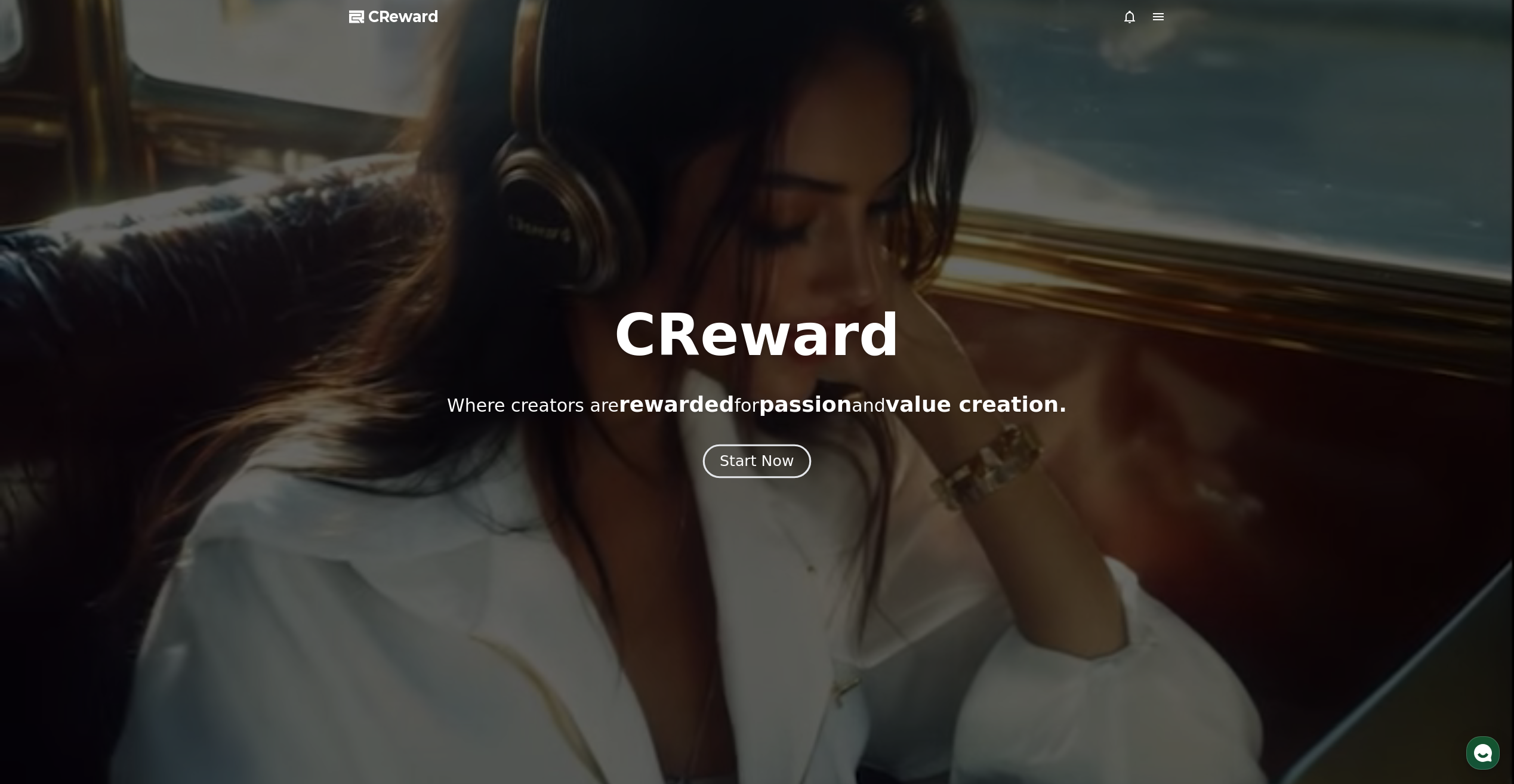
click at [752, 469] on div "Start Now" at bounding box center [756, 461] width 74 height 20
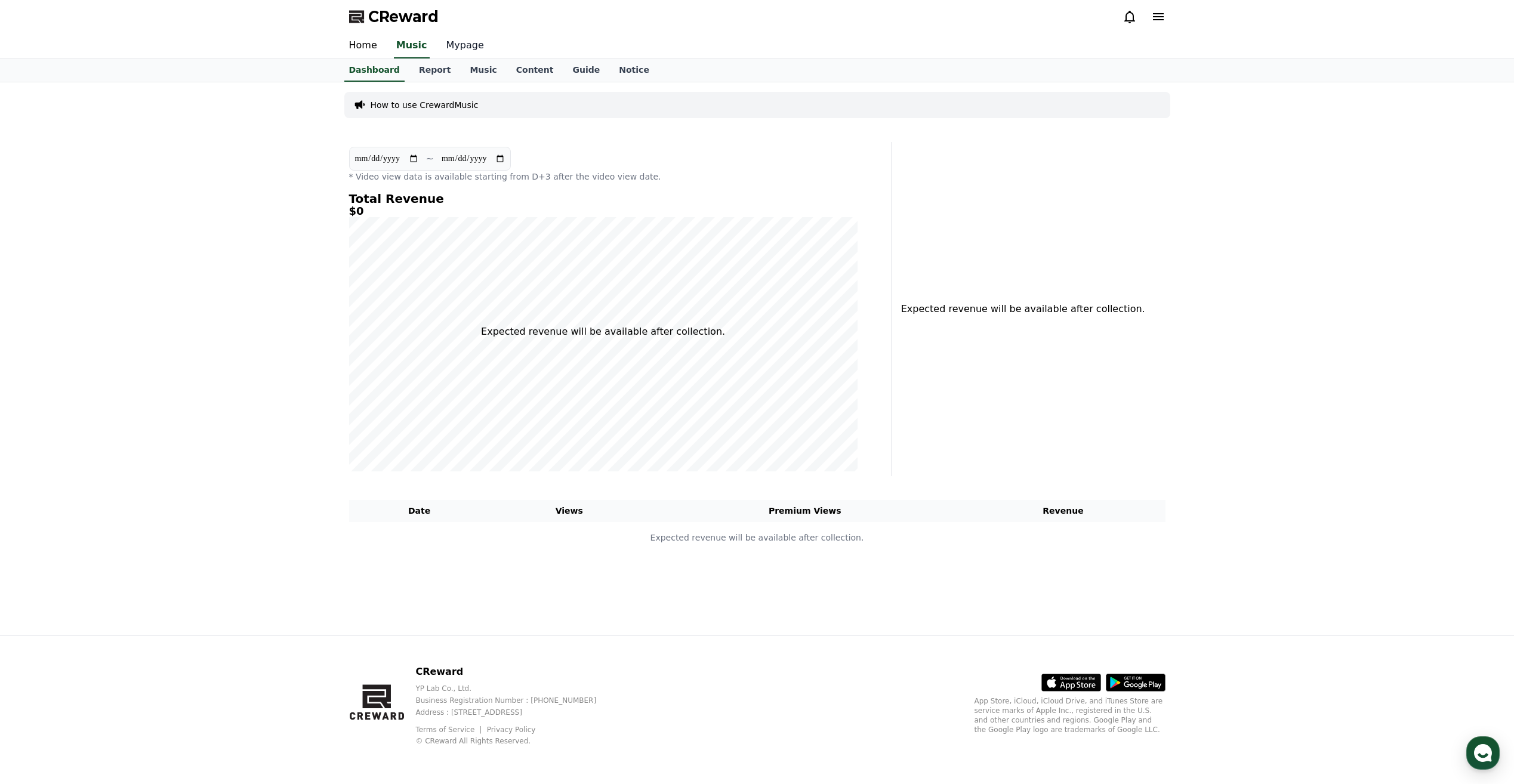
click at [454, 49] on link "Mypage" at bounding box center [465, 46] width 57 height 25
click at [419, 47] on link "Music" at bounding box center [409, 46] width 47 height 25
click at [367, 47] on link "Home" at bounding box center [363, 46] width 47 height 25
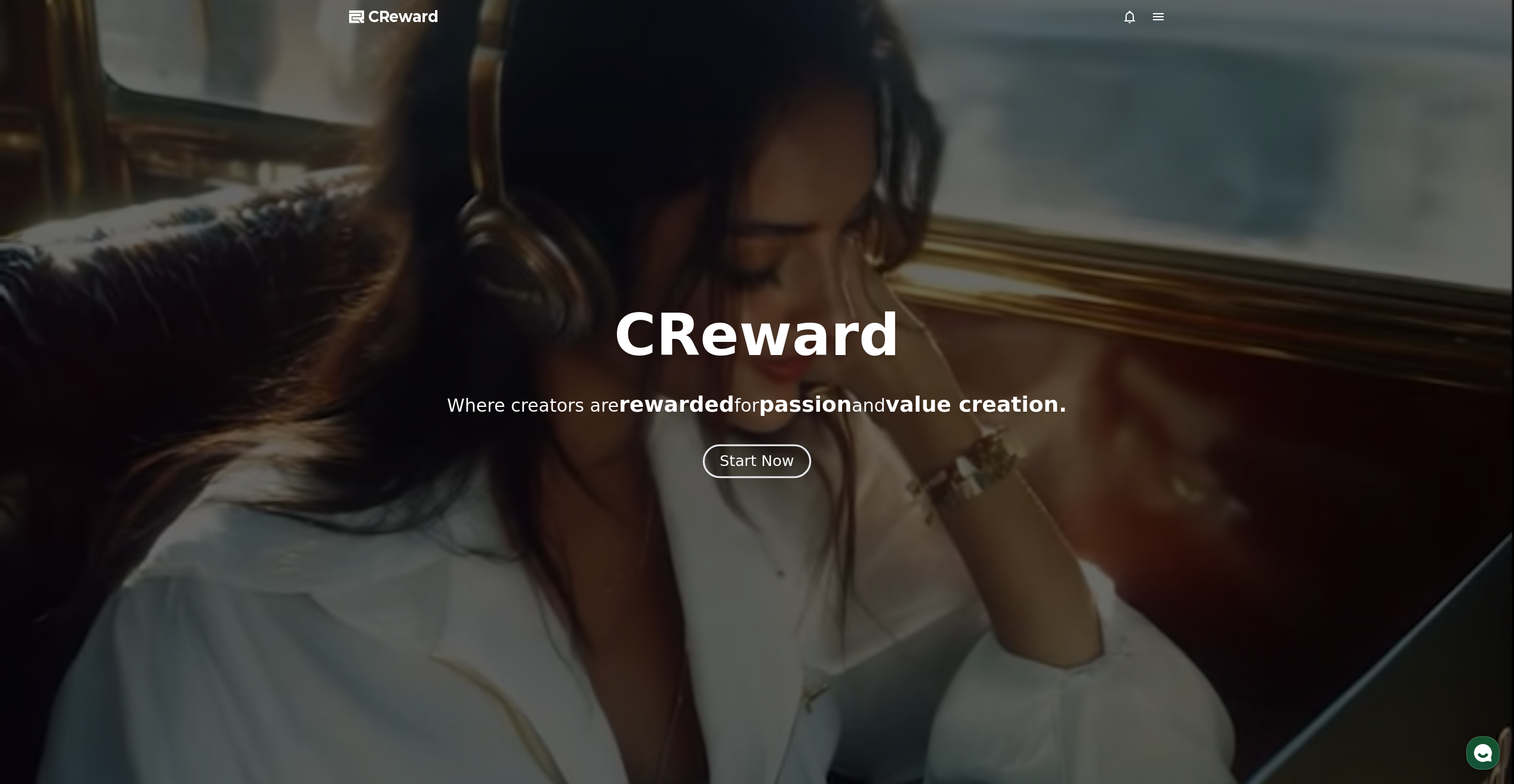
click at [726, 470] on div "Start Now" at bounding box center [756, 461] width 74 height 20
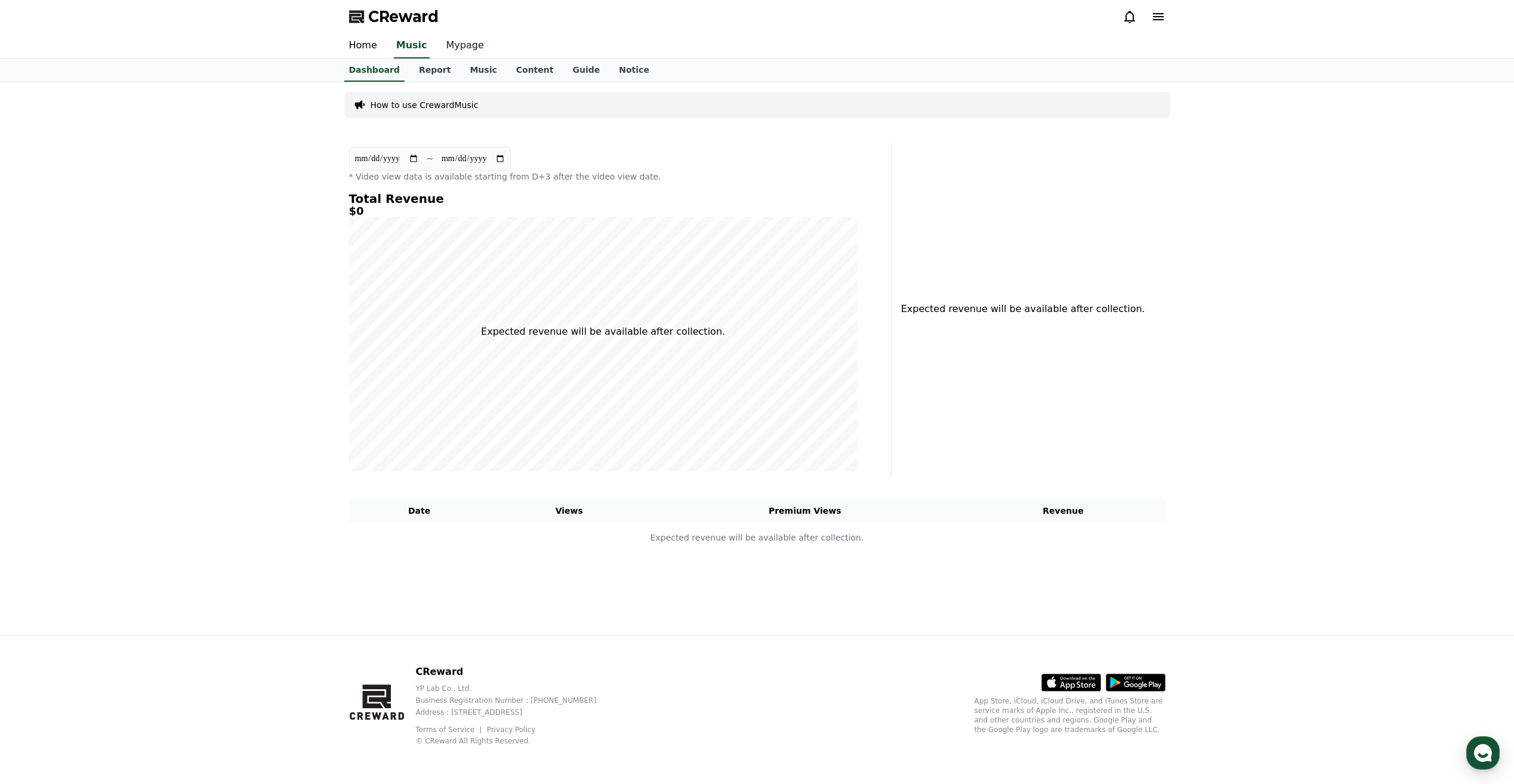
click at [443, 54] on link "Mypage" at bounding box center [465, 46] width 57 height 25
select select "**********"
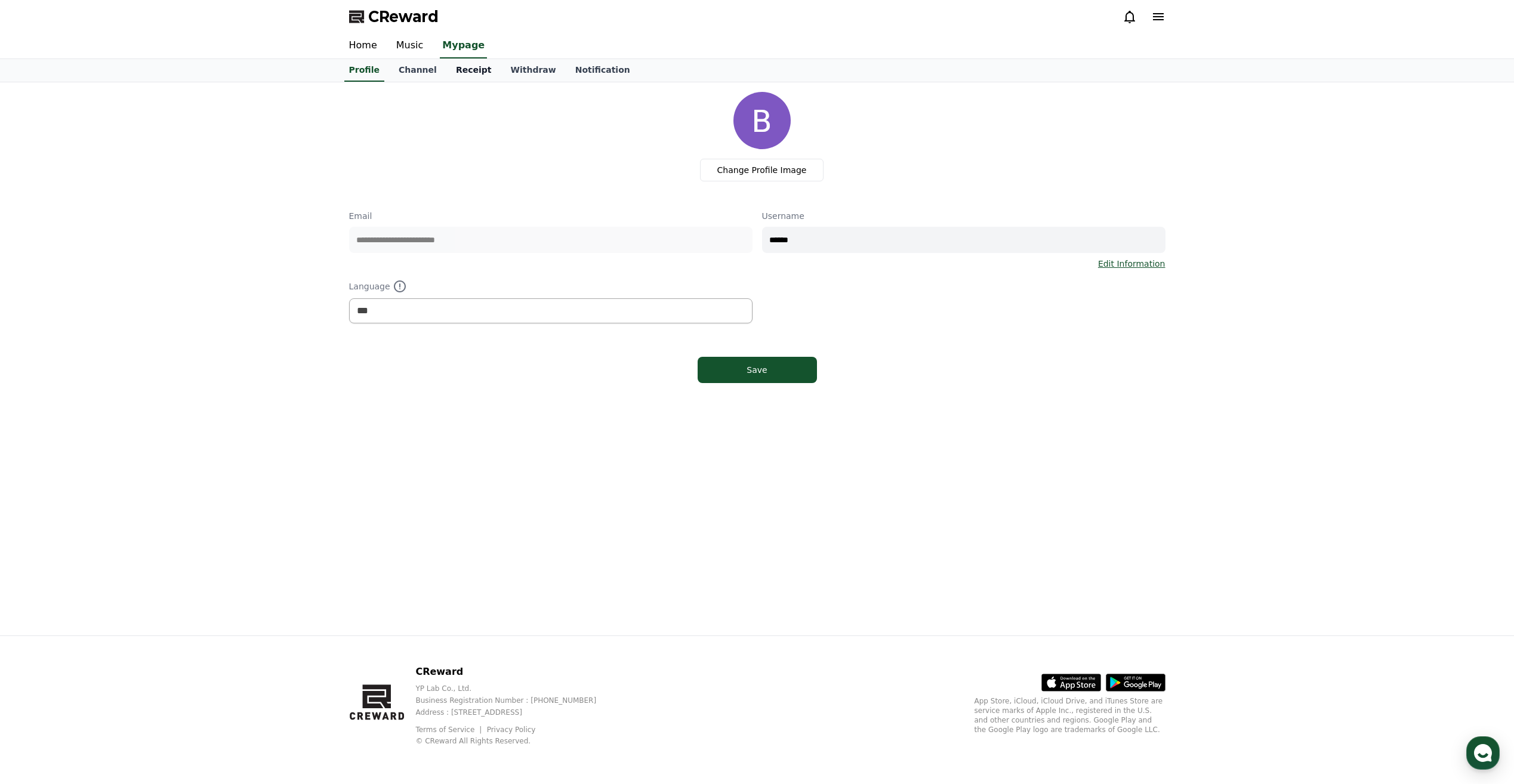
click at [448, 65] on link "Receipt" at bounding box center [473, 70] width 55 height 22
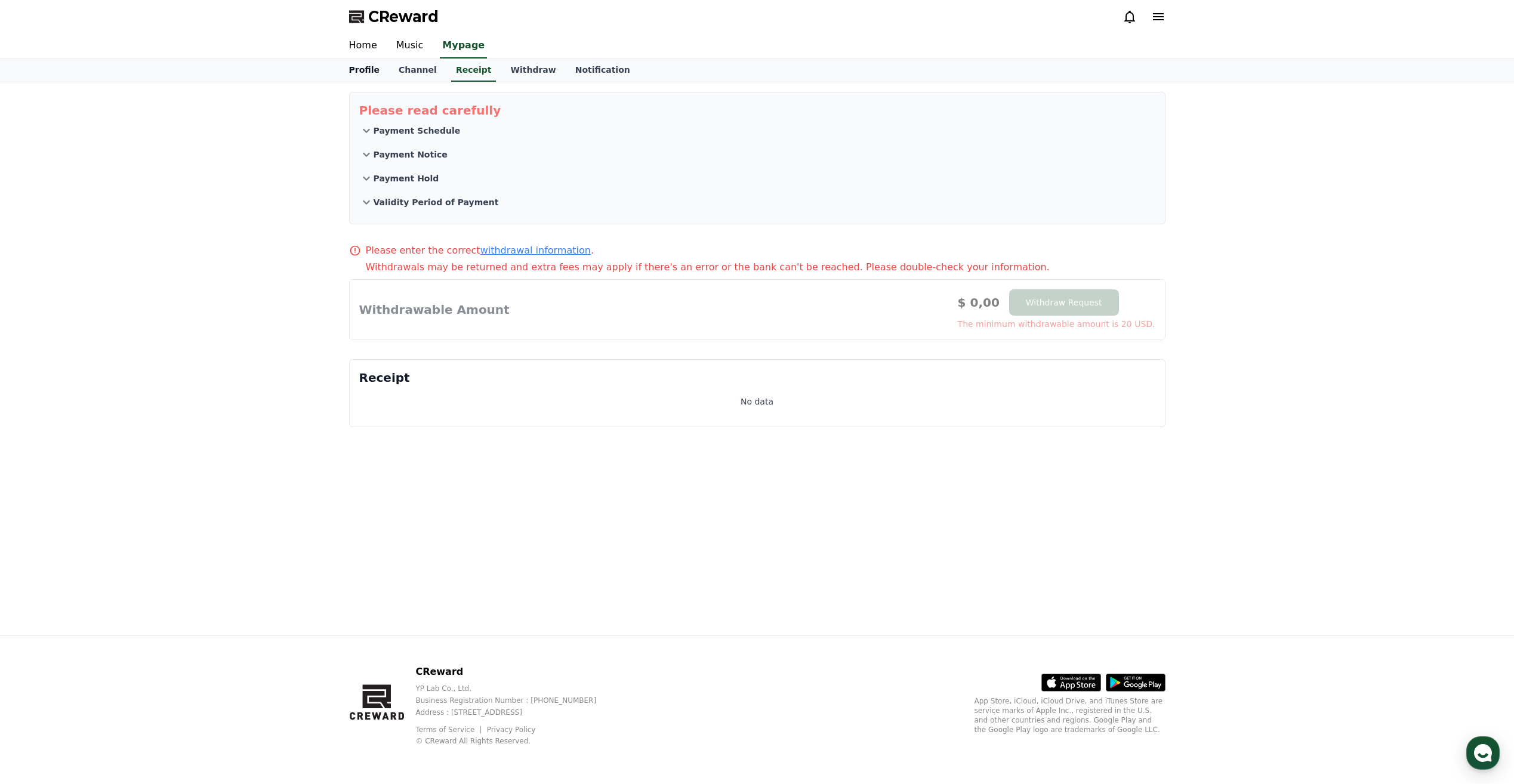
click at [364, 69] on link "Profile" at bounding box center [364, 70] width 49 height 22
select select "**********"
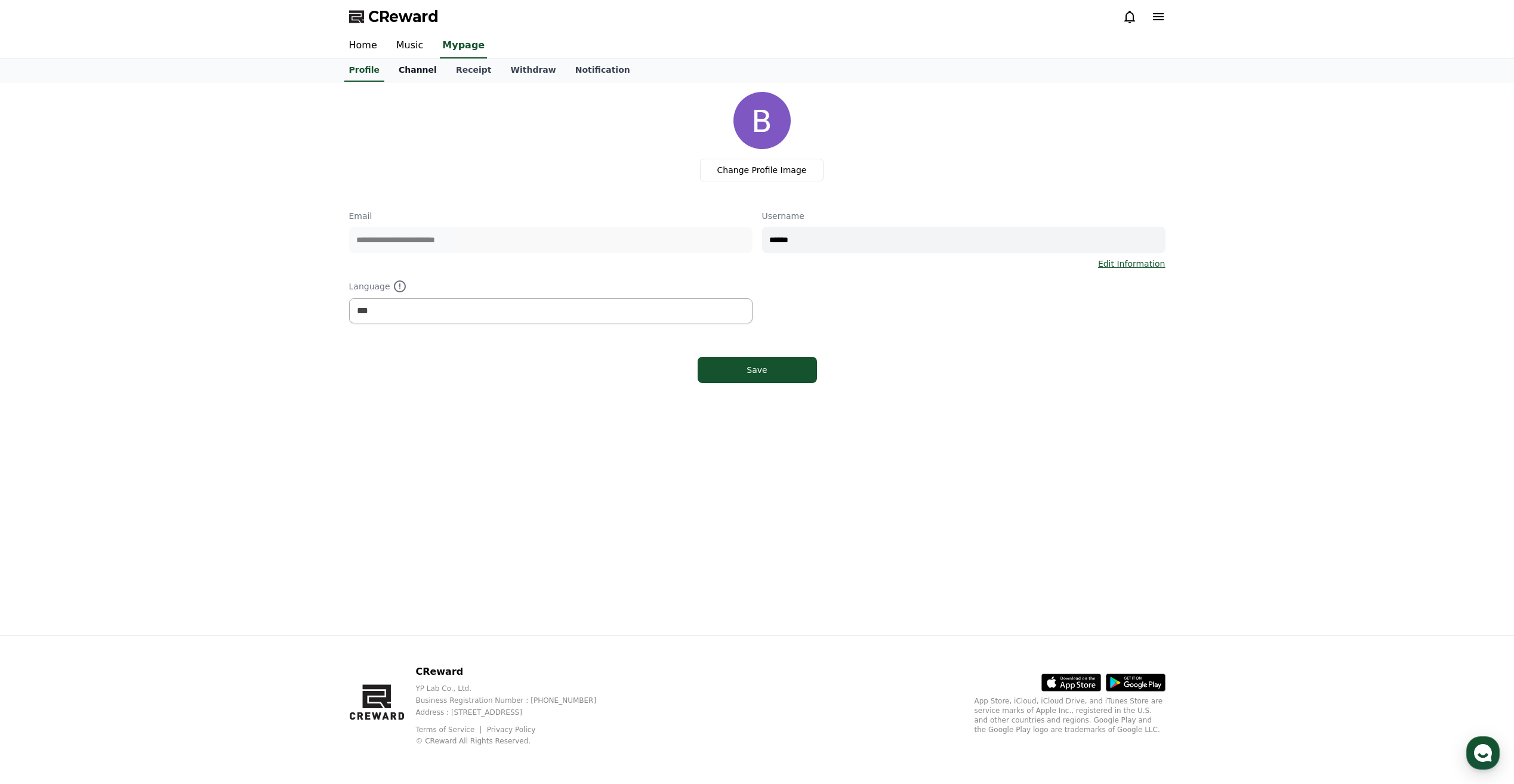
click at [399, 68] on link "Channel" at bounding box center [417, 70] width 57 height 22
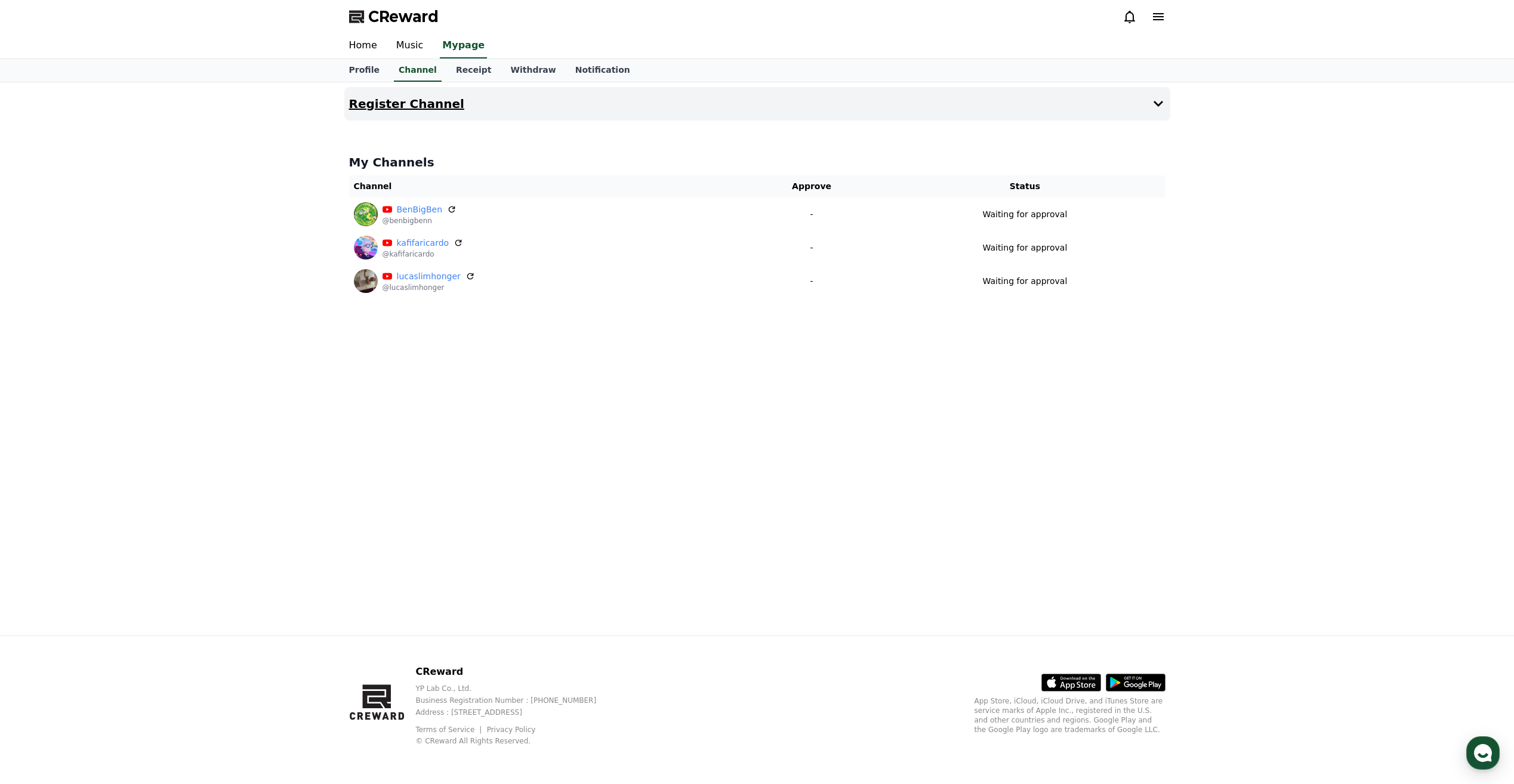
click at [443, 105] on h4 "Register Channel" at bounding box center [406, 104] width 115 height 13
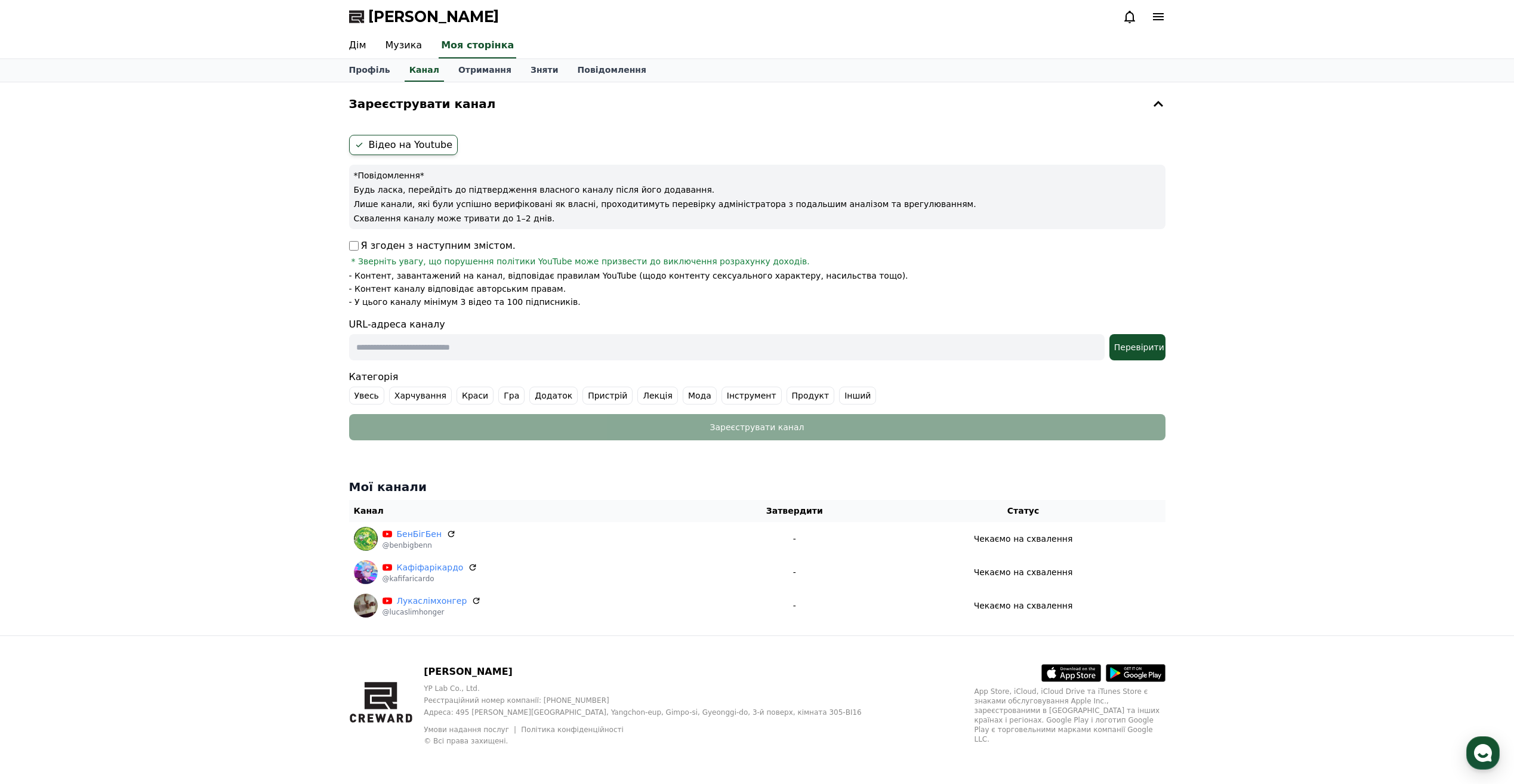
drag, startPoint x: 1319, startPoint y: 325, endPoint x: 1328, endPoint y: 323, distance: 9.2
